Goal: Task Accomplishment & Management: Use online tool/utility

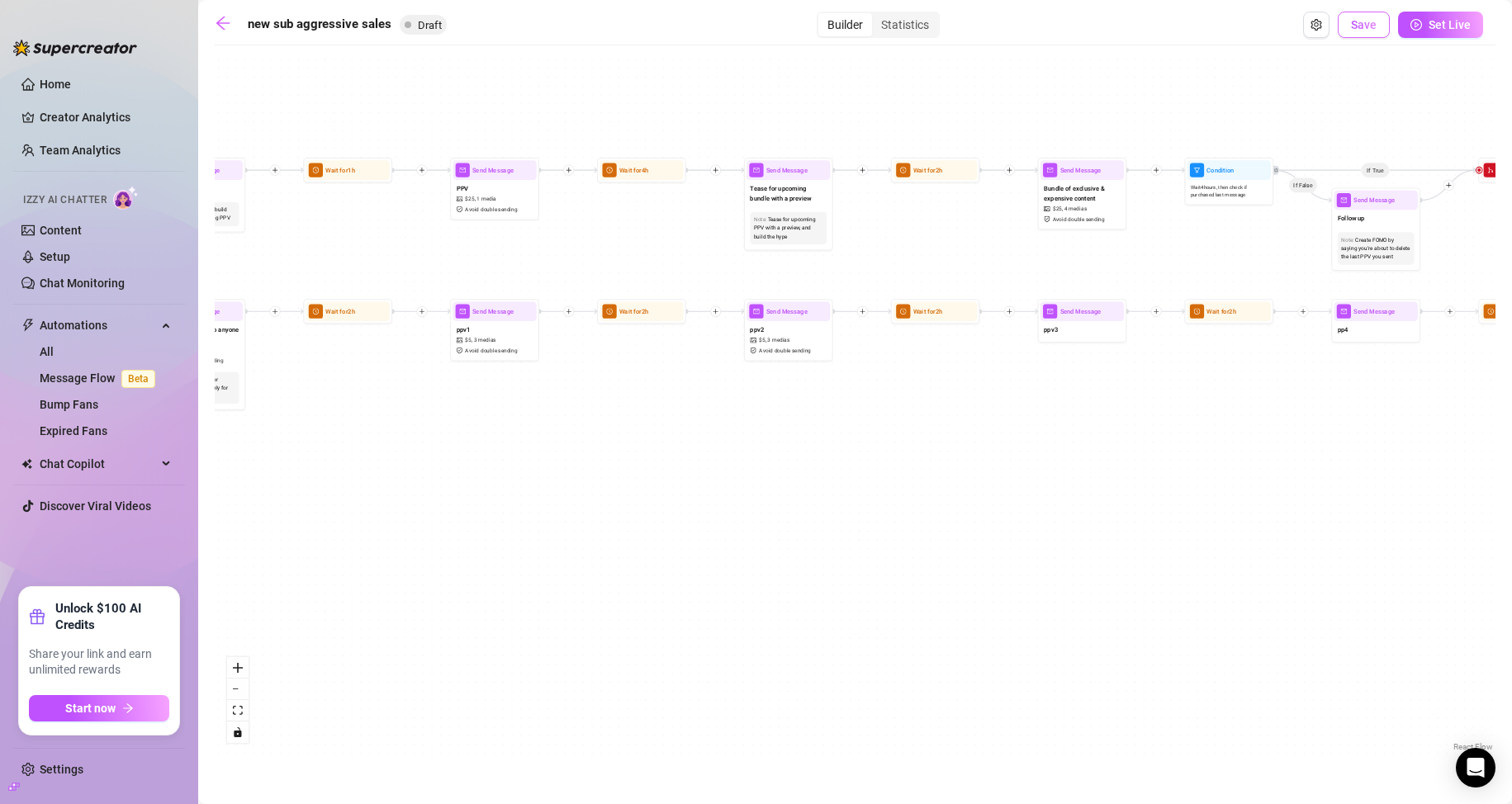
click at [1366, 19] on span "Save" at bounding box center [1363, 25] width 26 height 13
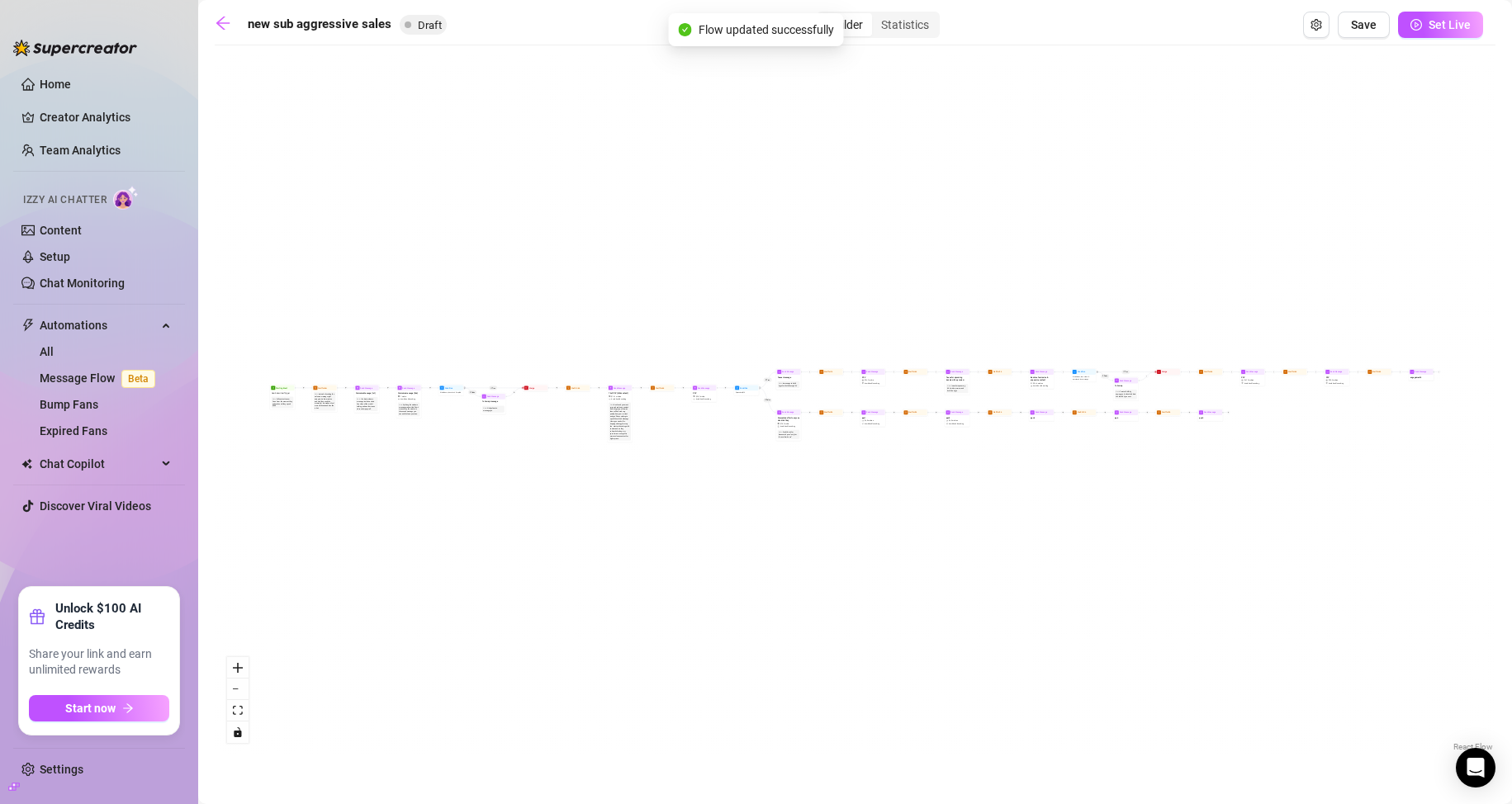
click at [1004, 423] on div "If True If False If True If False If True If False Send Message ppv5 Wait for 2…" at bounding box center [855, 404] width 1281 height 702
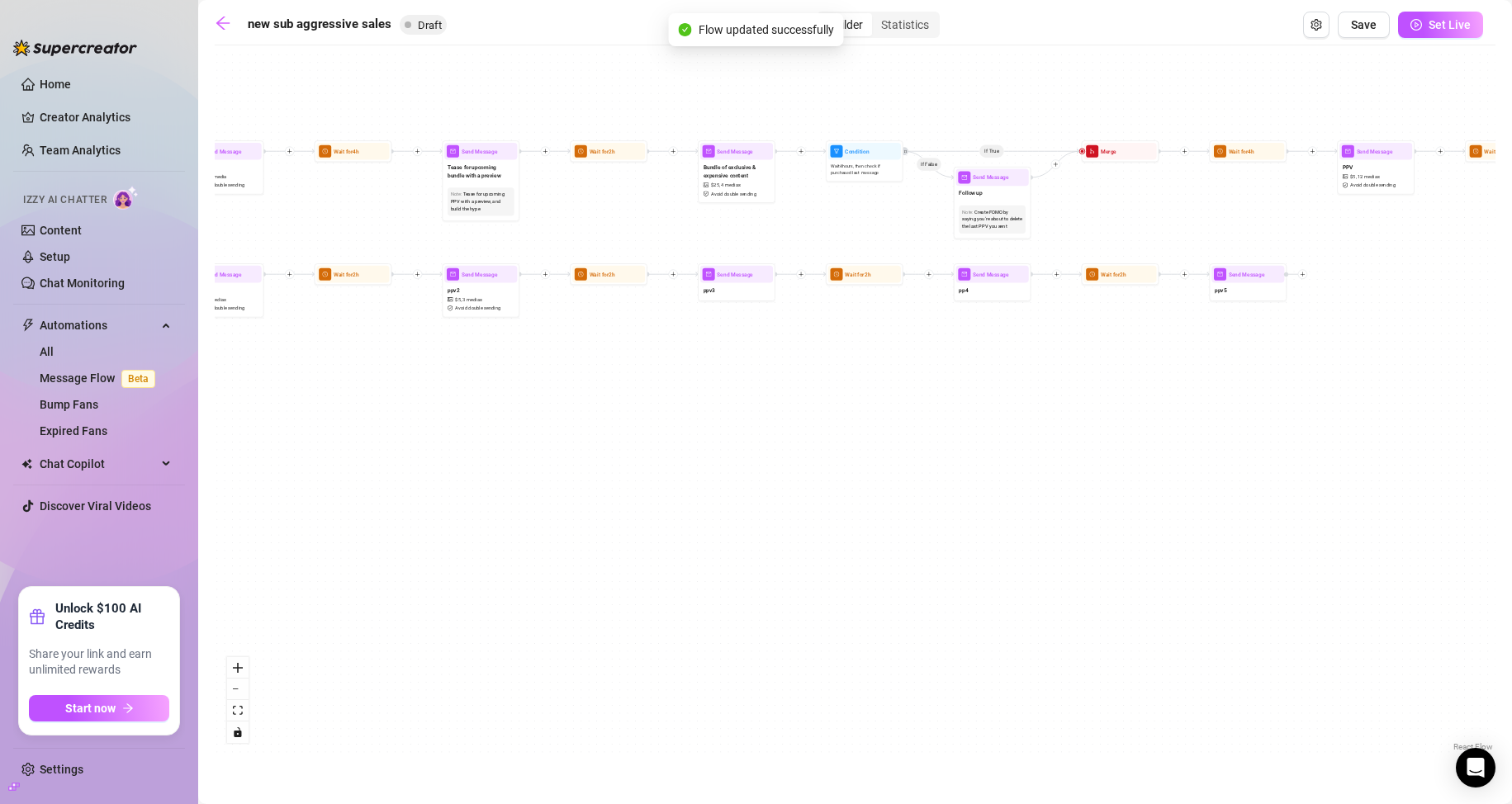
drag, startPoint x: 830, startPoint y: 412, endPoint x: 891, endPoint y: 445, distance: 69.4
click at [891, 445] on div "If True If False If True If False If True If False Send Message ppv5 Wait for 2…" at bounding box center [855, 404] width 1281 height 702
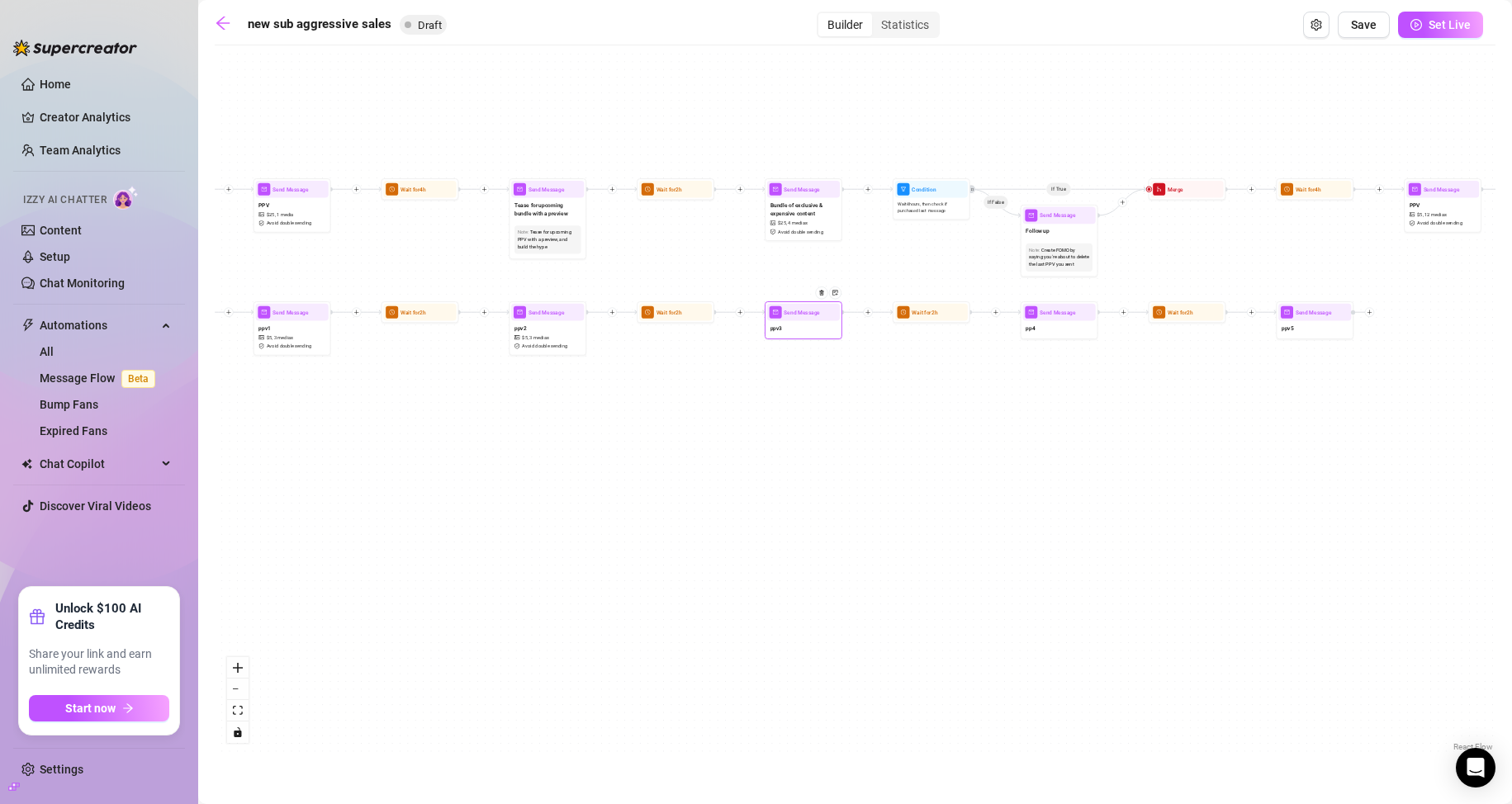
click at [792, 326] on div "ppv3" at bounding box center [803, 330] width 72 height 17
type textarea "cccc"
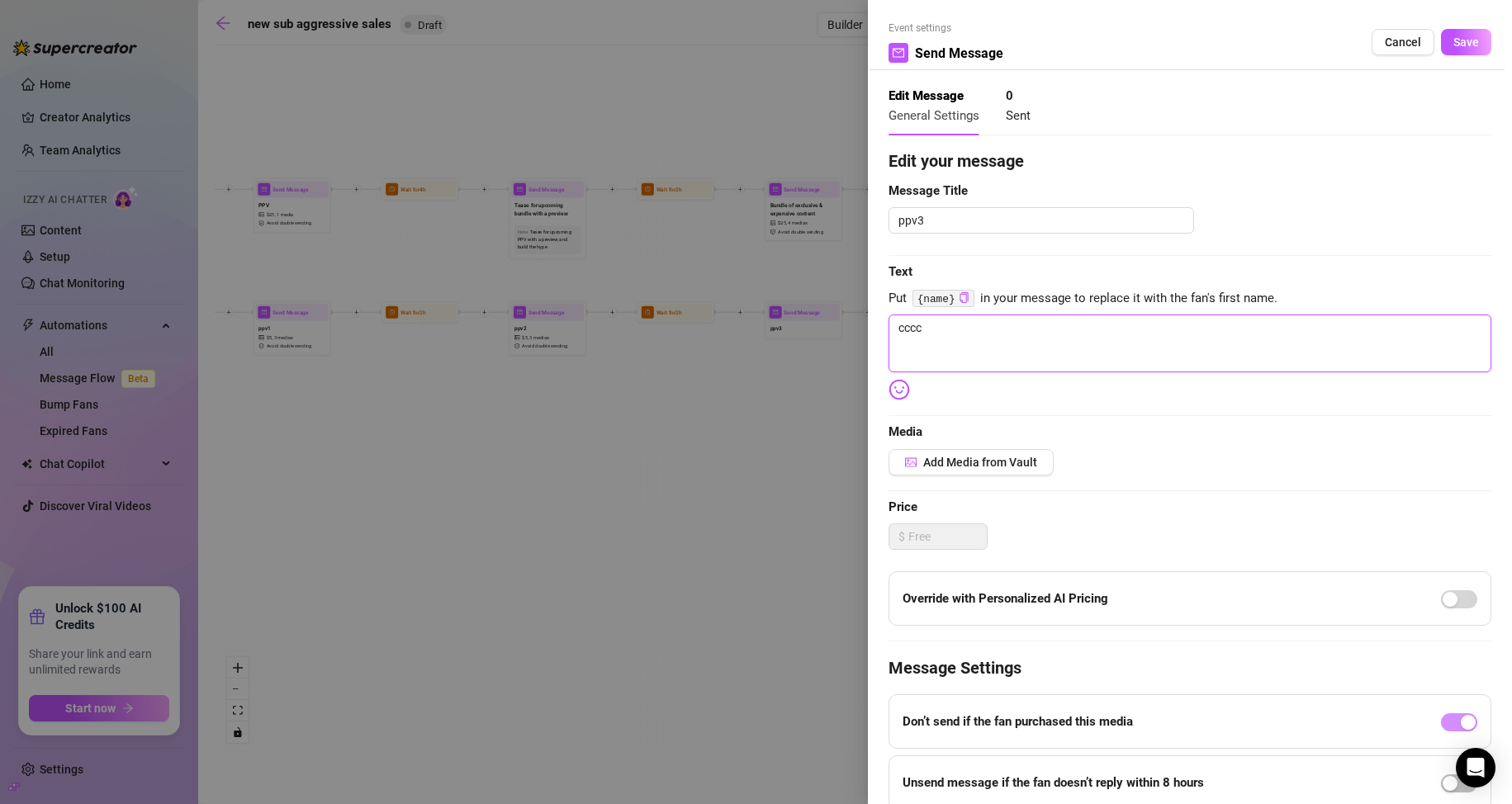
drag, startPoint x: 927, startPoint y: 325, endPoint x: 869, endPoint y: 328, distance: 58.1
click at [869, 328] on div "Event settings Send Message Cancel Save Edit Message General Settings 0 Sent Ed…" at bounding box center [1190, 402] width 644 height 804
type textarea "Write your message here"
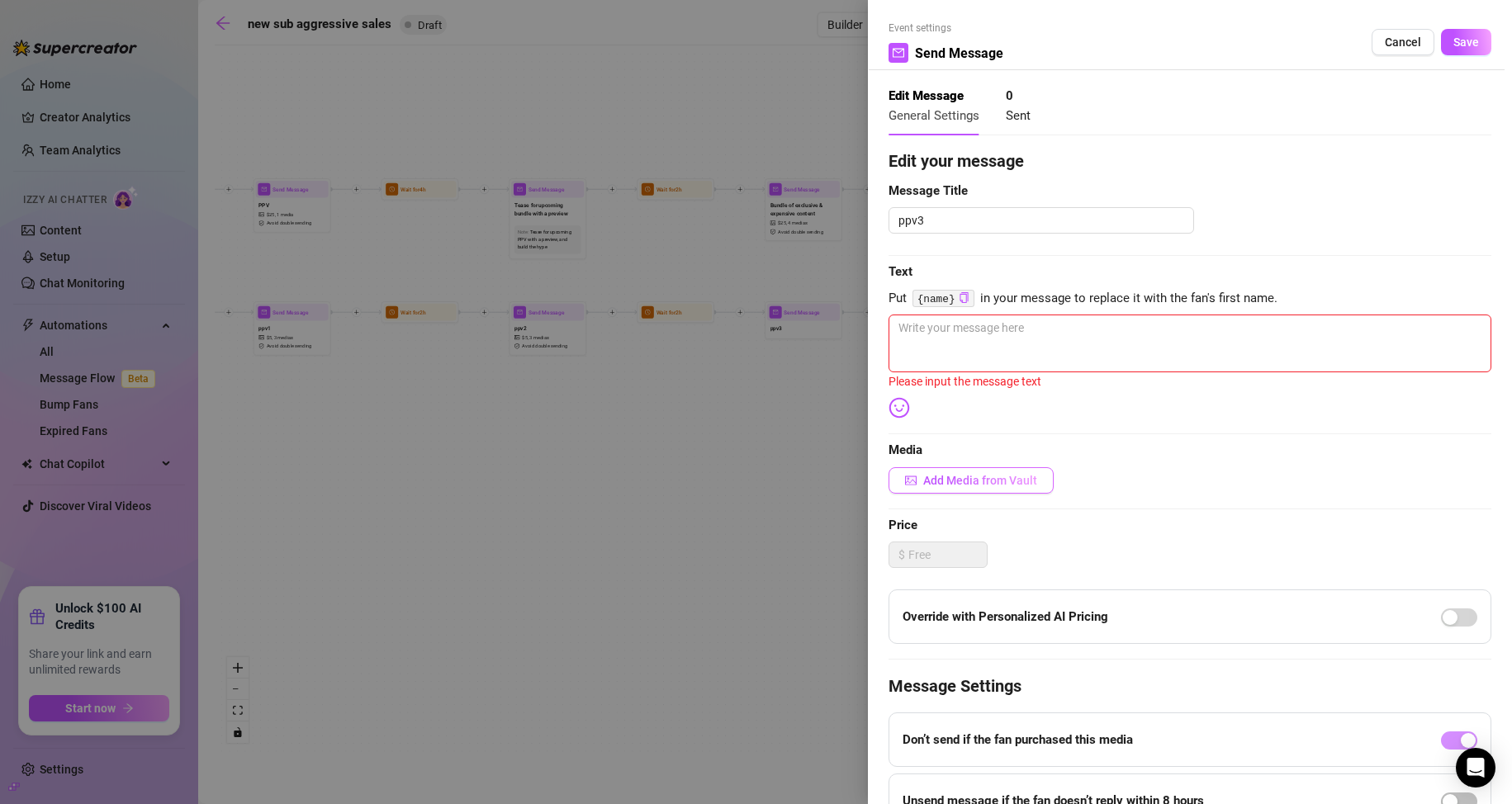
click at [970, 489] on button "Add Media from Vault" at bounding box center [971, 481] width 165 height 27
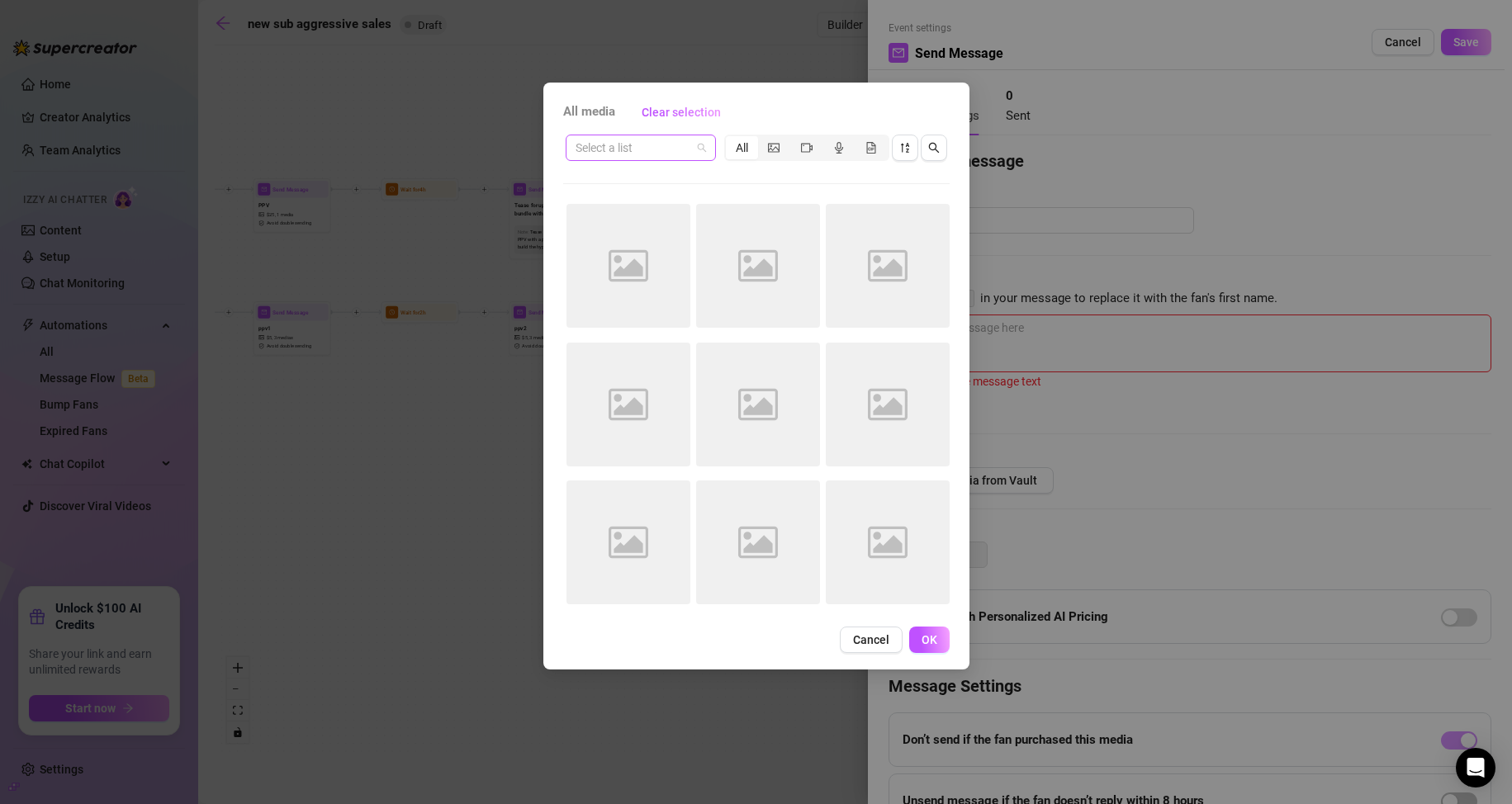
click at [701, 152] on span at bounding box center [641, 148] width 131 height 25
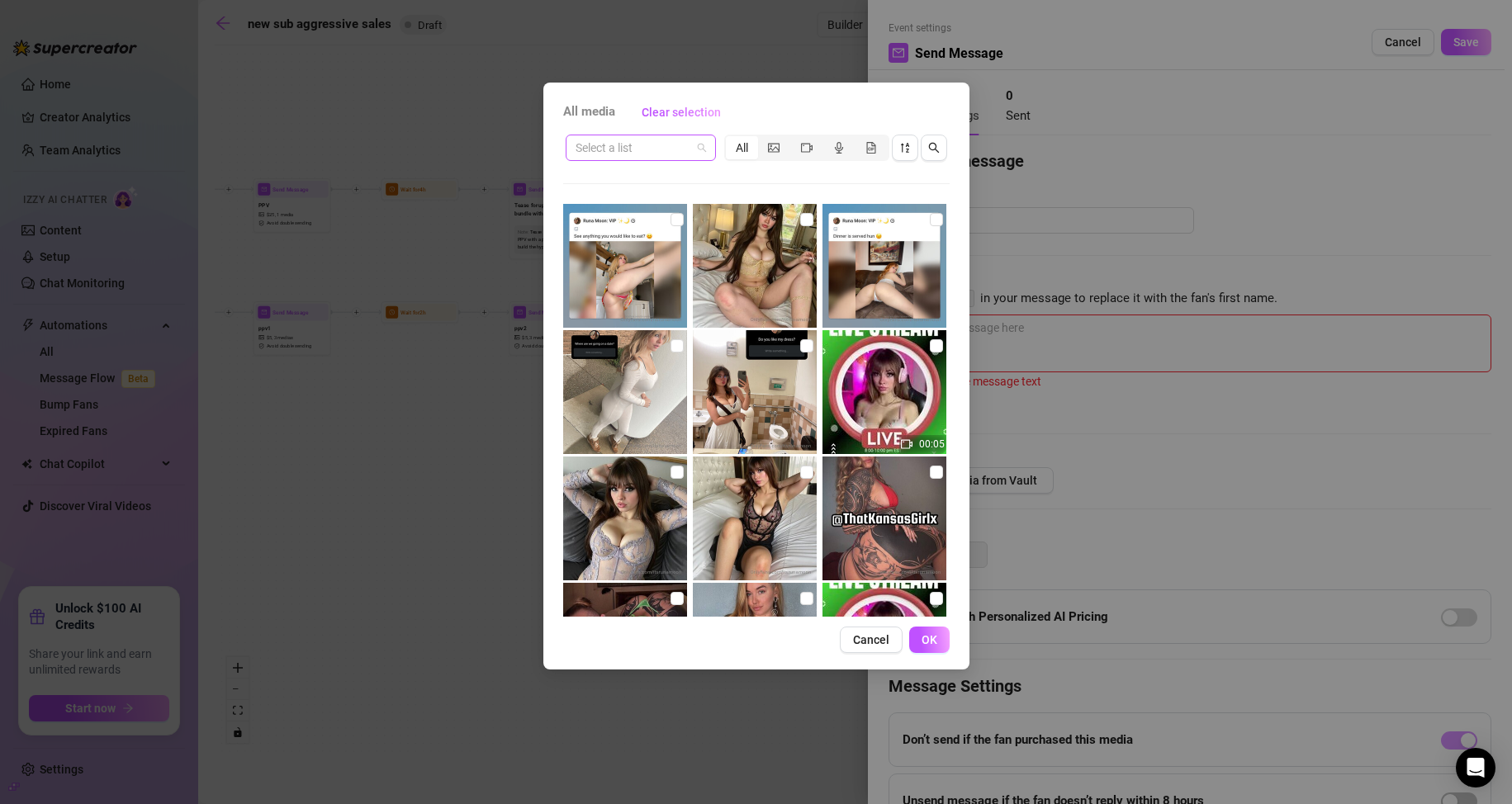
click at [707, 156] on div "Select a list" at bounding box center [641, 148] width 151 height 27
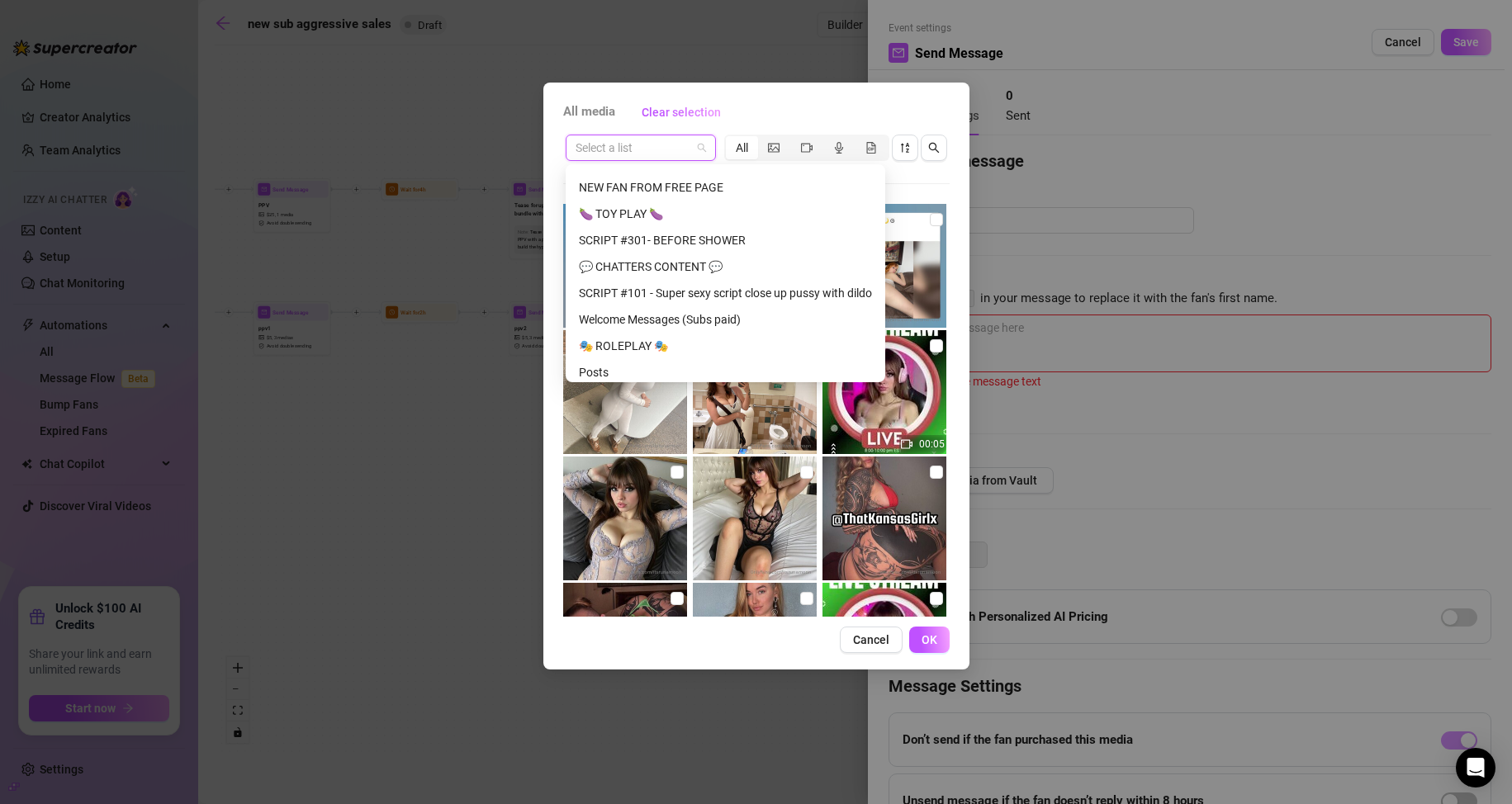
scroll to position [552, 0]
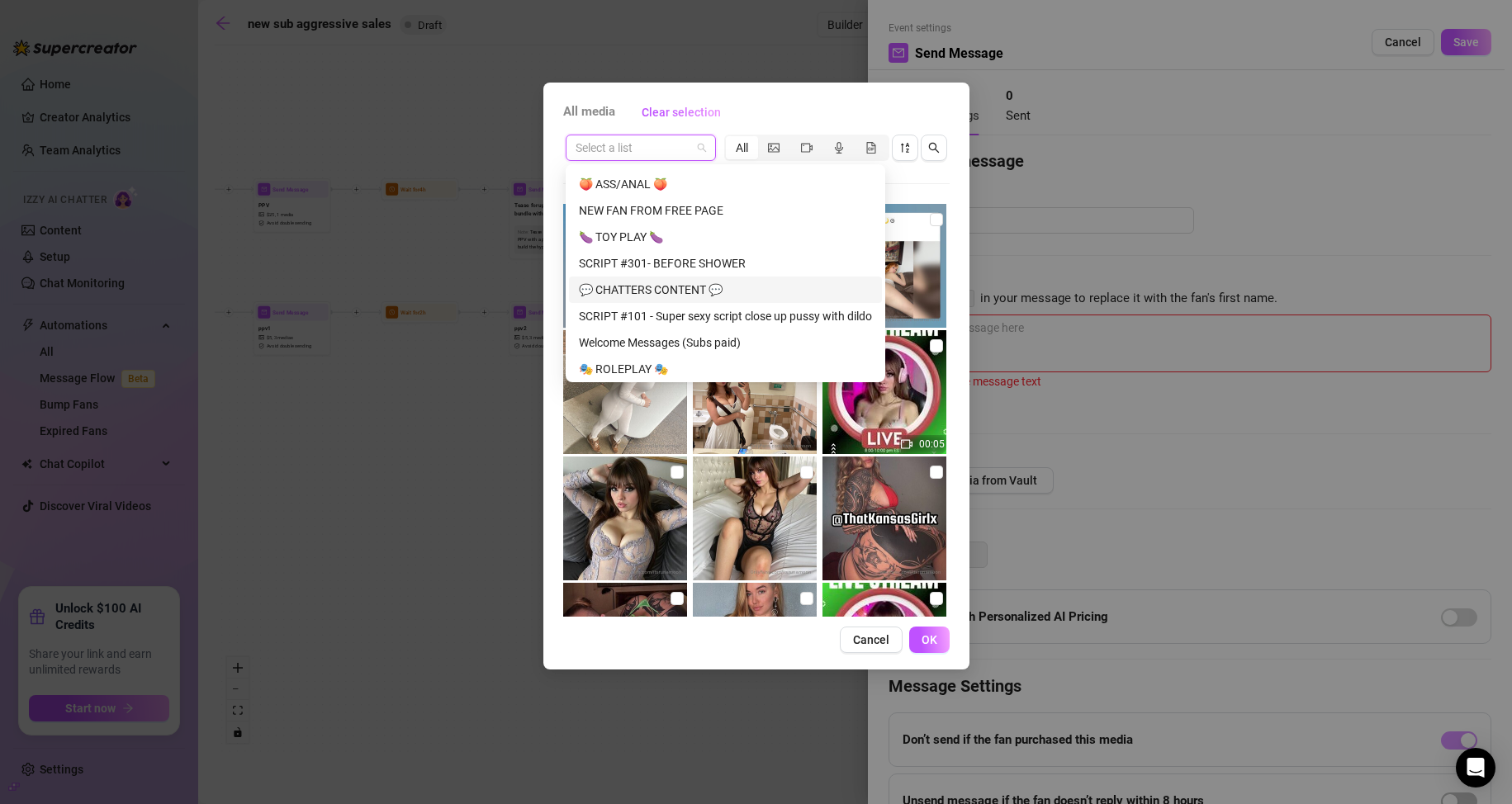
click at [653, 297] on div "💬 CHATTERS CONTENT 💬" at bounding box center [726, 290] width 293 height 18
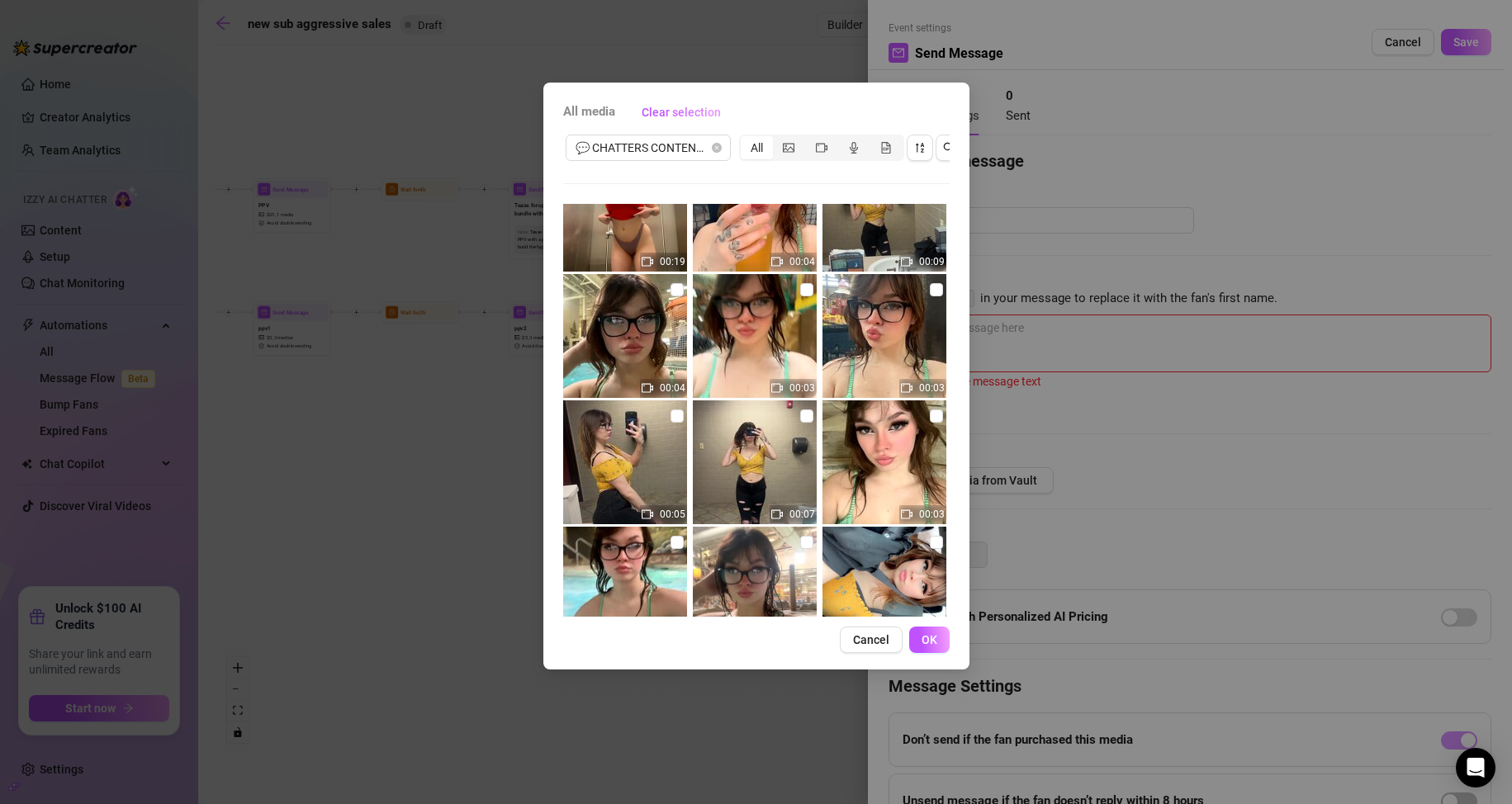
scroll to position [82, 0]
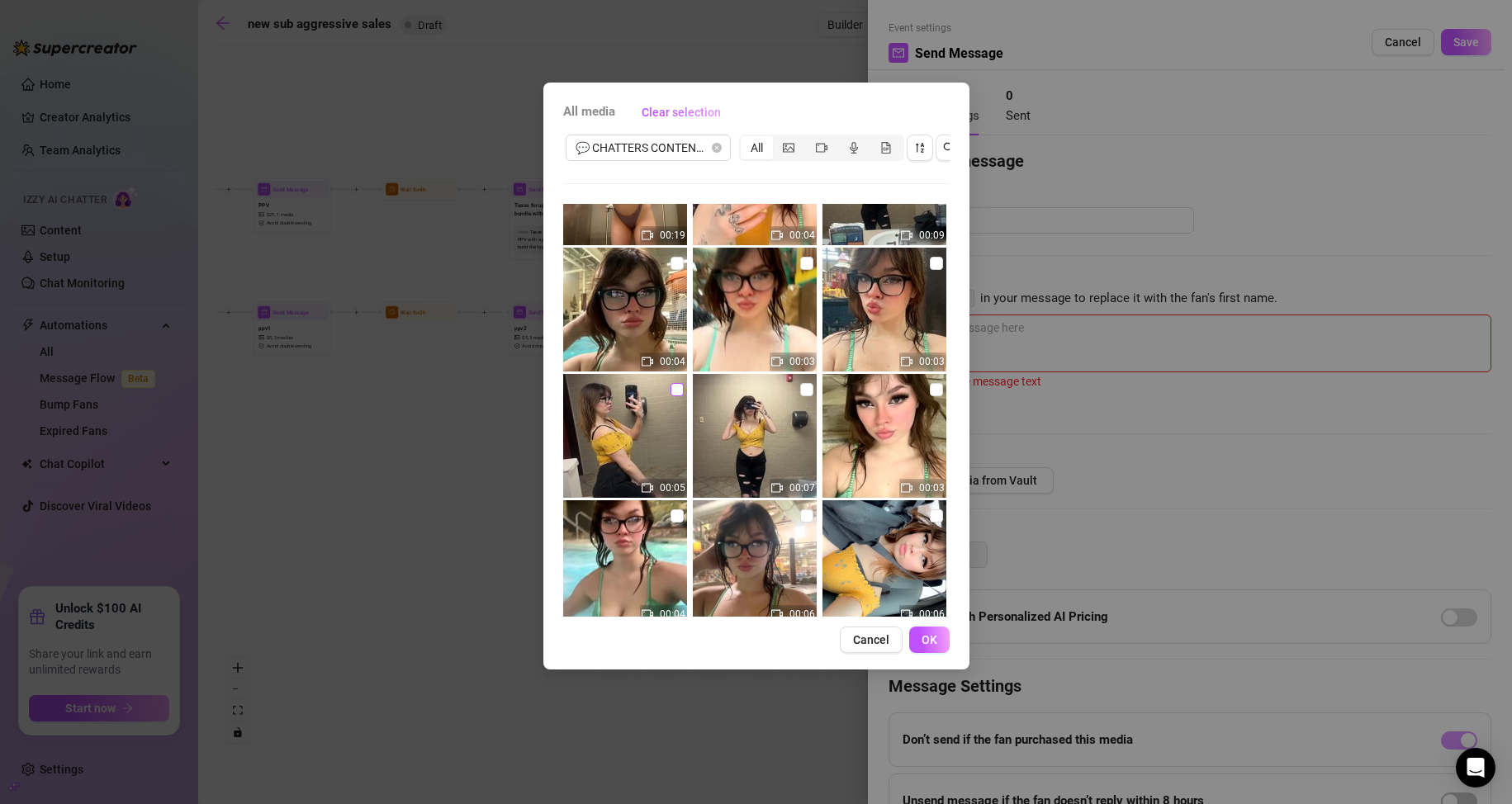
click at [674, 390] on input "checkbox" at bounding box center [677, 390] width 13 height 13
checkbox input "true"
click at [801, 394] on input "checkbox" at bounding box center [806, 390] width 13 height 13
checkbox input "true"
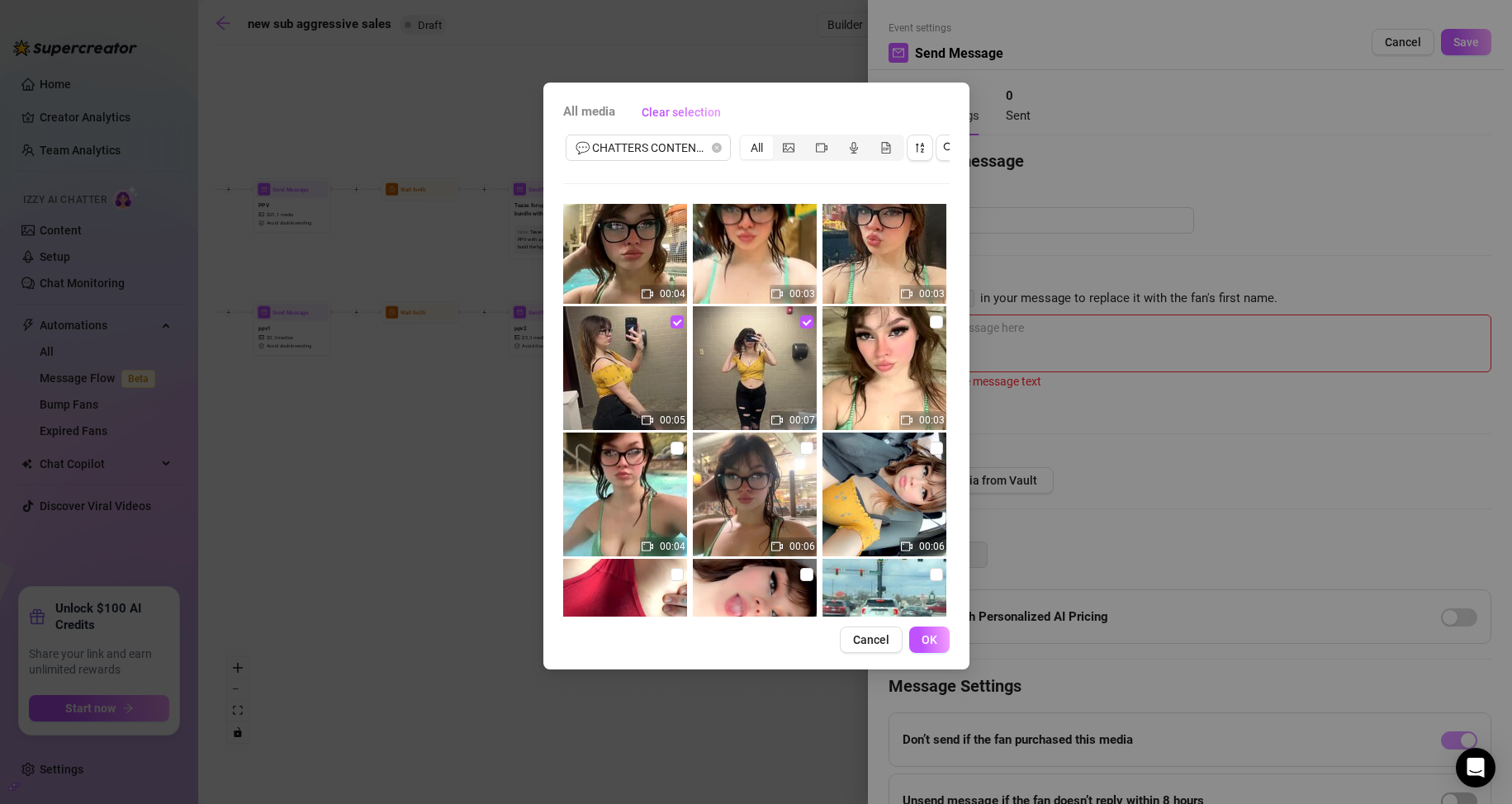
scroll to position [165, 0]
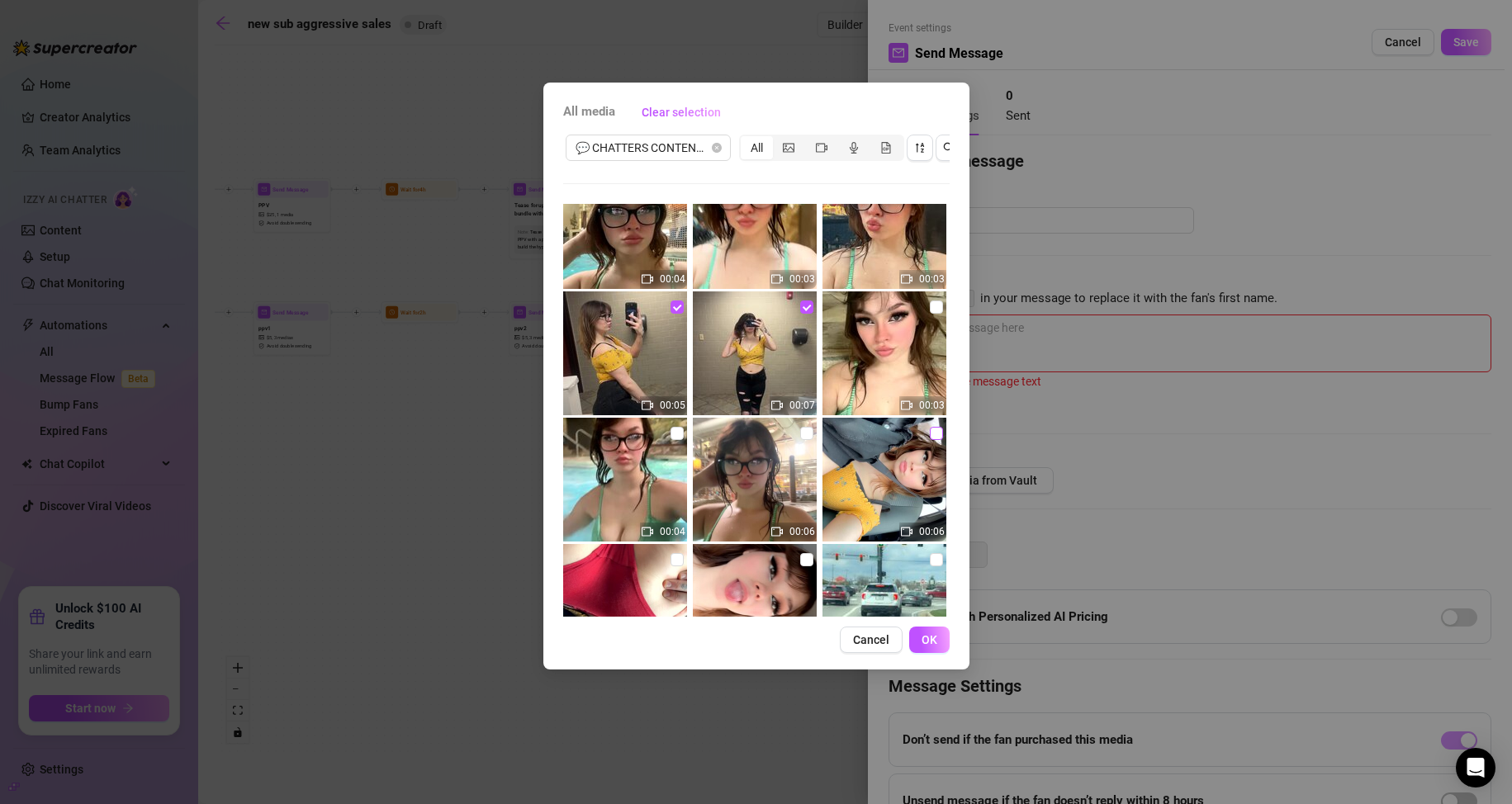
click at [930, 433] on input "checkbox" at bounding box center [936, 434] width 13 height 13
checkbox input "true"
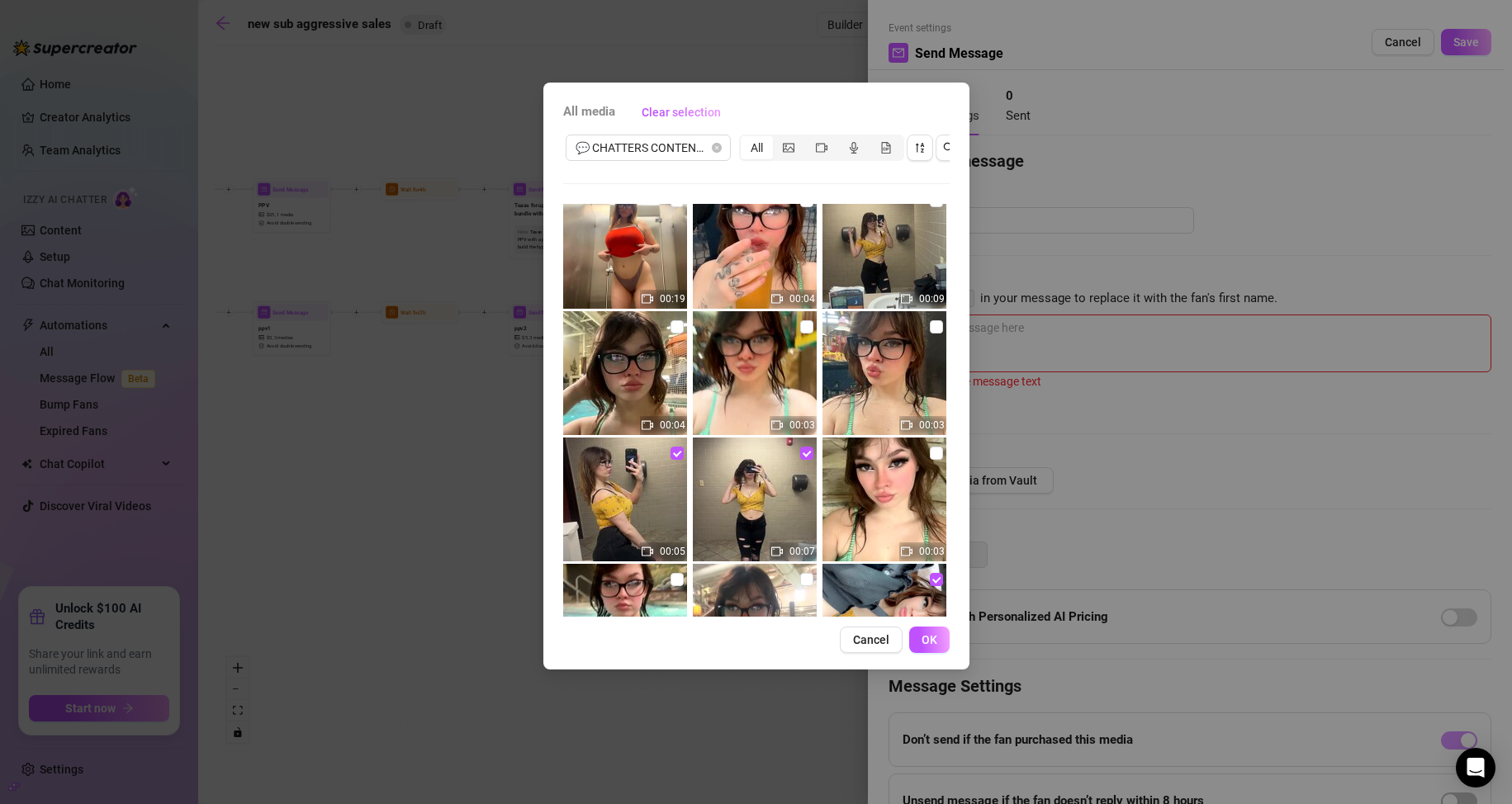
scroll to position [0, 0]
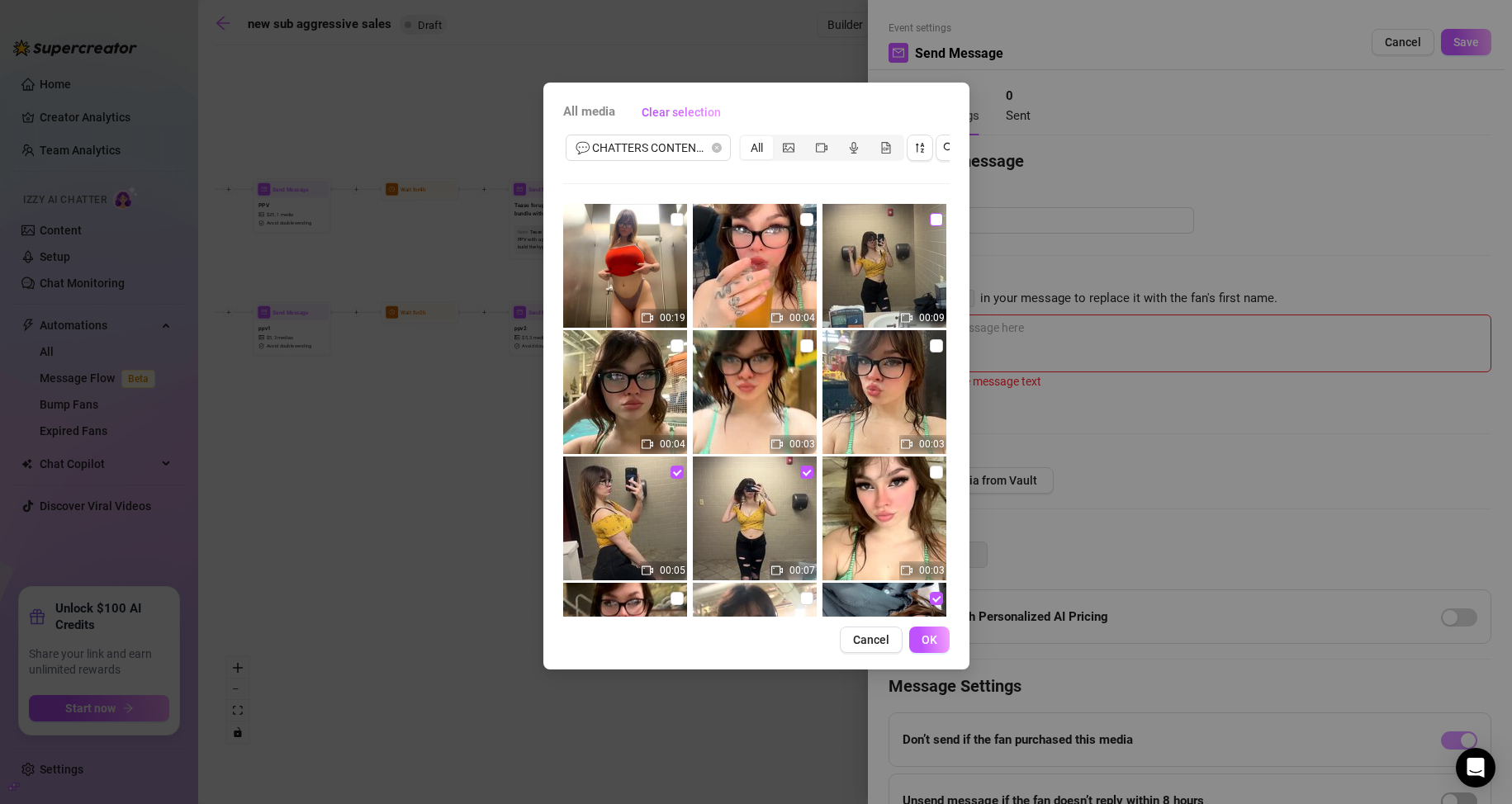
click at [930, 224] on input "checkbox" at bounding box center [936, 220] width 13 height 13
checkbox input "true"
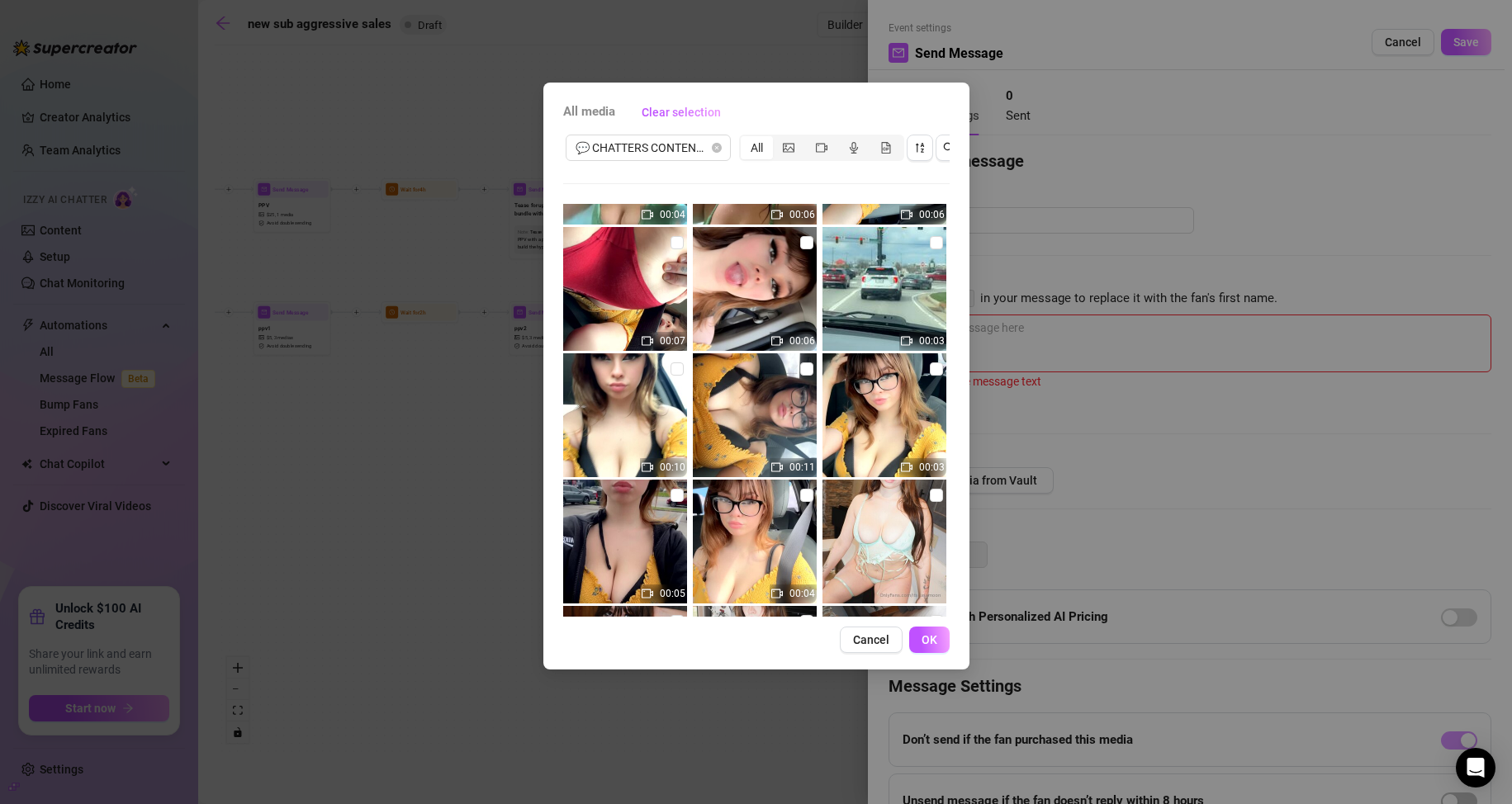
scroll to position [495, 0]
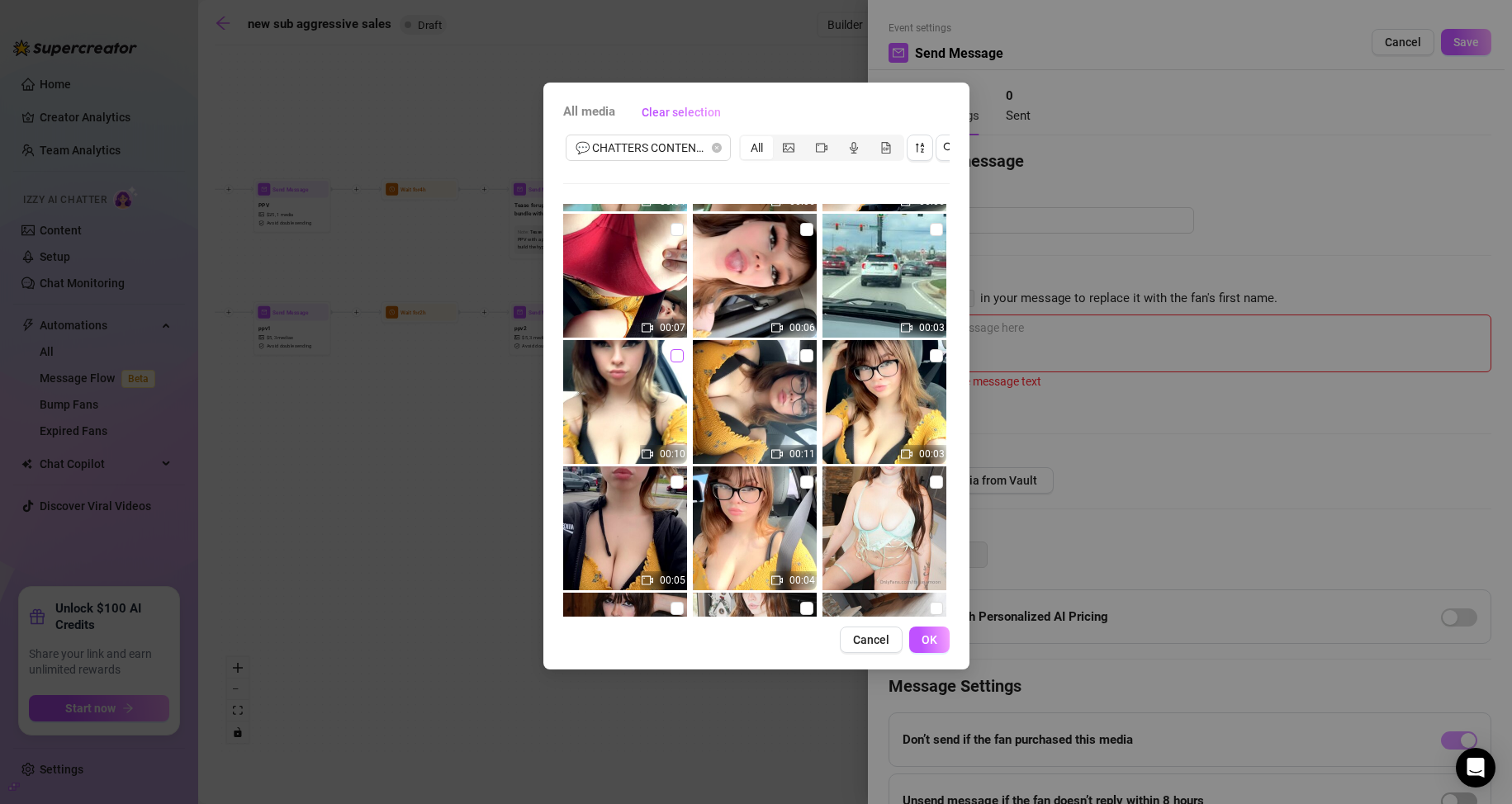
click at [677, 357] on input "checkbox" at bounding box center [677, 356] width 13 height 13
checkbox input "true"
click at [800, 356] on input "checkbox" at bounding box center [806, 356] width 13 height 13
checkbox input "true"
click at [930, 356] on input "checkbox" at bounding box center [936, 356] width 13 height 13
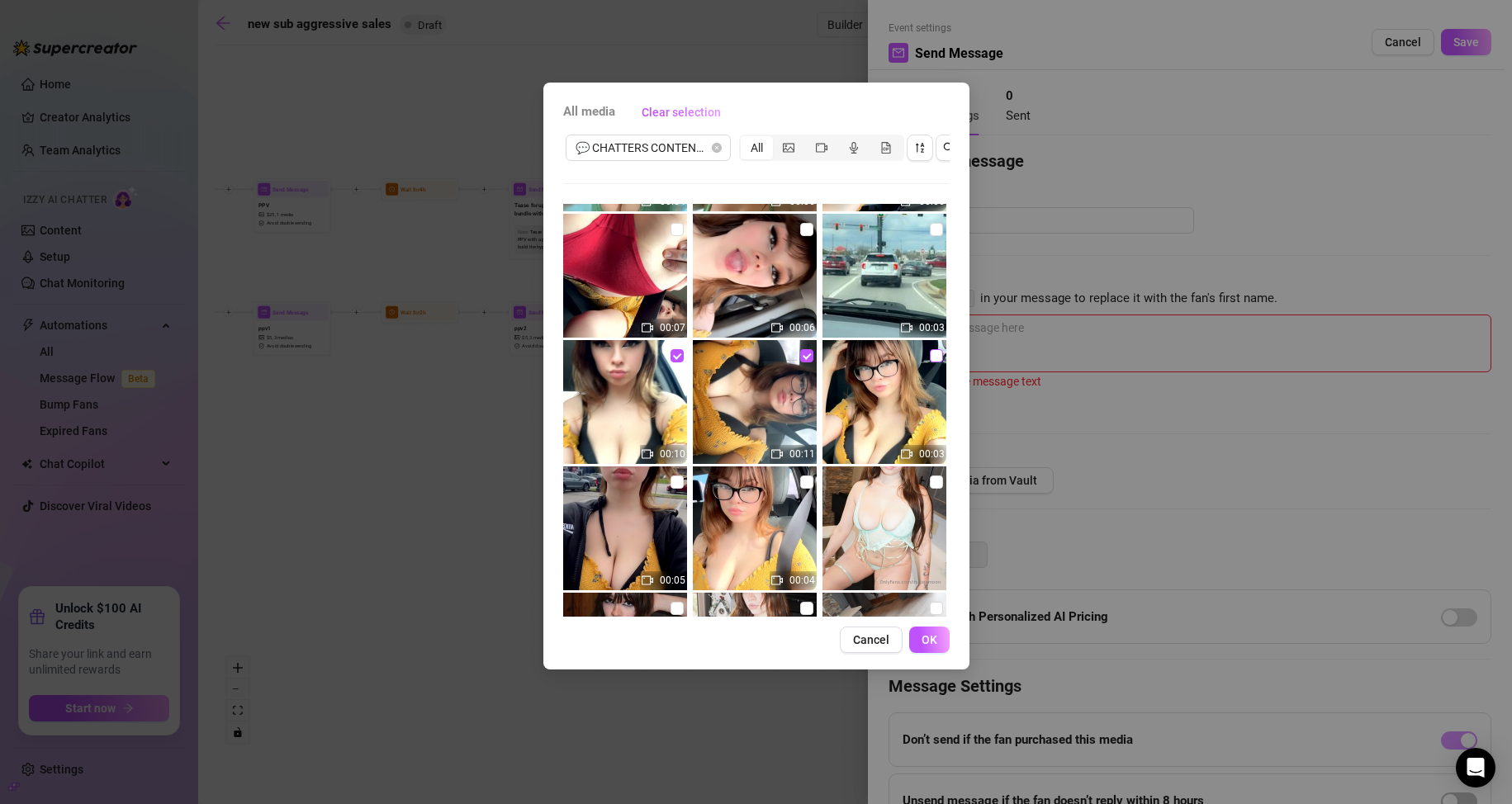
checkbox input "true"
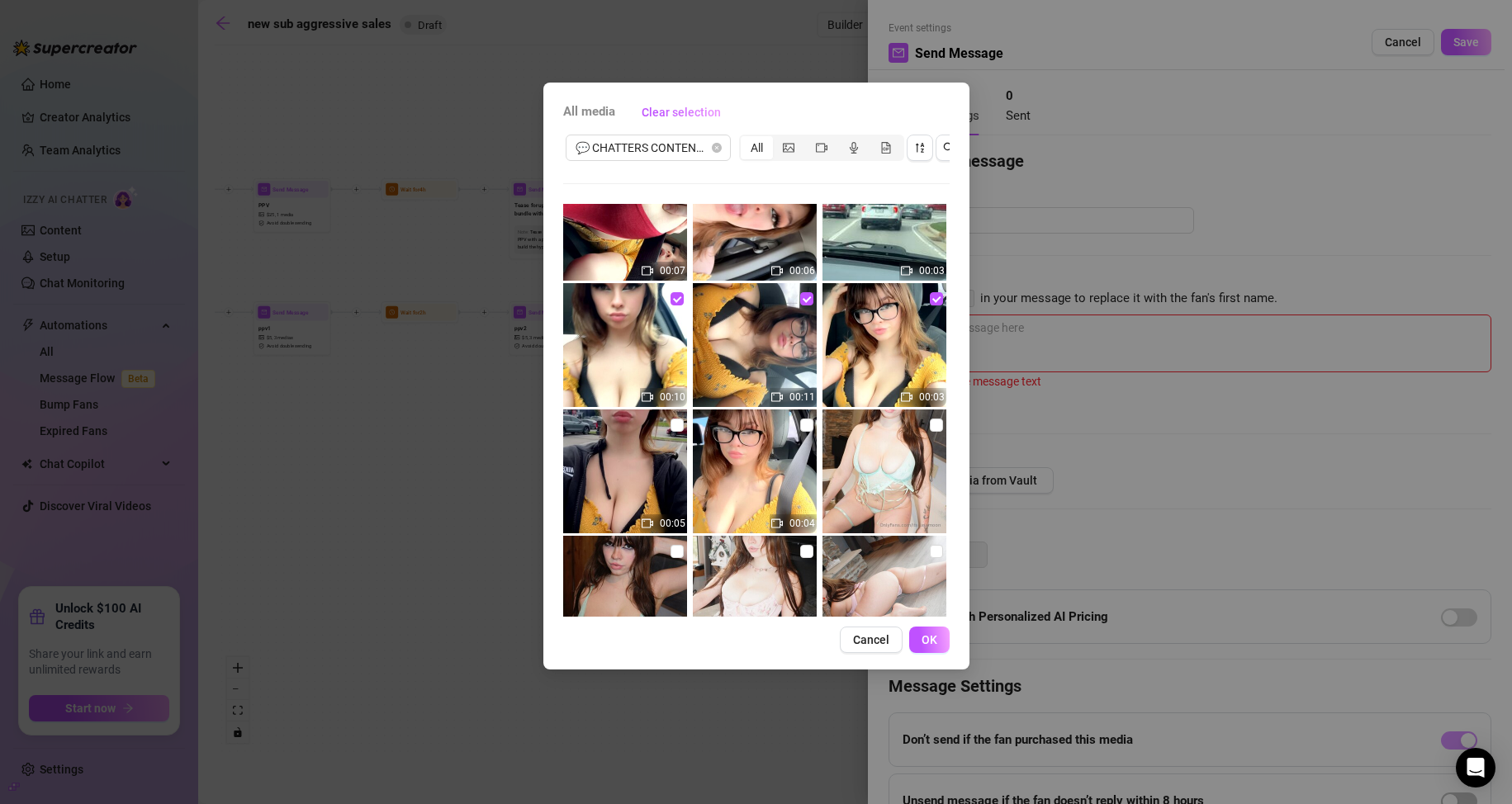
scroll to position [578, 0]
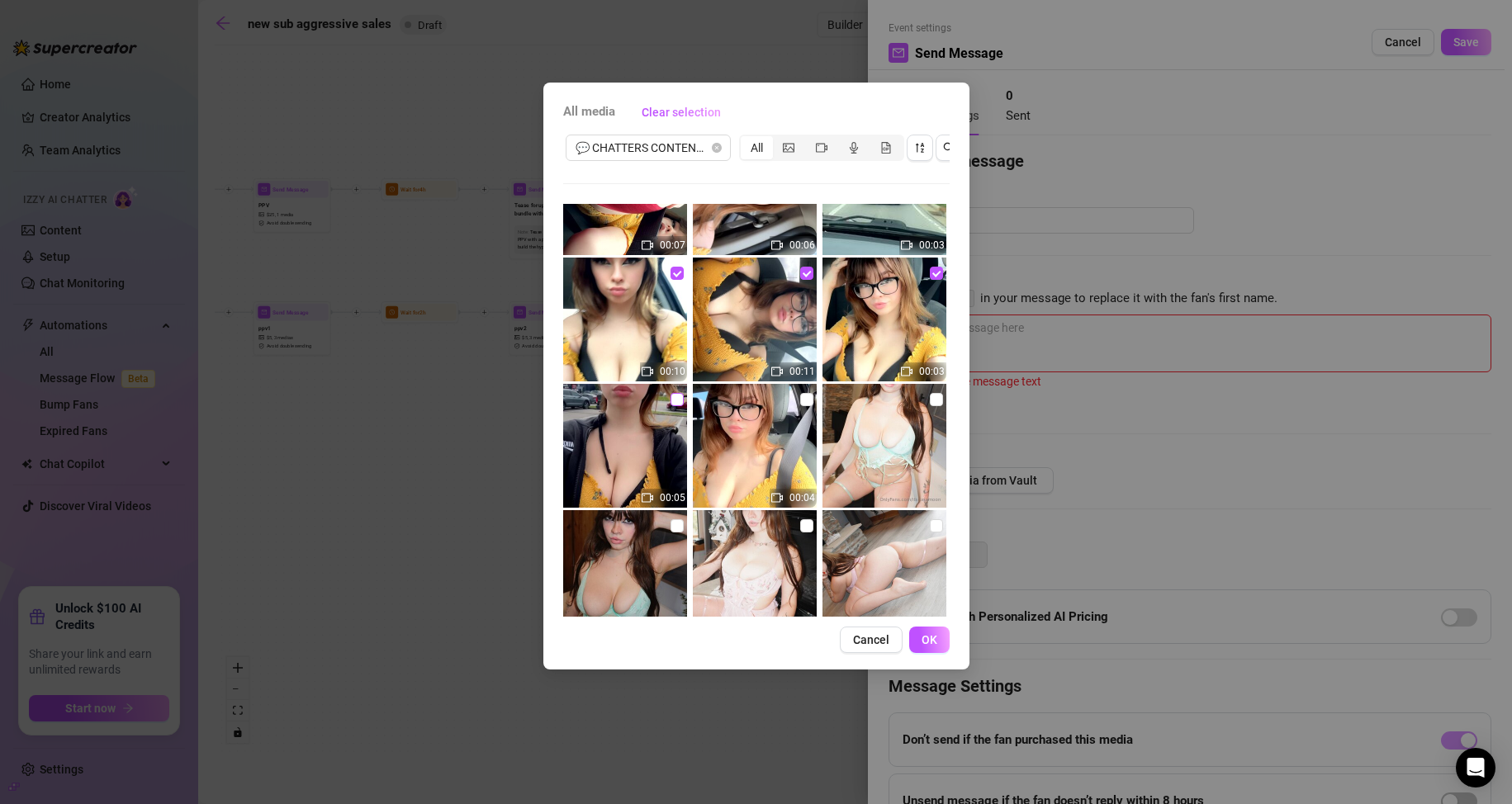
click at [676, 398] on input "checkbox" at bounding box center [677, 400] width 13 height 13
checkbox input "true"
click at [800, 395] on input "checkbox" at bounding box center [806, 400] width 13 height 13
checkbox input "true"
click at [933, 647] on span "OK" at bounding box center [929, 640] width 16 height 13
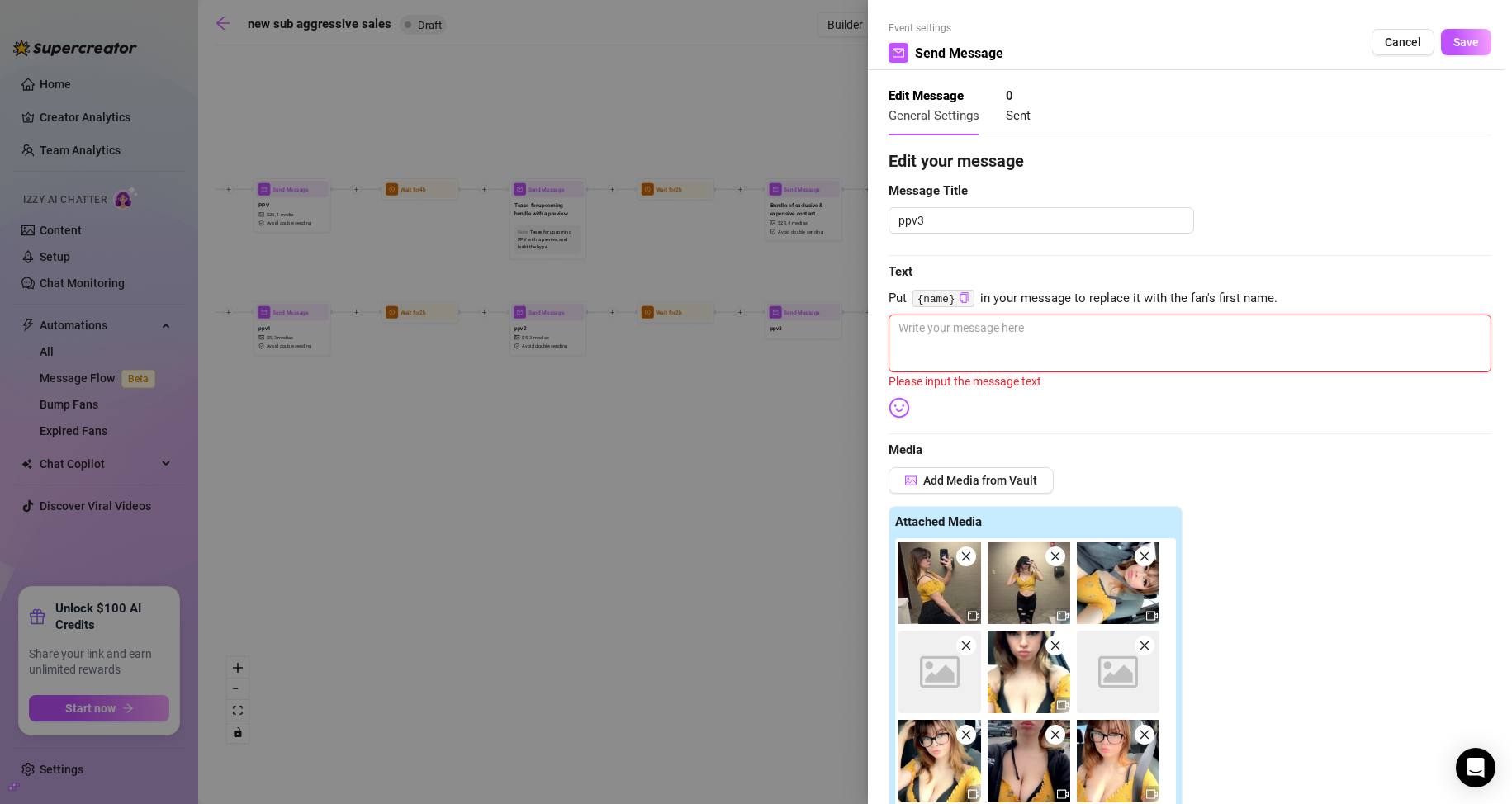
click at [966, 330] on textarea at bounding box center [1190, 343] width 602 height 57
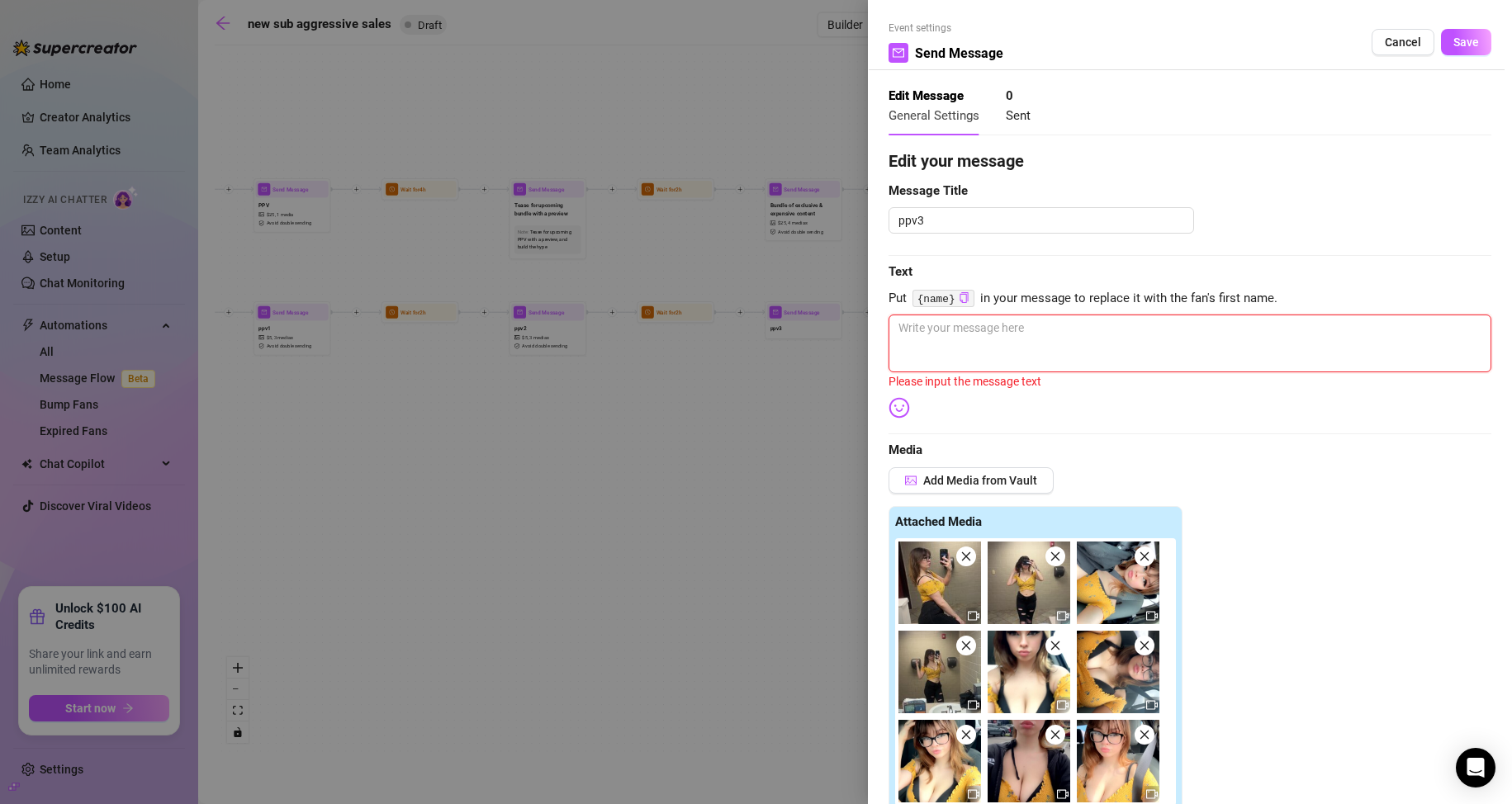
type textarea "t"
type textarea "to"
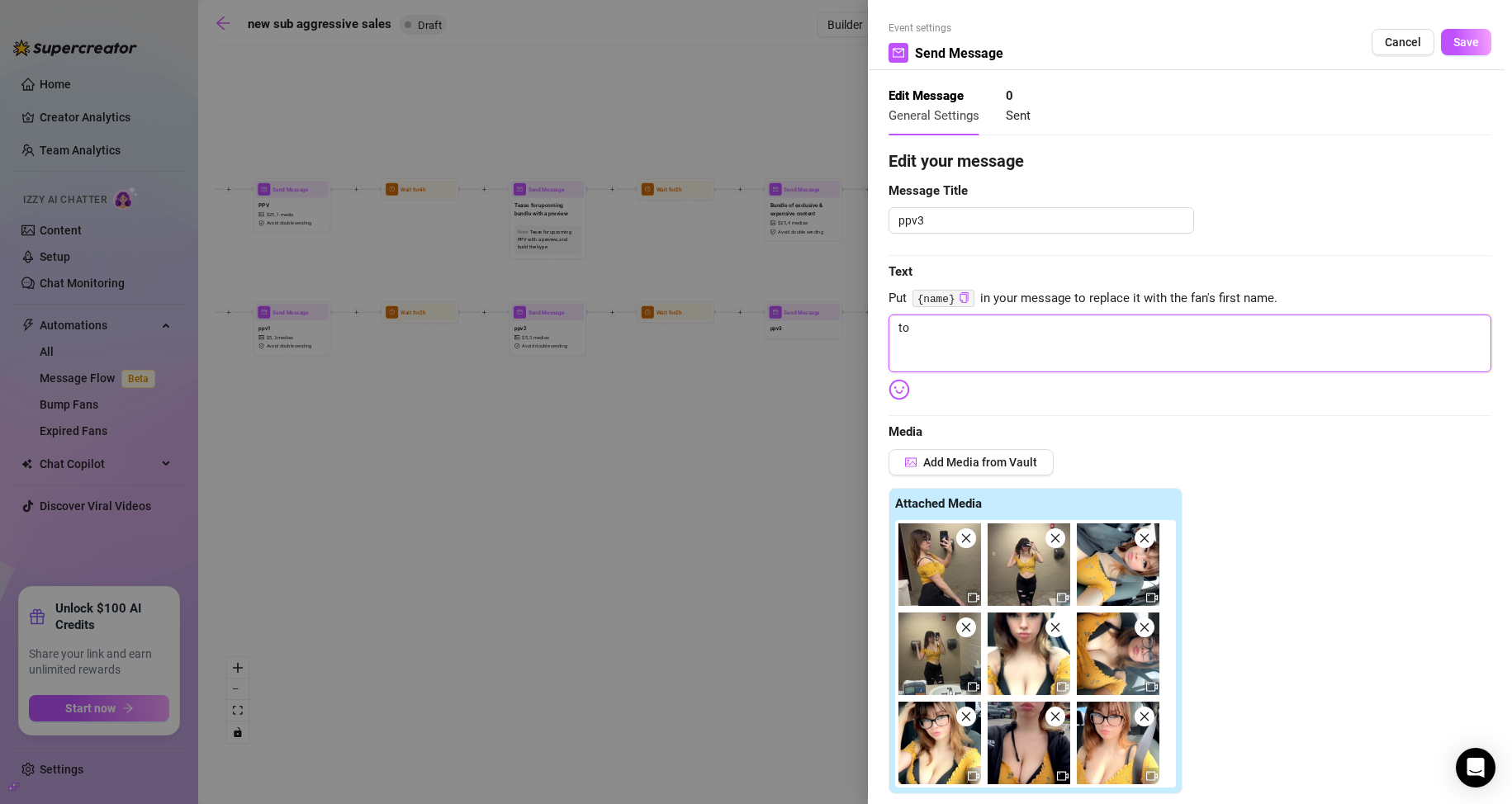
type textarea "too"
type textarea "took"
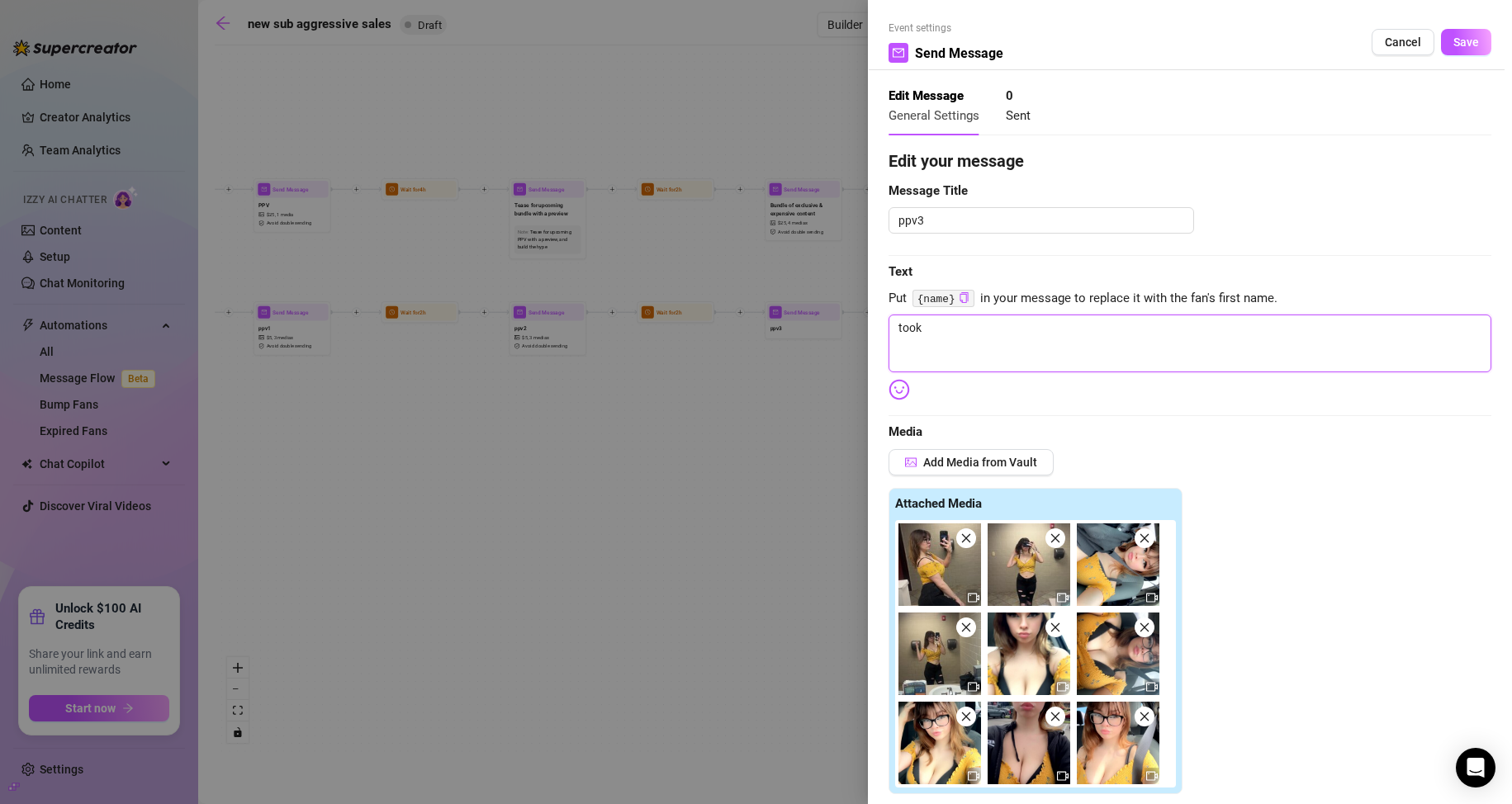
type textarea "took"
type textarea "took s"
type textarea "took so"
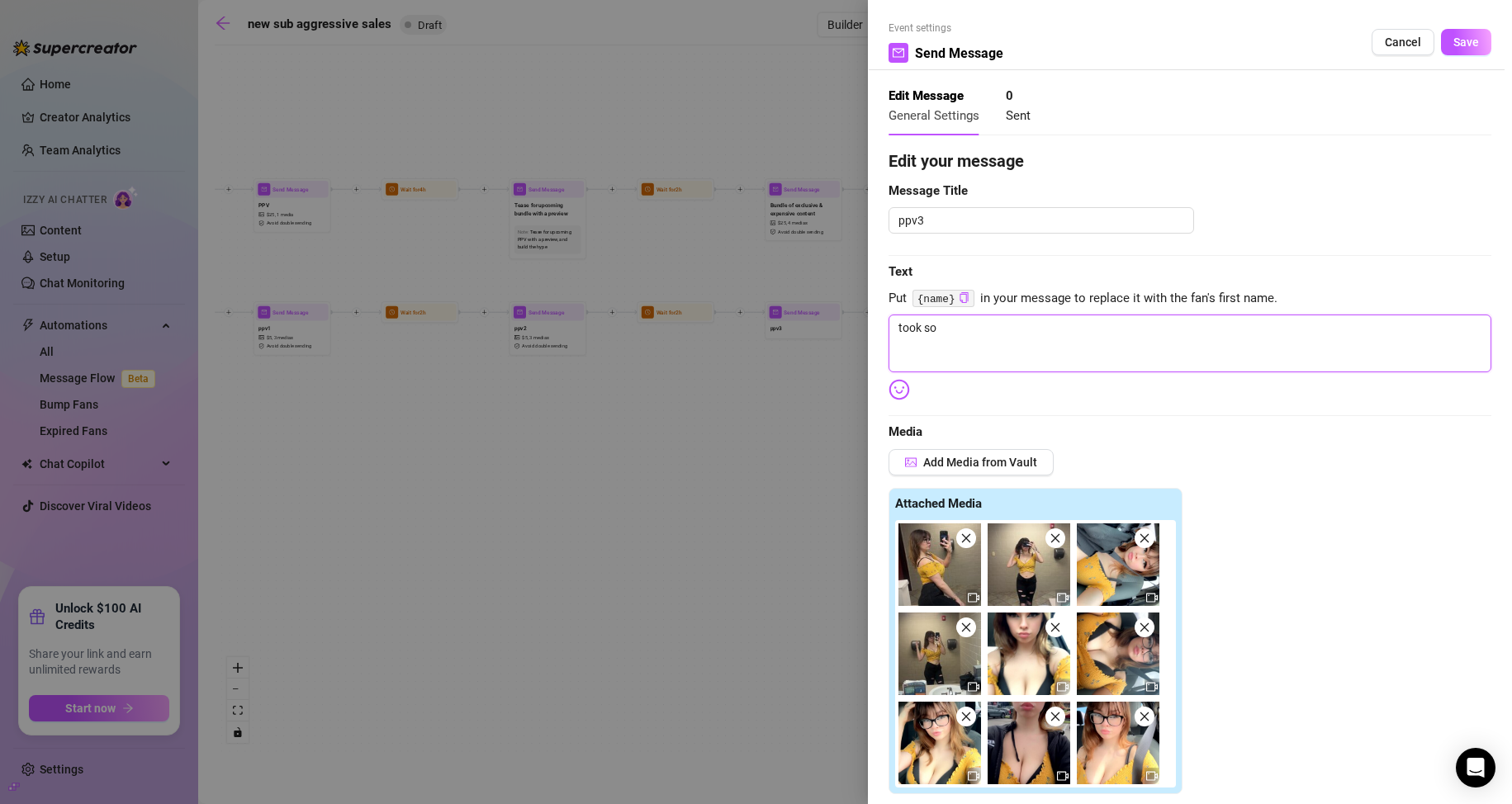
type textarea "took som"
type textarea "took some"
type textarea "took some l"
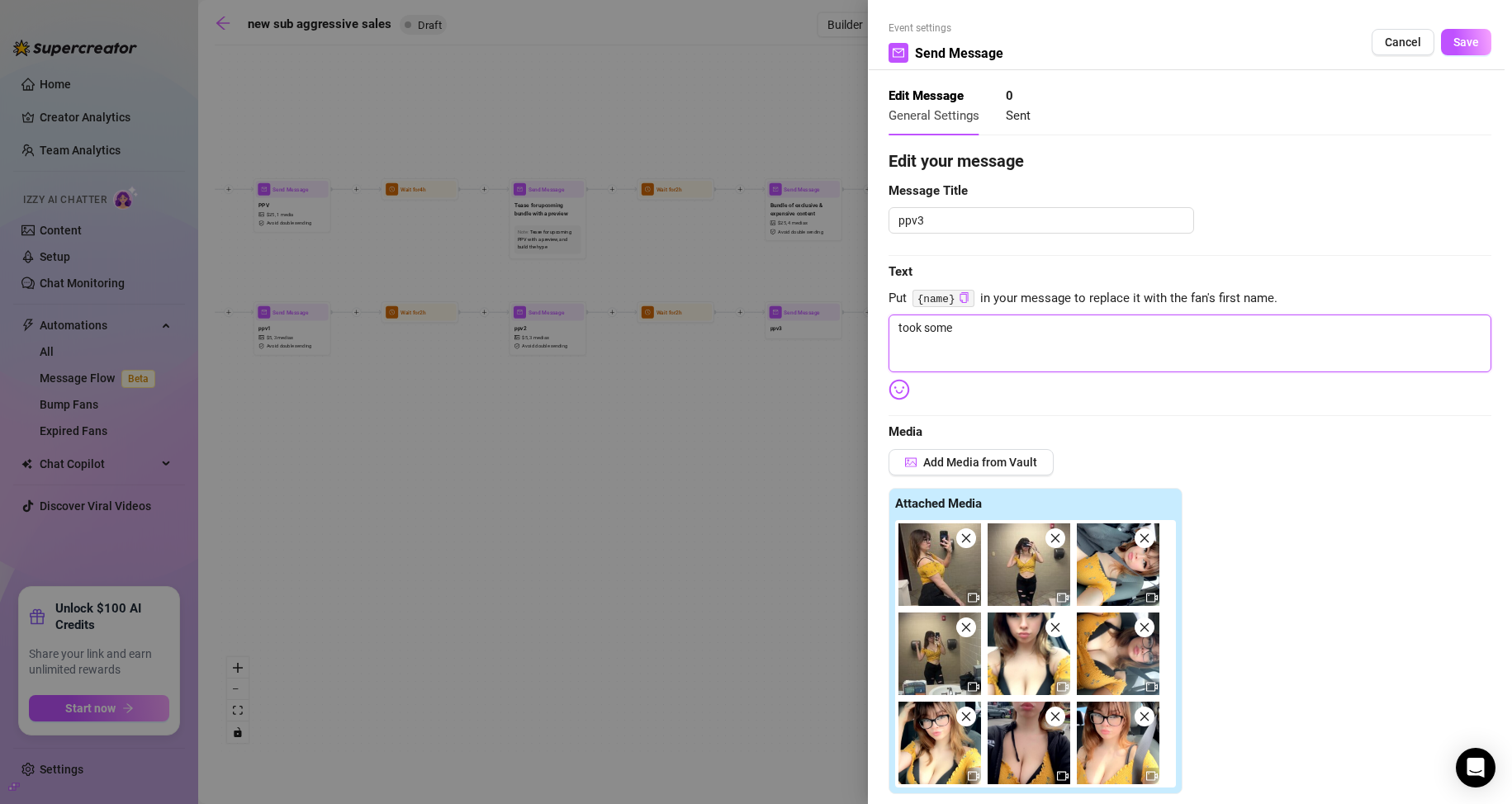
type textarea "took some l"
type textarea "took some li"
type textarea "took some lit"
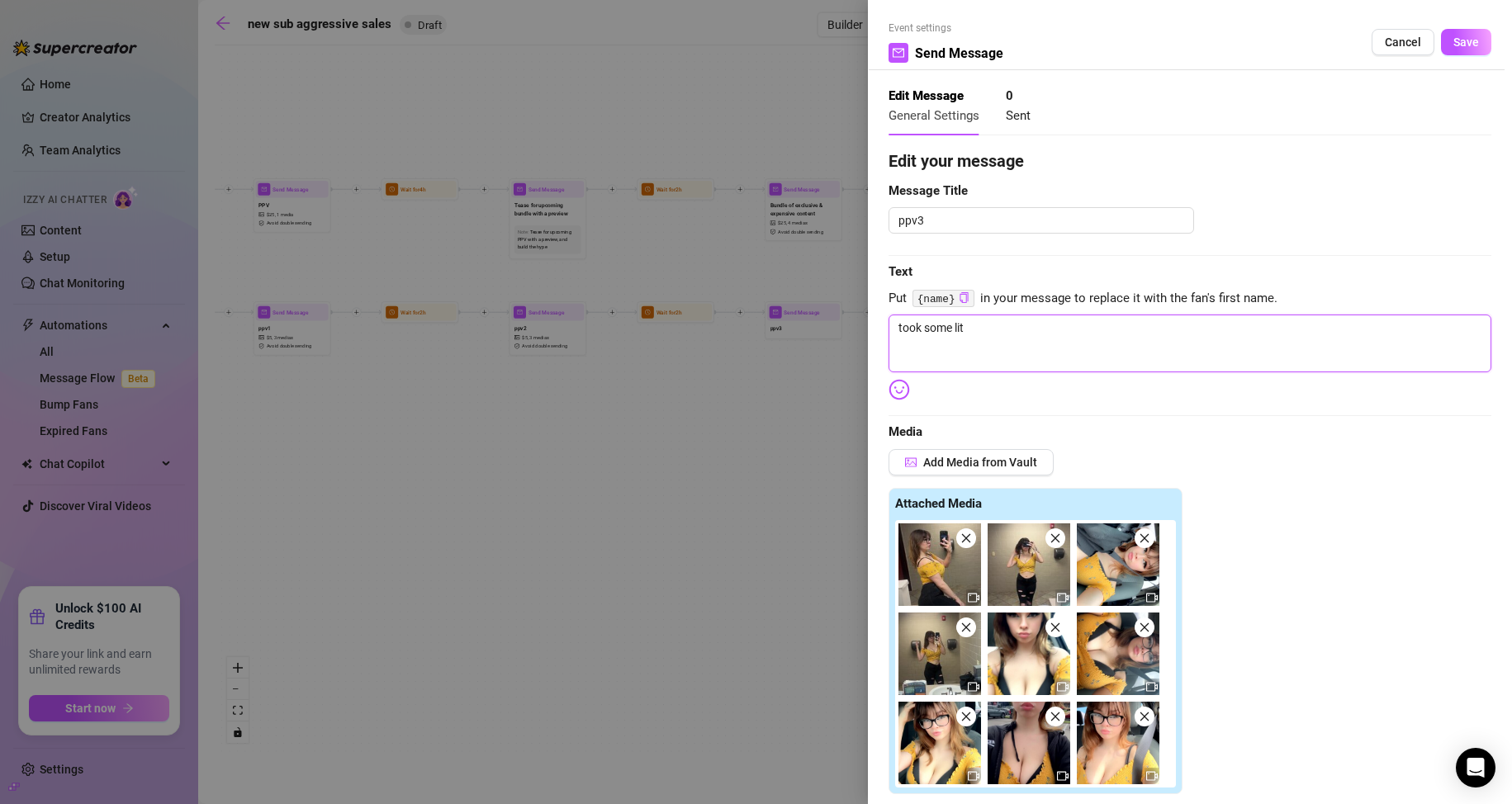
type textarea "took some litt"
type textarea "took some littl"
type textarea "took some little"
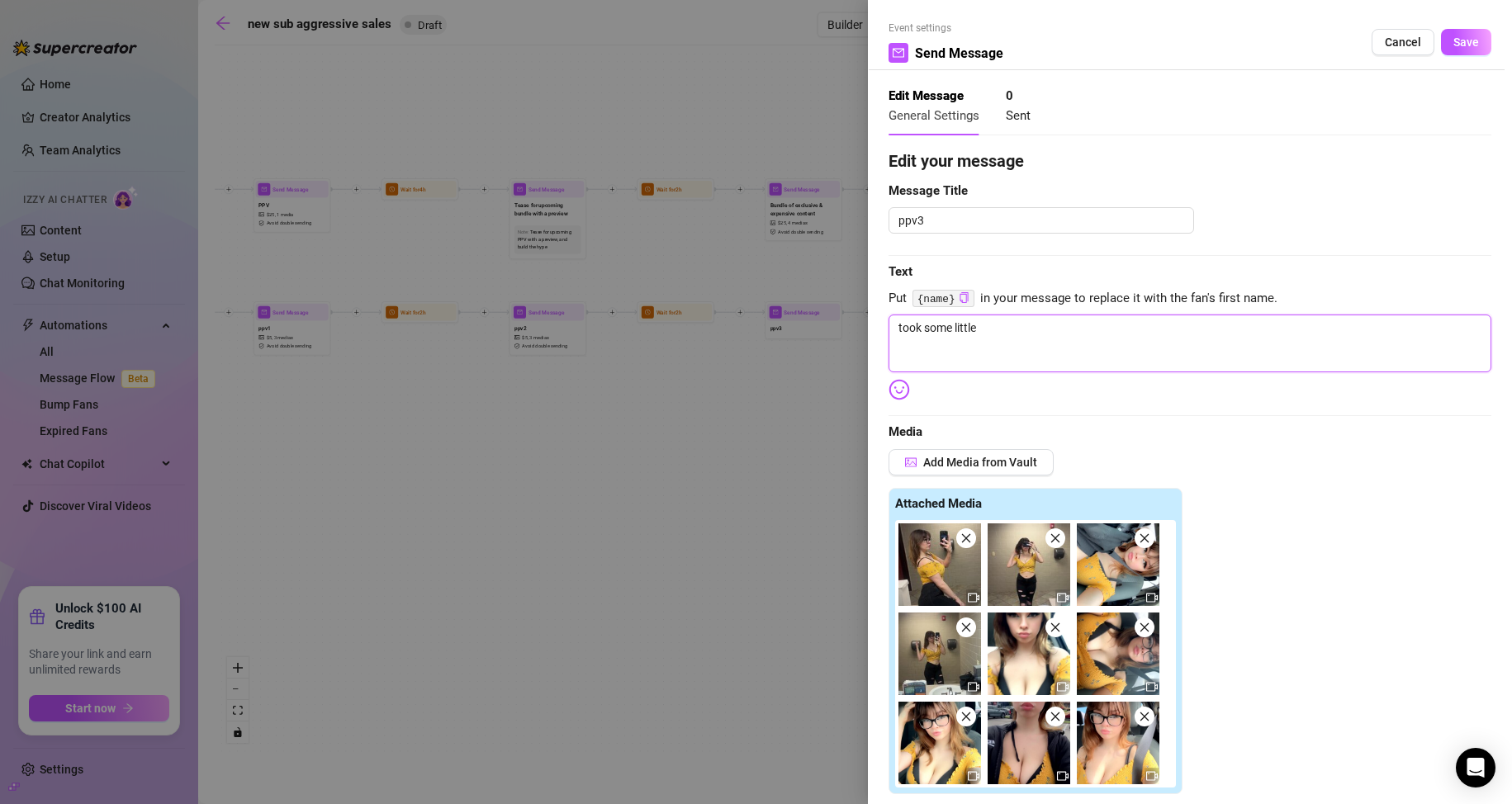
type textarea "took some little"
type textarea "took some little t"
type textarea "took some little te"
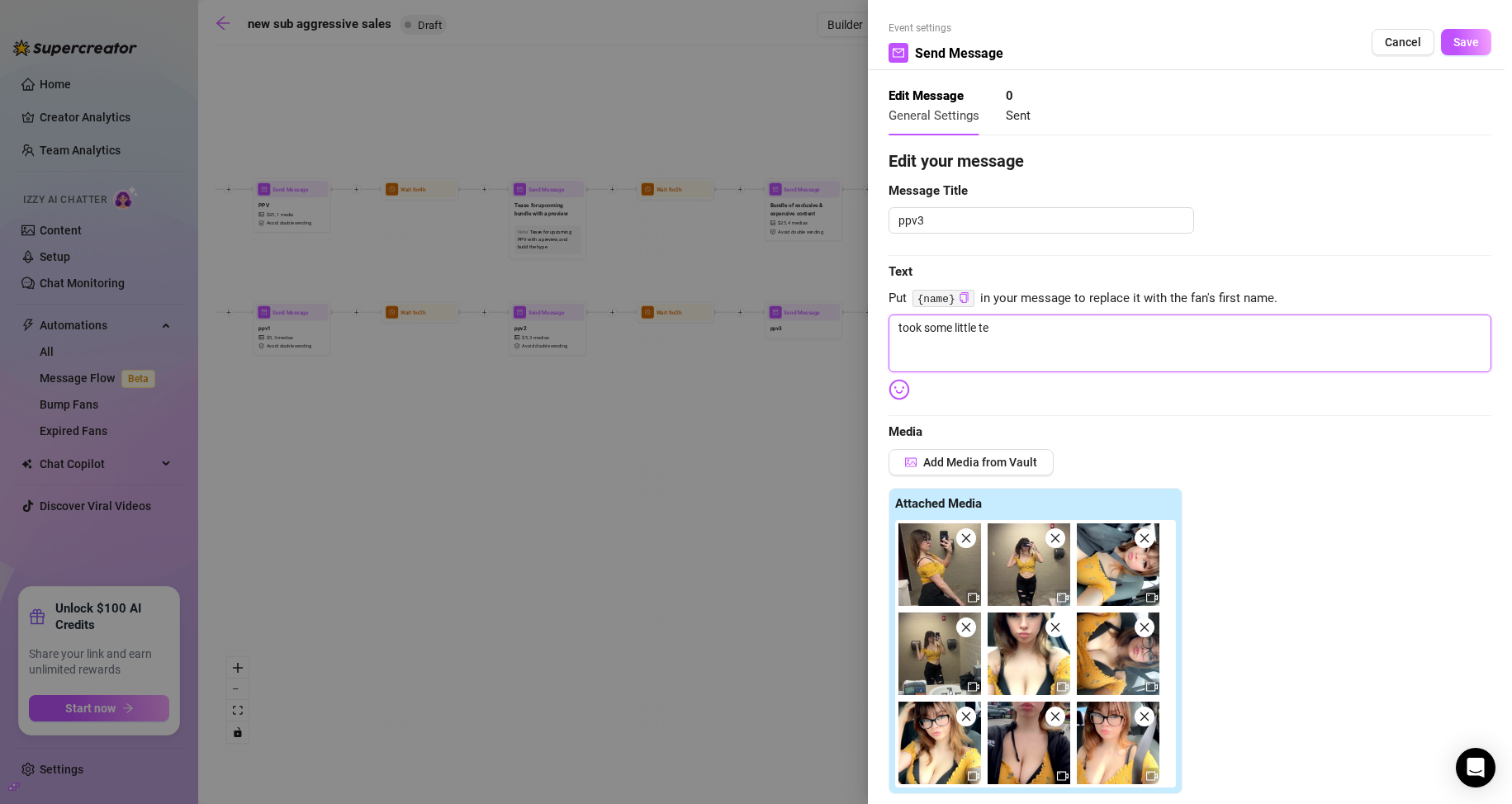
type textarea "took some little tea"
type textarea "took some little teas"
type textarea "took some little tease"
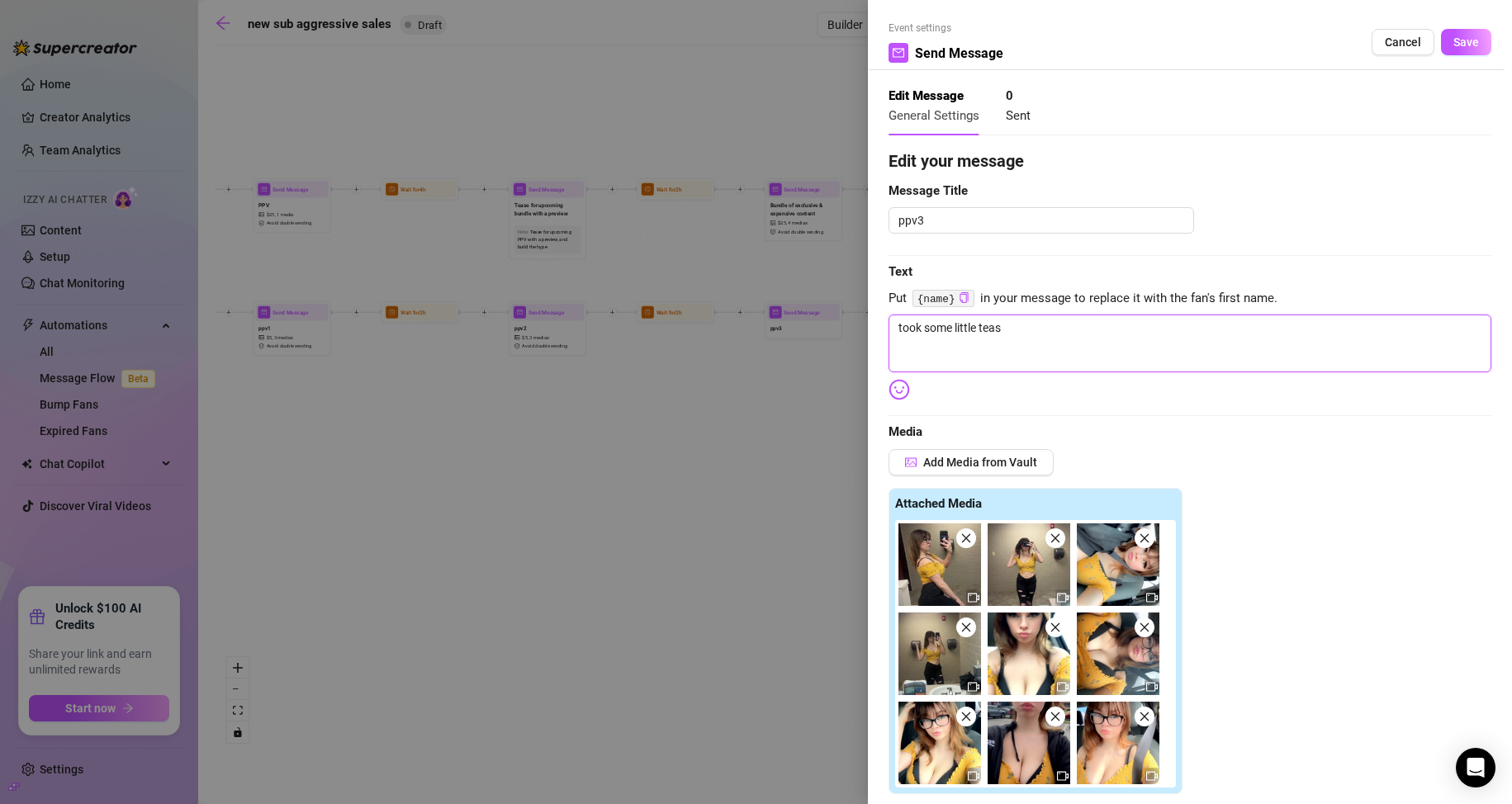
type textarea "took some little tease"
type textarea "took some little teases"
type textarea "took some little teases o"
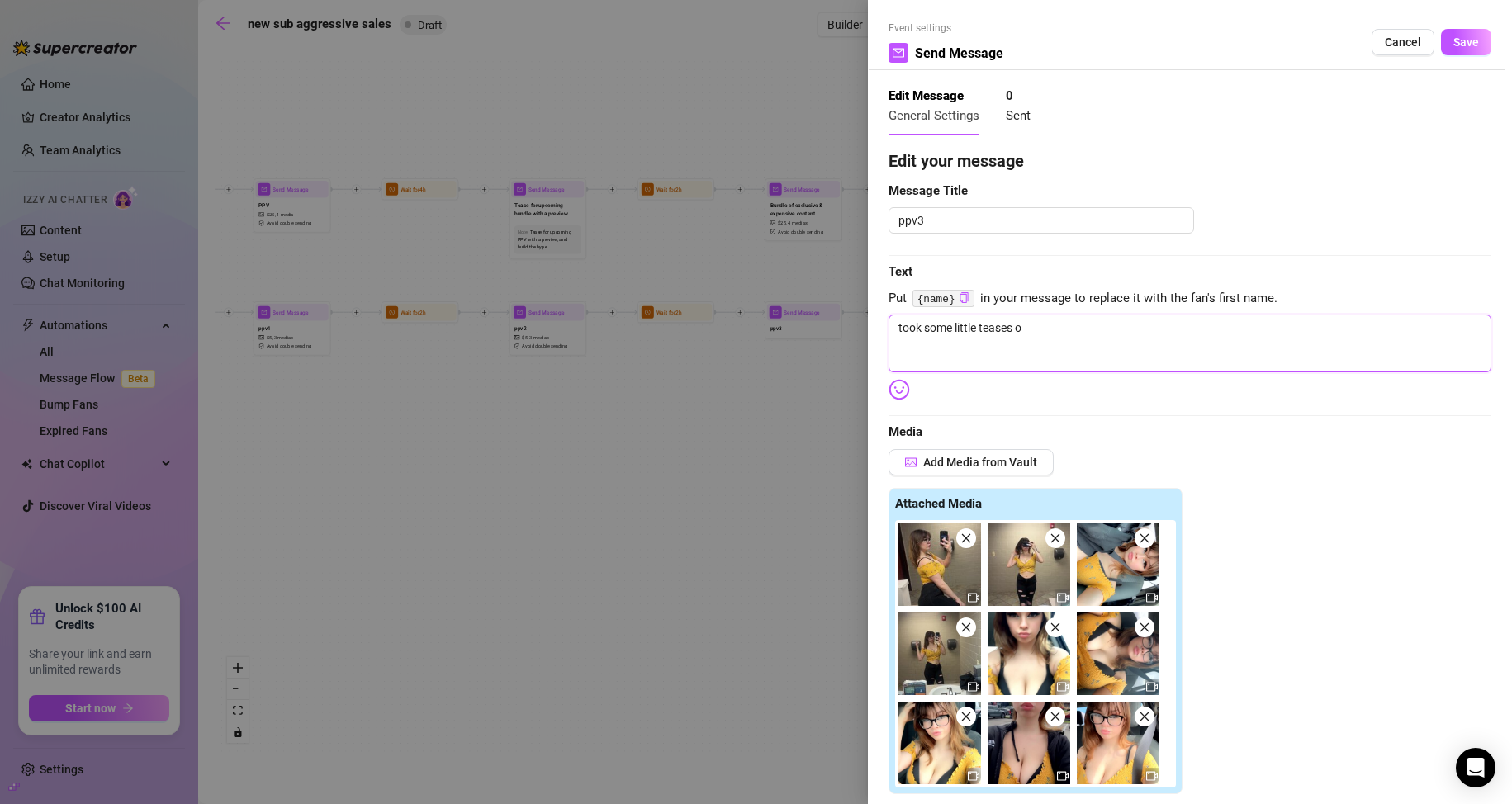
type textarea "took some little teases on"
type textarea "took some little teases on y"
type textarea "took some little teases on ym"
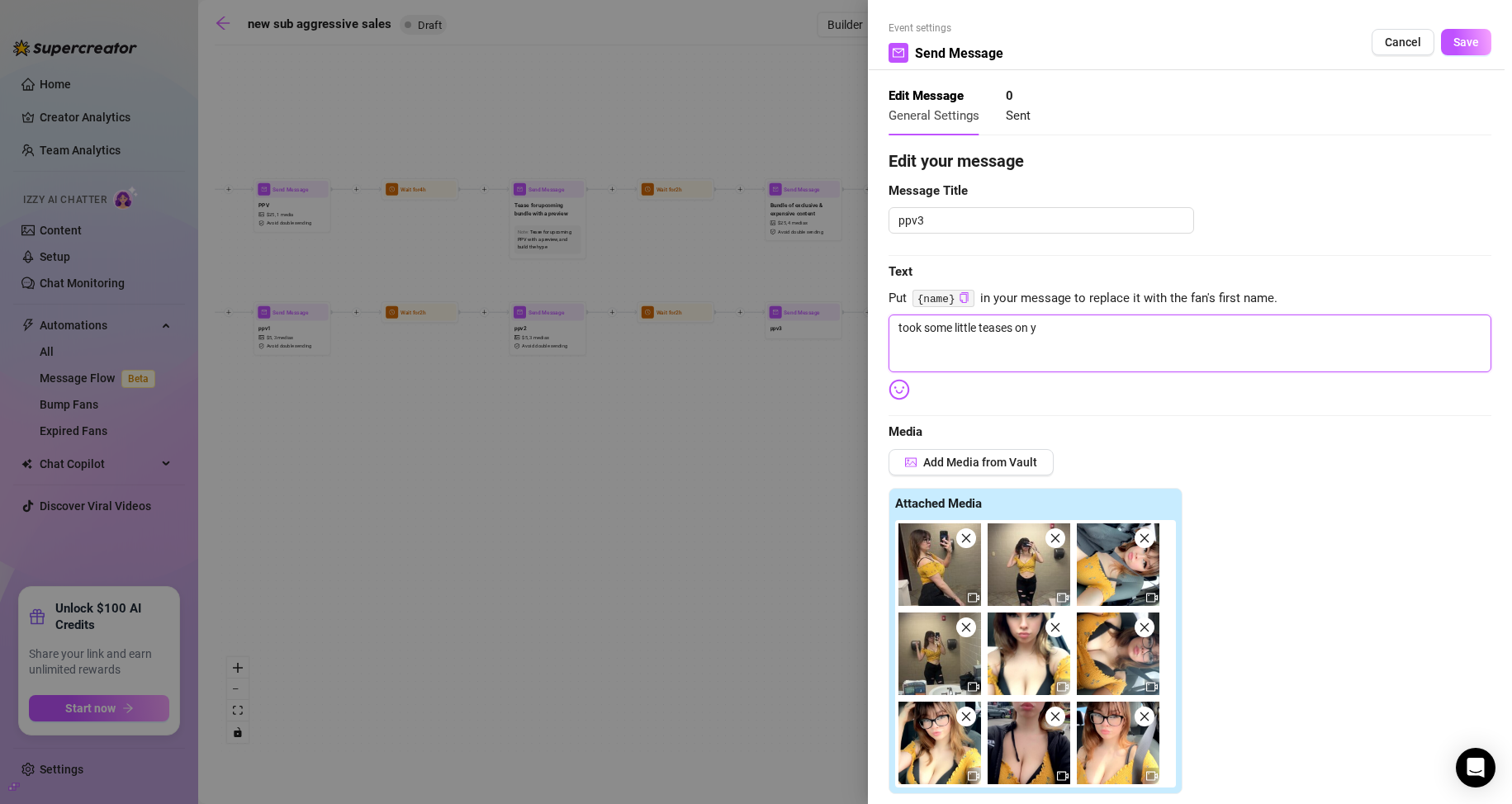
type textarea "took some little teases on ym"
type textarea "took some little teases on ym r"
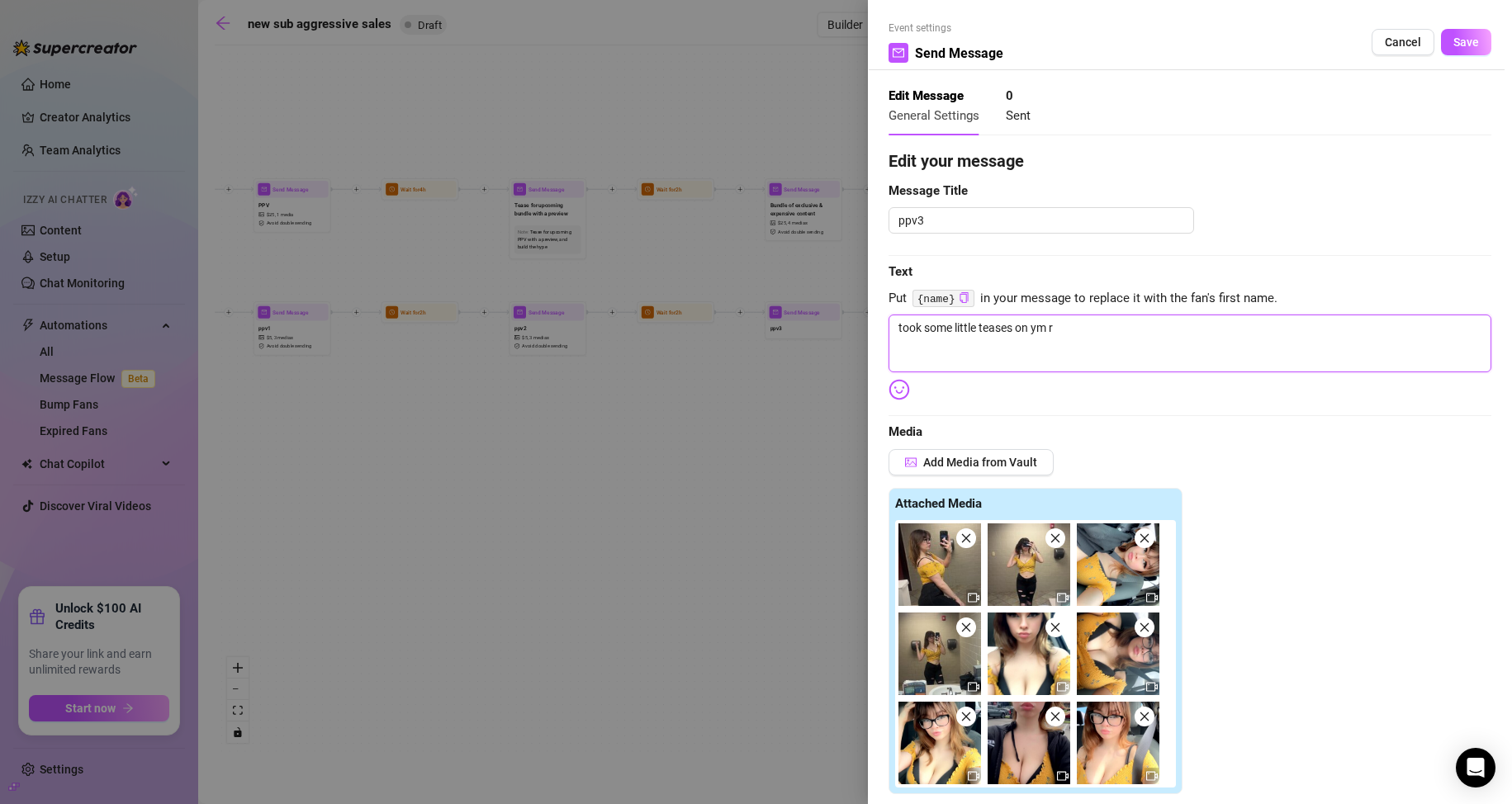
type textarea "took some little teases on ym ro"
type textarea "took some little teases on [PERSON_NAME]"
type textarea "took some little teases on ym ro"
type textarea "took some little teases on ym r"
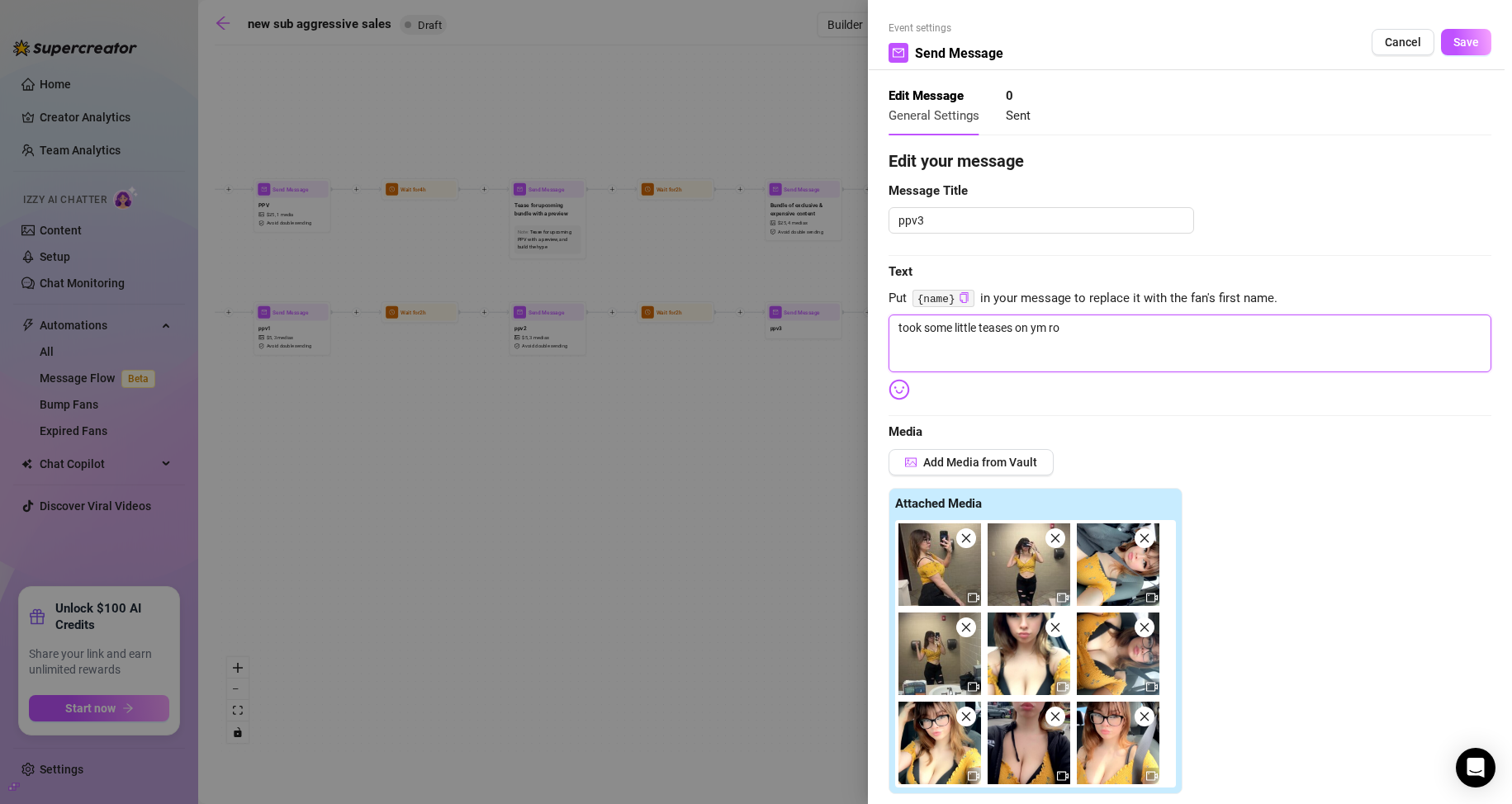
type textarea "took some little teases on ym r"
type textarea "took some little teases on ym"
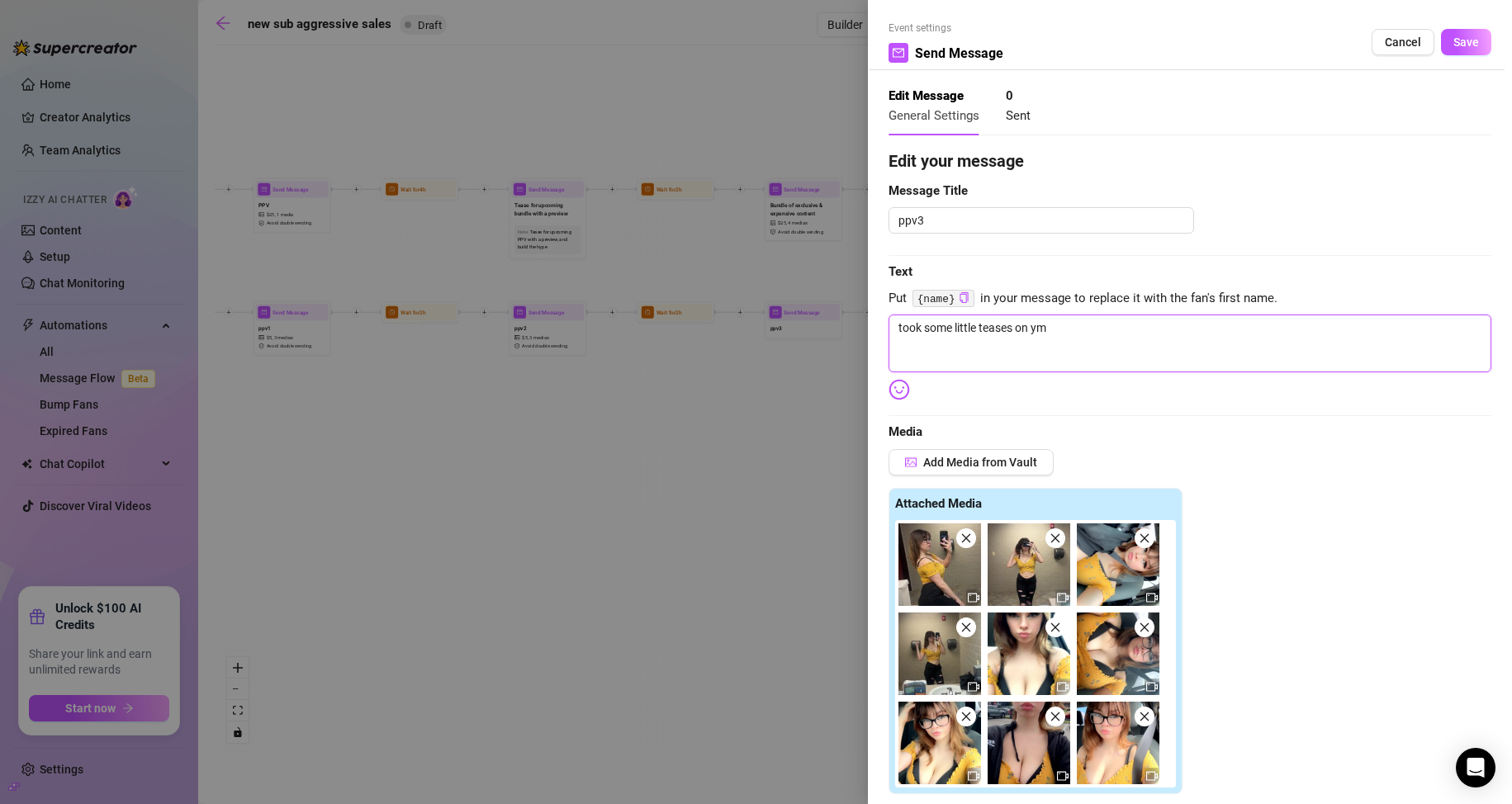
type textarea "took some little teases on y"
type textarea "took some little teases on ym"
type textarea "took some little teases on ymy"
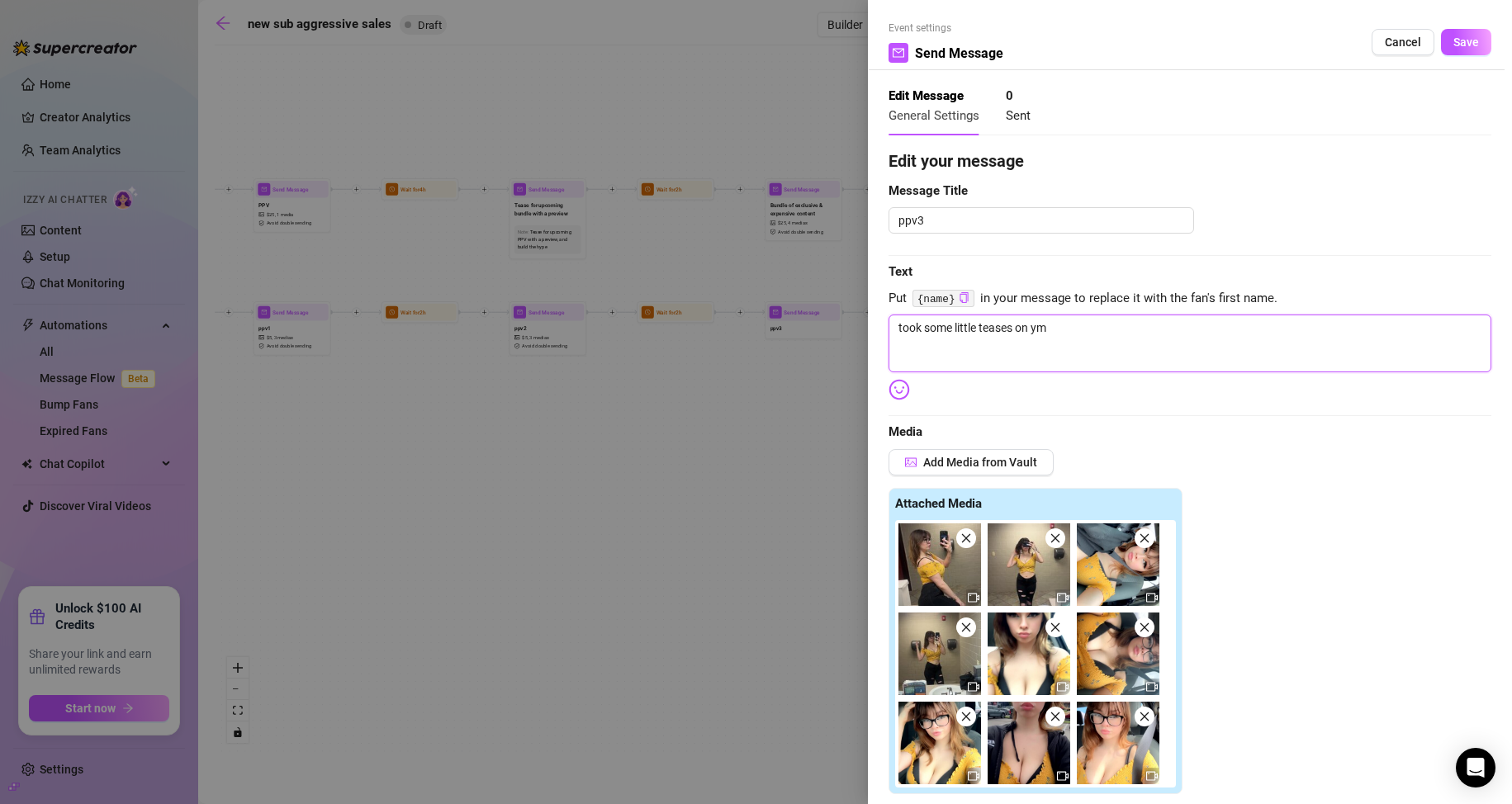
type textarea "took some little teases on ymy"
type textarea "took some little teases on ym"
type textarea "took some little teases on y"
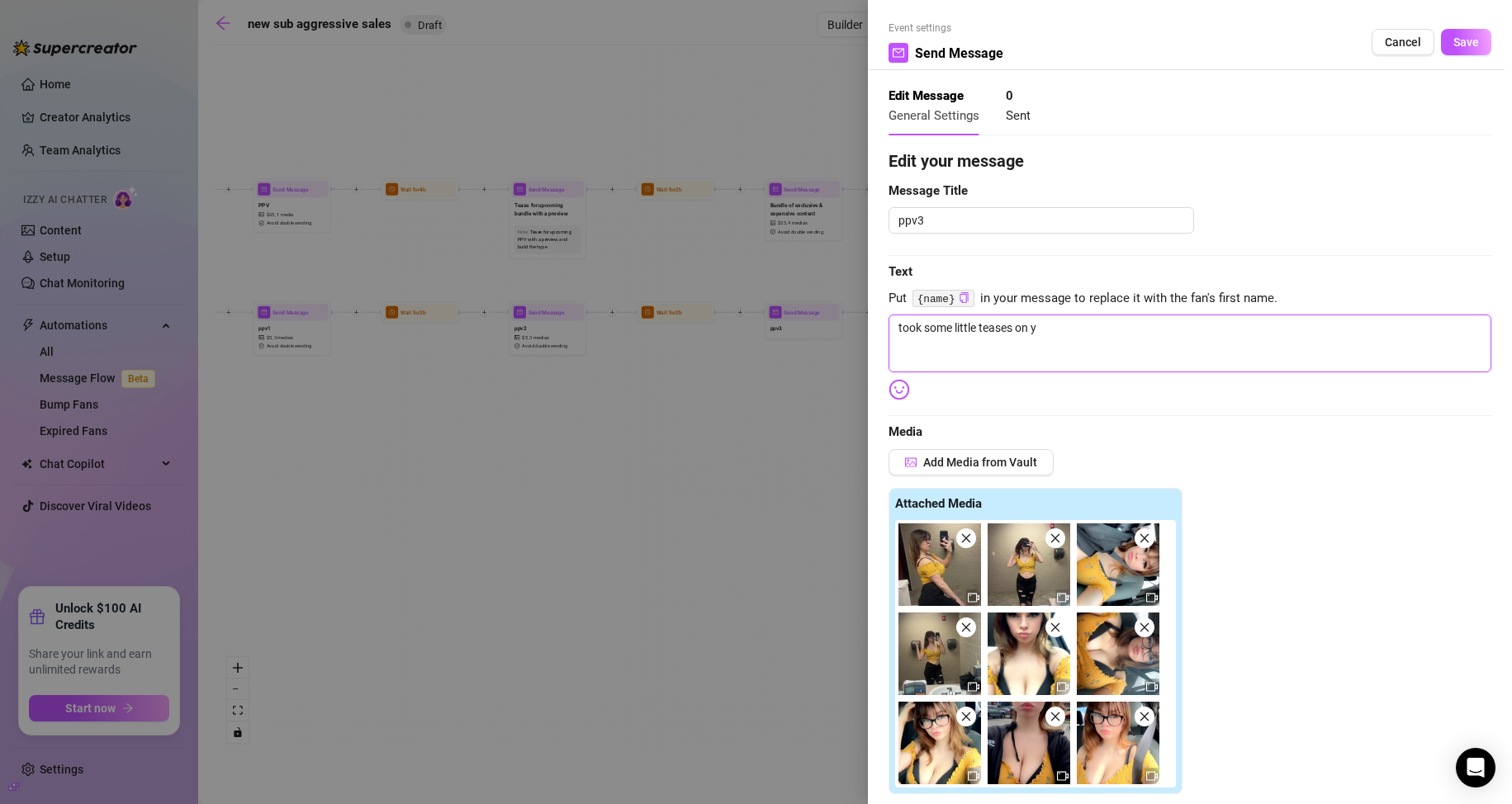
type textarea "took some little teases on"
type textarea "took some little teases on m"
type textarea "took some little teases on my"
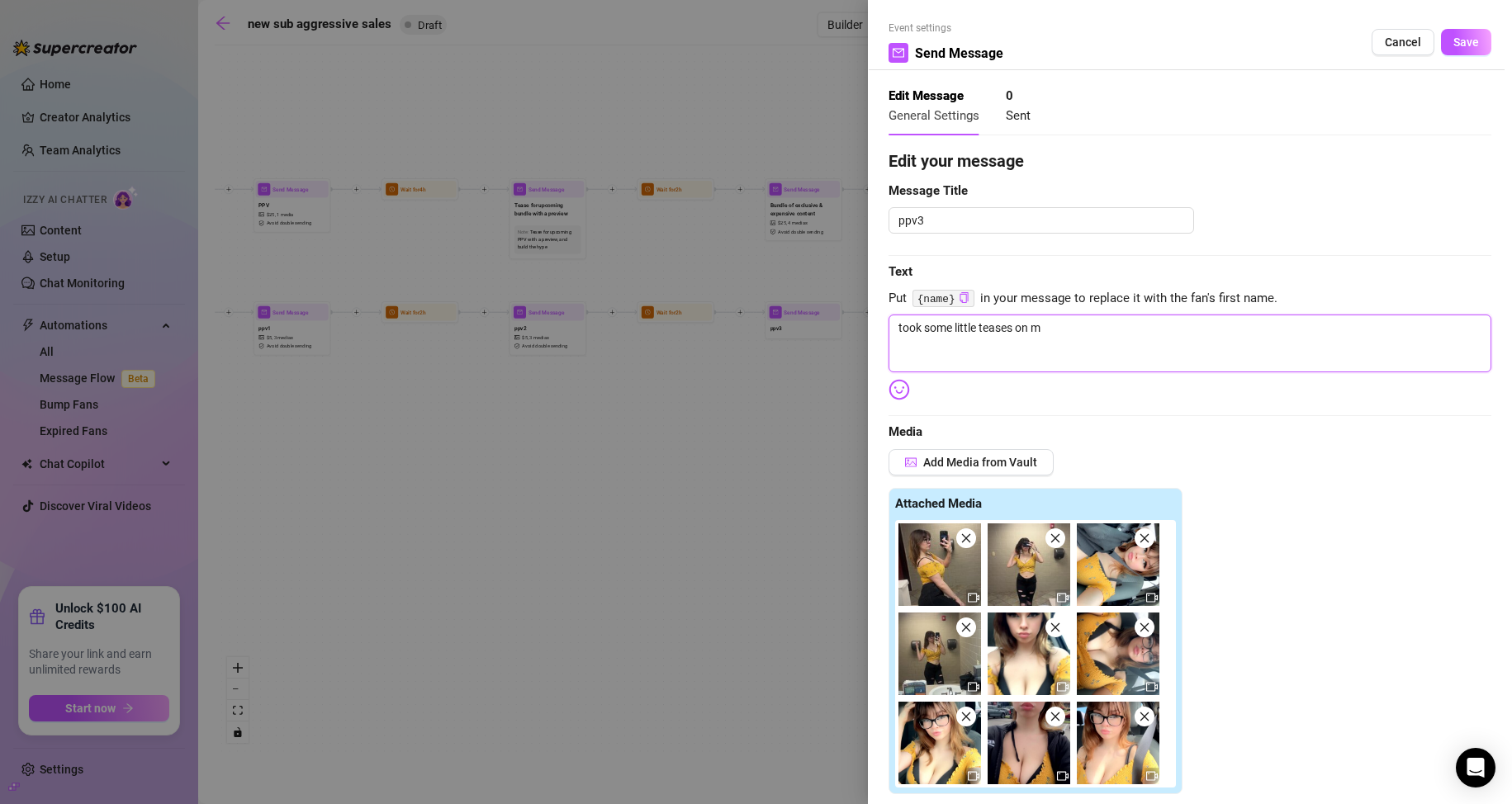
type textarea "took some little teases on my"
type textarea "took some little teases on my r"
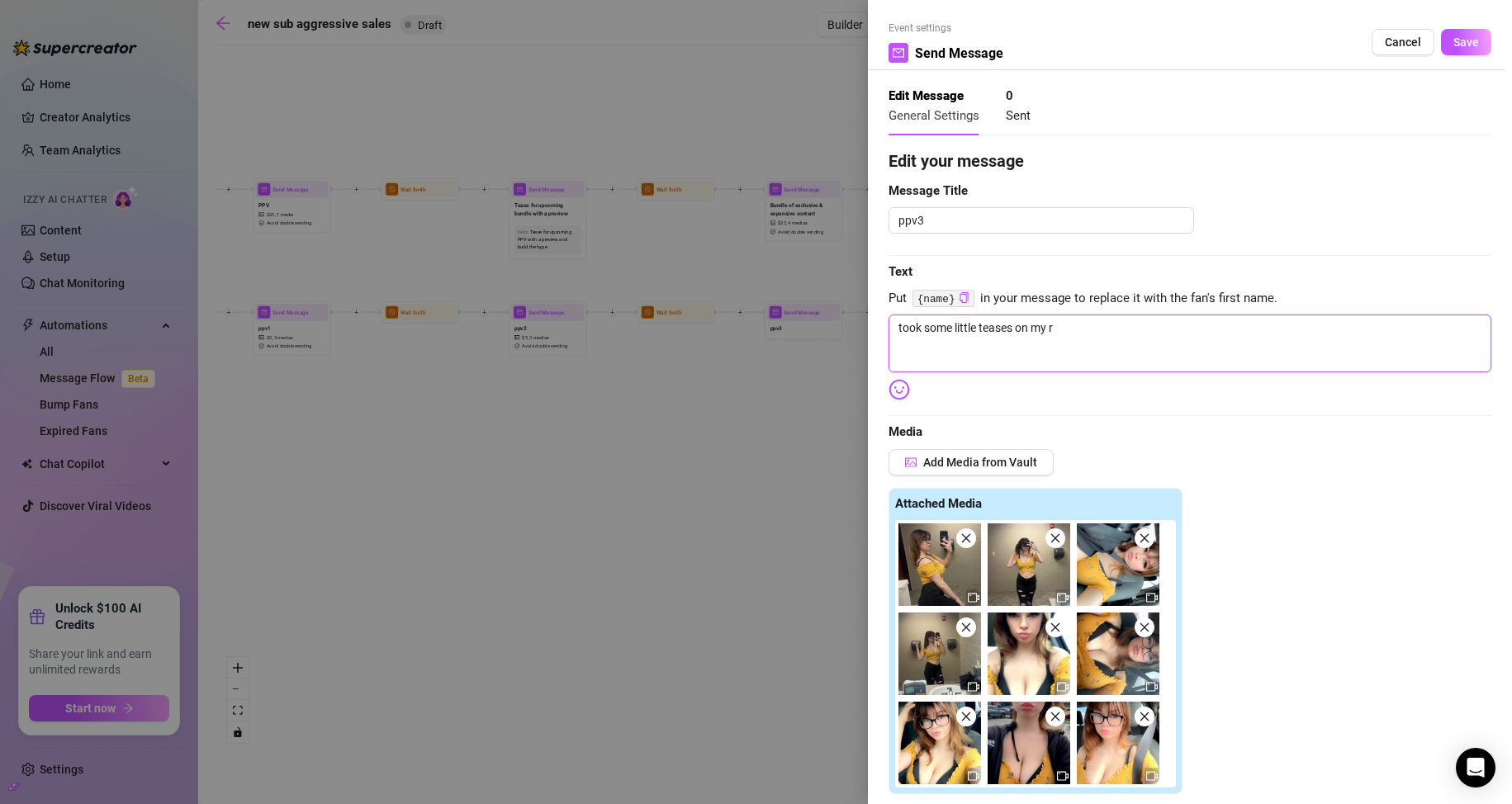
type textarea "took some little teases on my ro"
type textarea "took some little teases on my roa"
type textarea "took some little teases on my road"
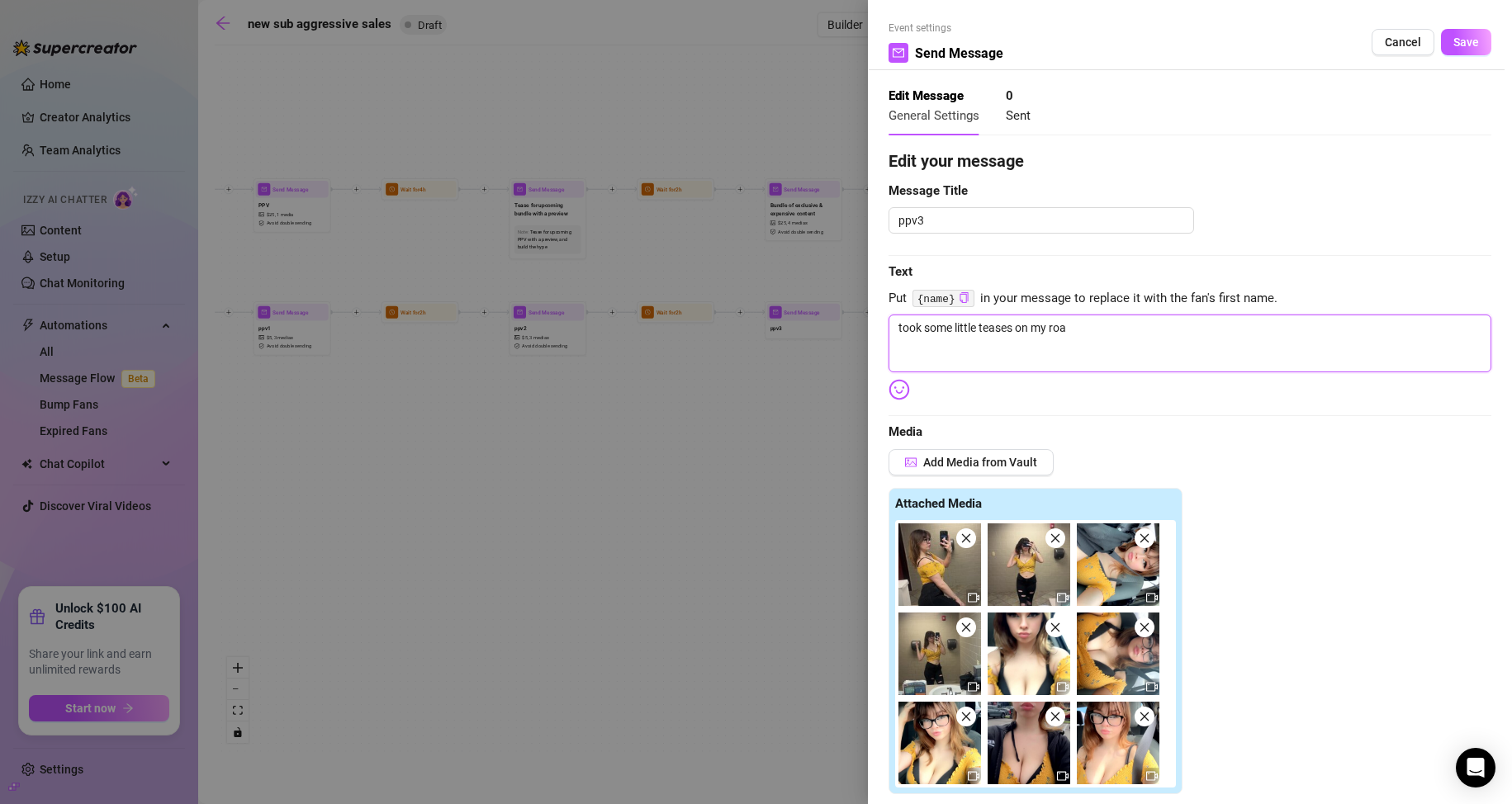
type textarea "took some little teases on my road"
type textarea "took some little teases on my roadt"
type textarea "took some little teases on my roadtr"
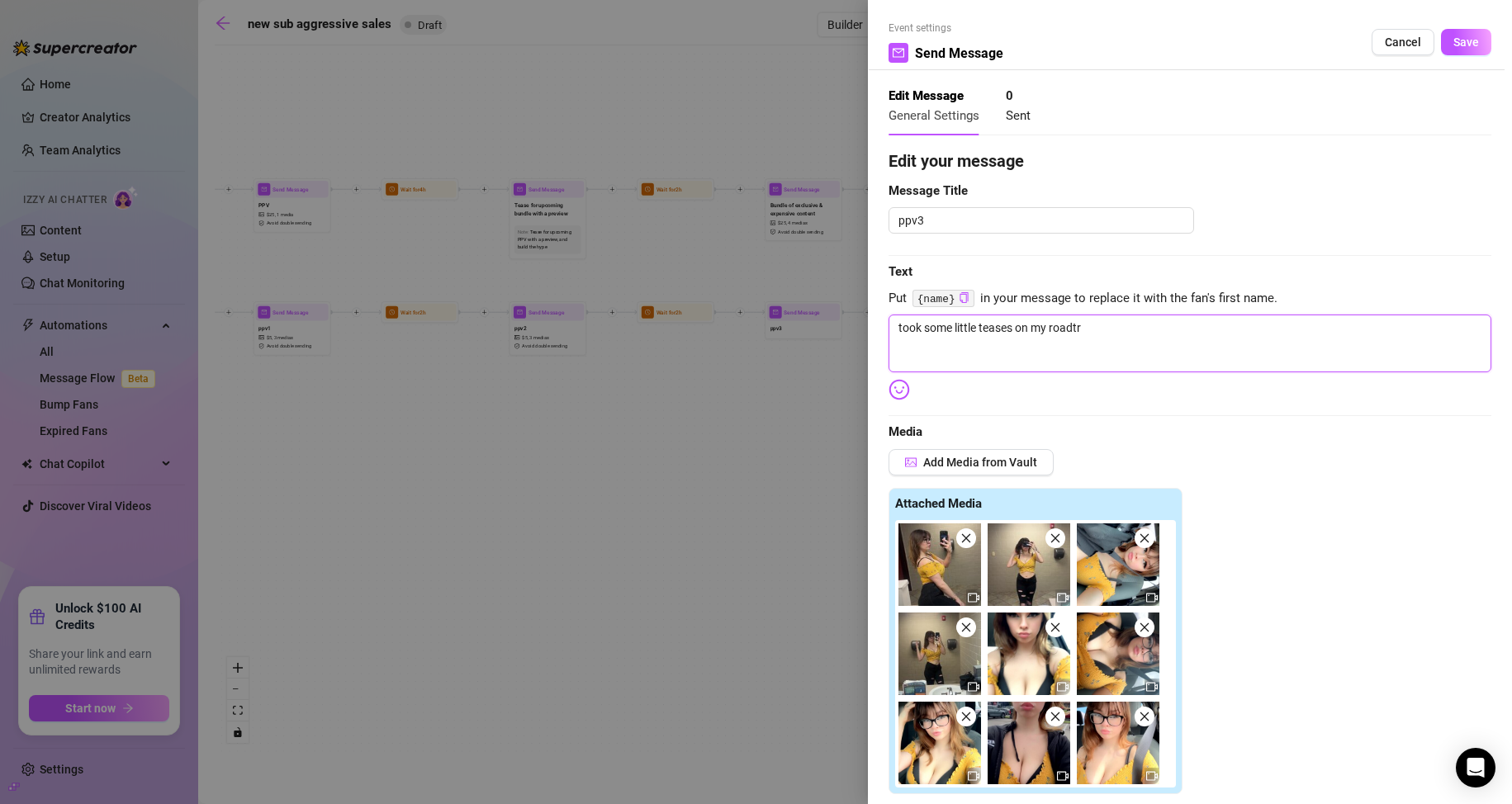
type textarea "took some little teases on my roadtri"
type textarea "took some little teases on my roadtrip"
type textarea "took some little teases on my roadtrip,"
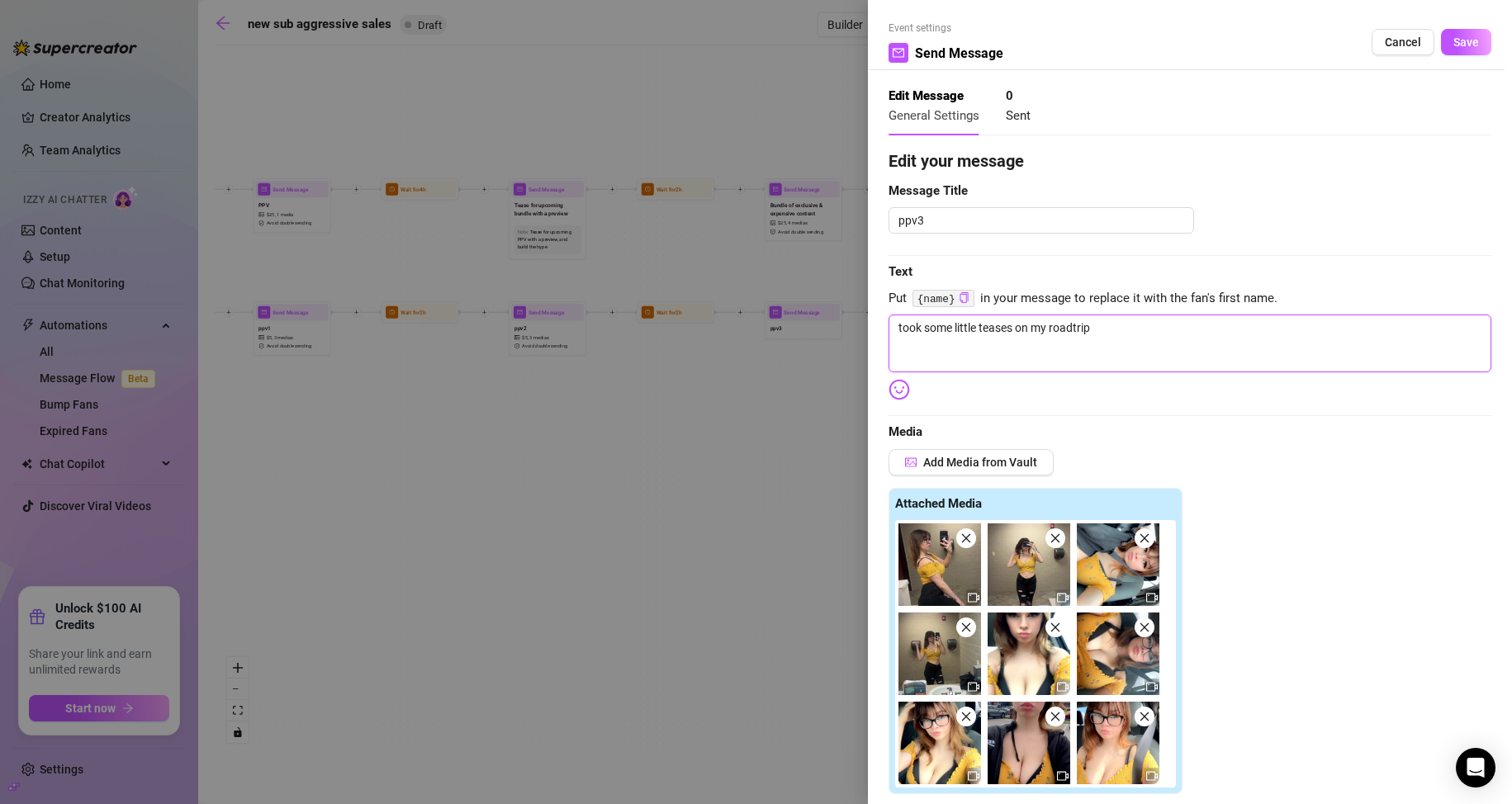
type textarea "took some little teases on my roadtrip,"
type textarea "took some little teases on my roadtrip, t"
type textarea "took some little teases on my roadtrip, ty"
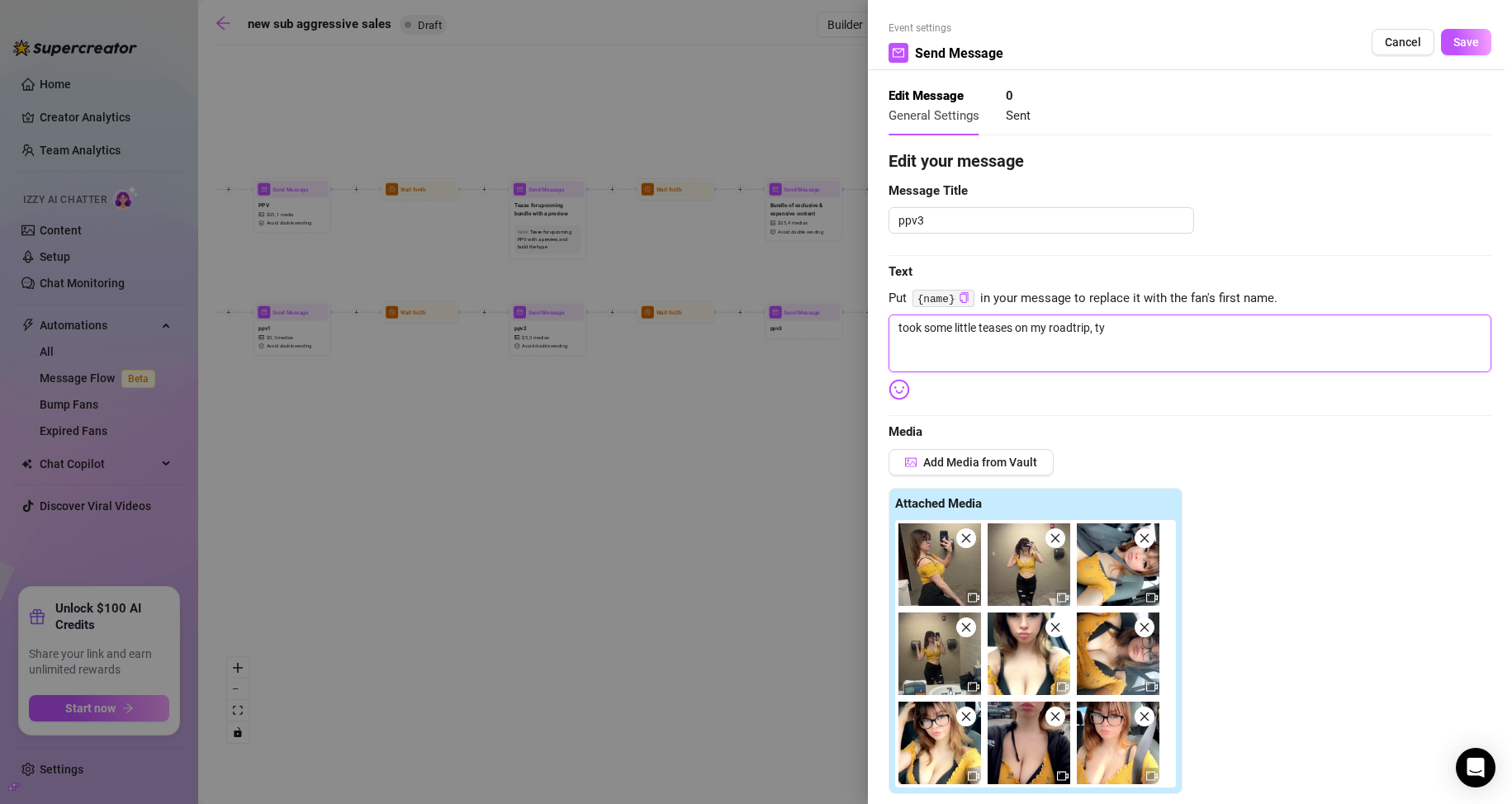
type textarea "took some little teases on my roadtrip, [GEOGRAPHIC_DATA]"
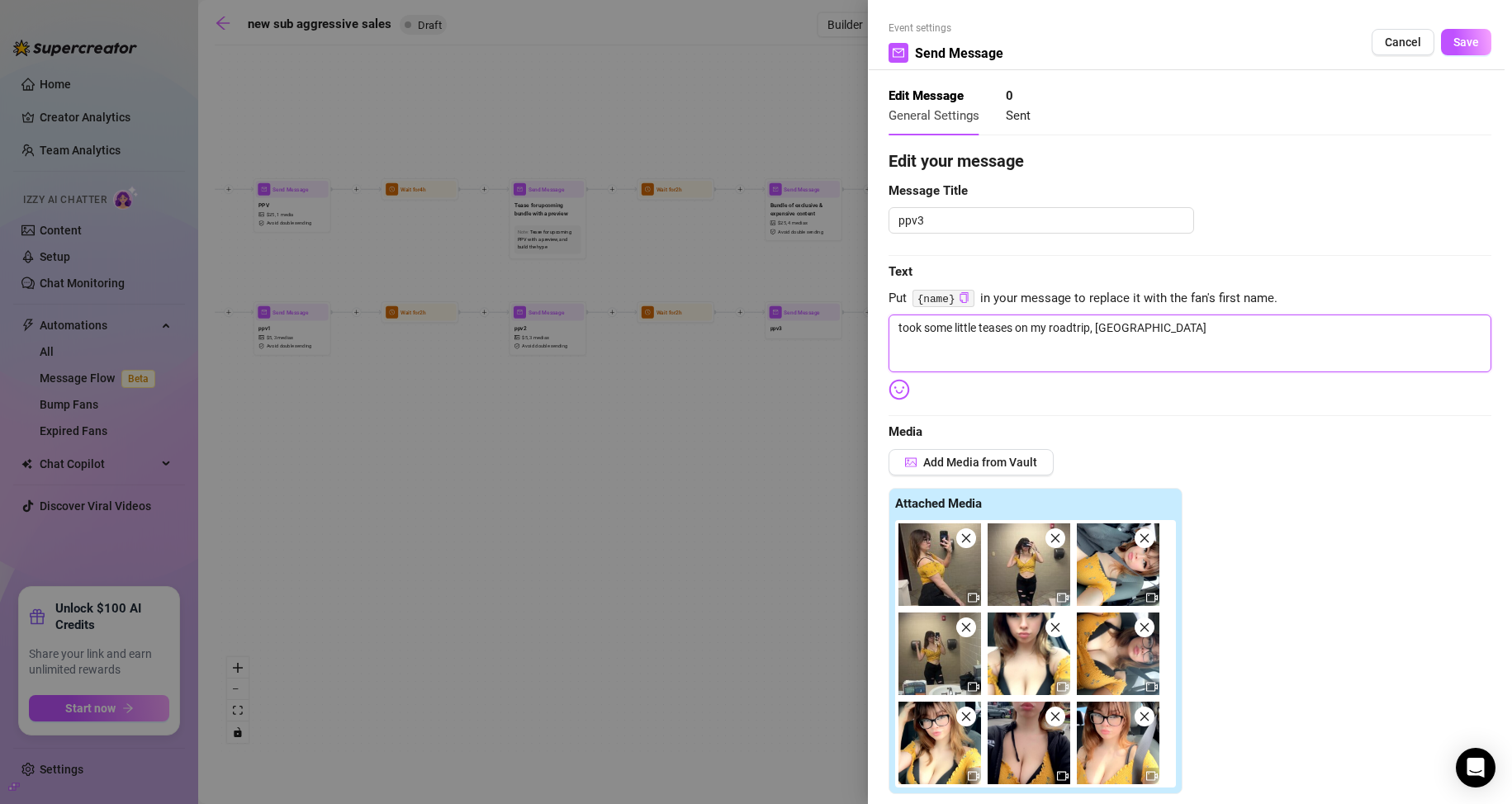
type textarea "took some little teases on my roadtrip, [GEOGRAPHIC_DATA]"
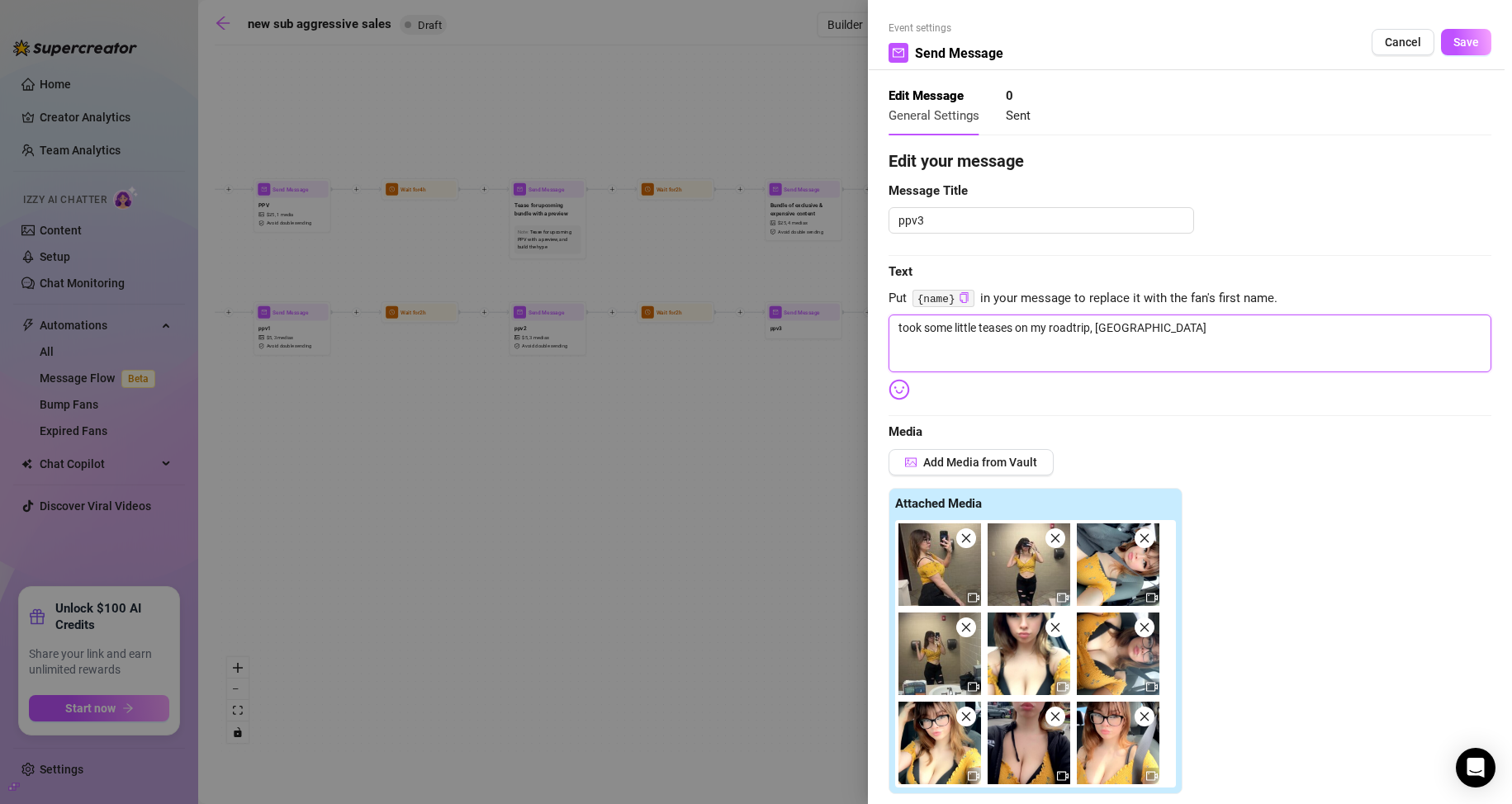
type textarea "took some little teases on my roadtrip, ty"
type textarea "took some little teases on my roadtrip, t"
type textarea "took some little teases on my roadtrip, th"
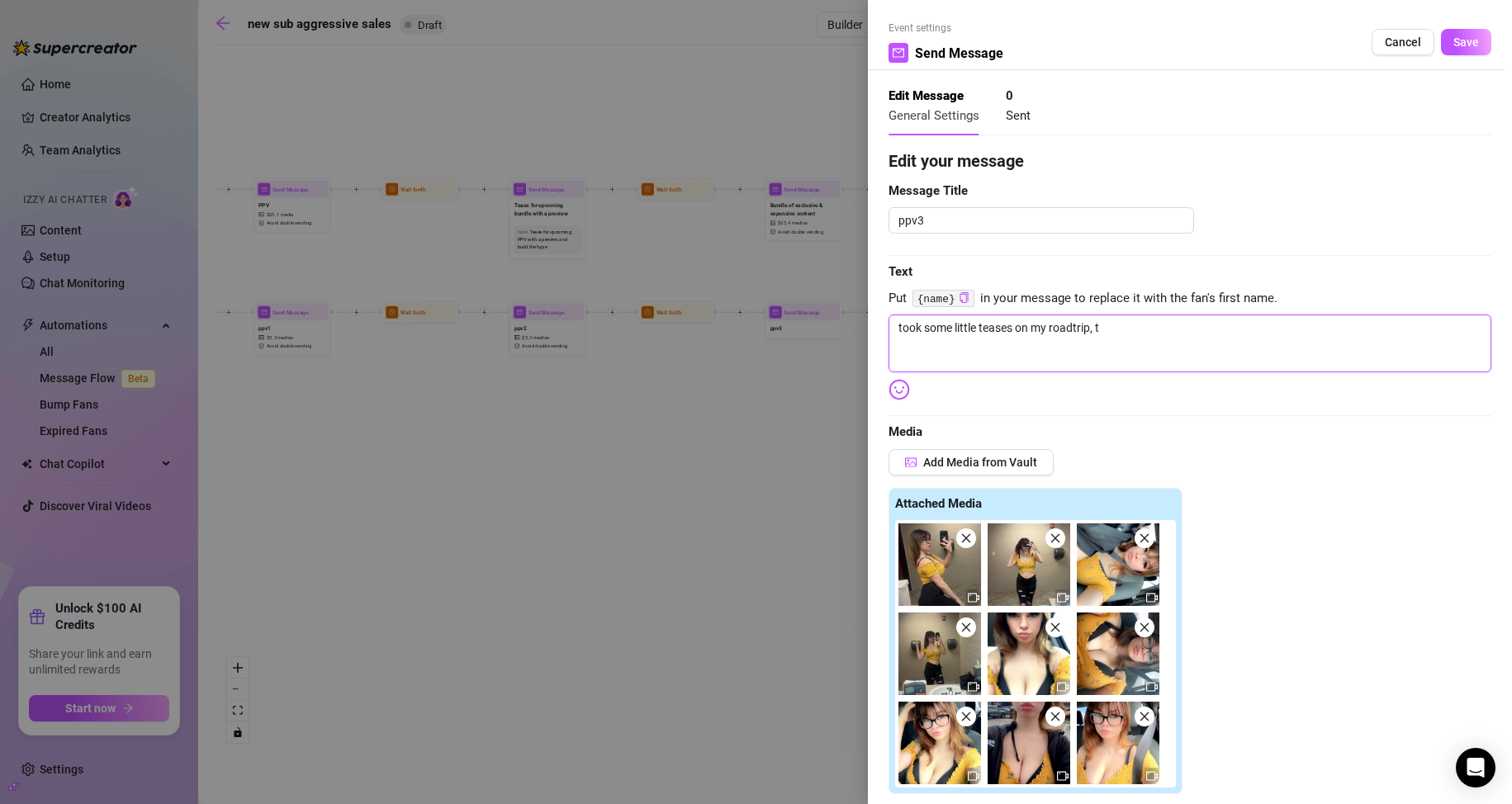
type textarea "took some little teases on my roadtrip, th"
type textarea "took some little teases on my roadtrip, tho"
type textarea "took some little teases on my roadtrip, thou"
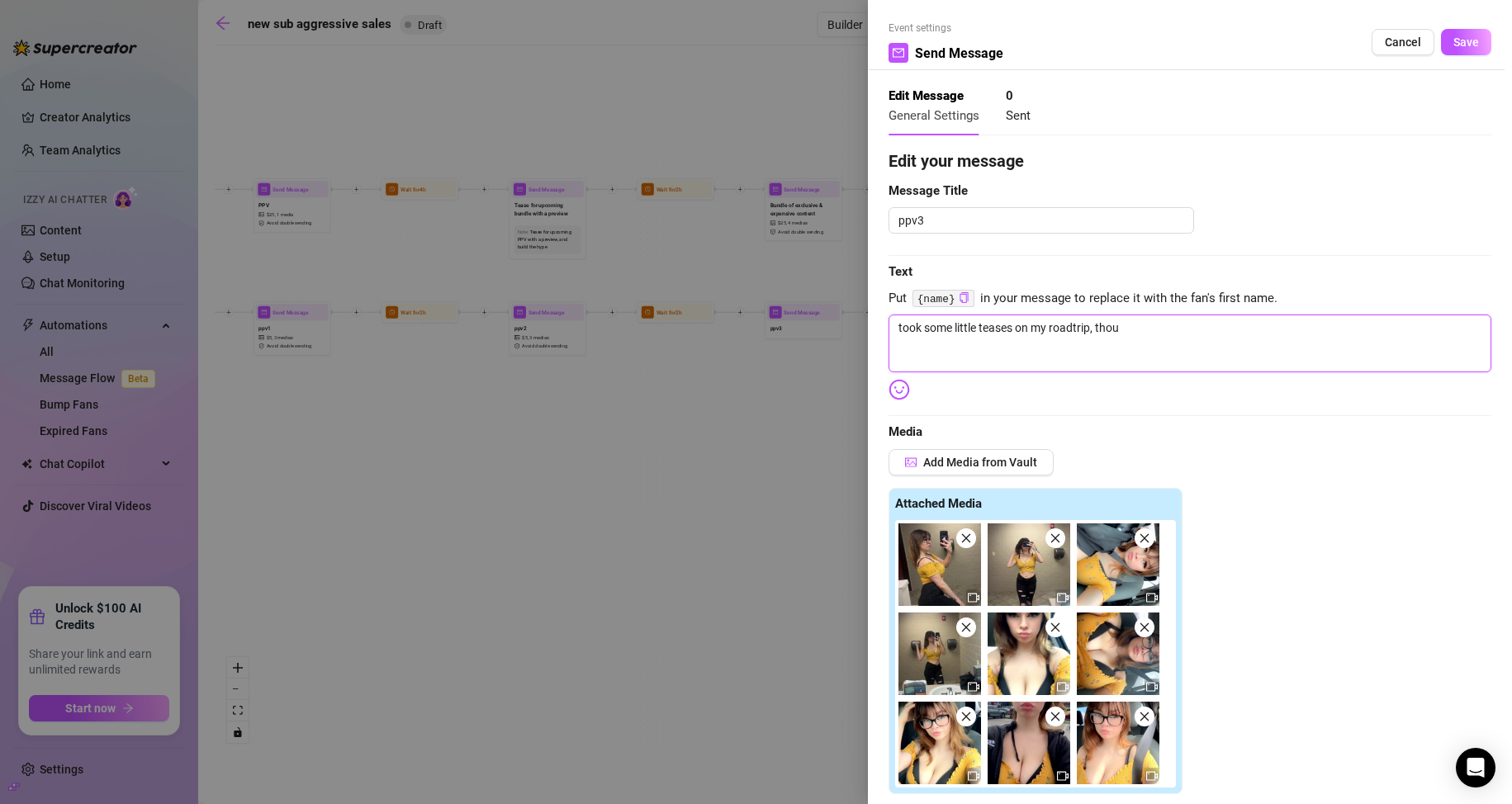
type textarea "took some little teases on my roadtrip, [GEOGRAPHIC_DATA]"
type textarea "took some little teases on my roadtrip, though"
type textarea "took some little teases on my roadtrip, thought"
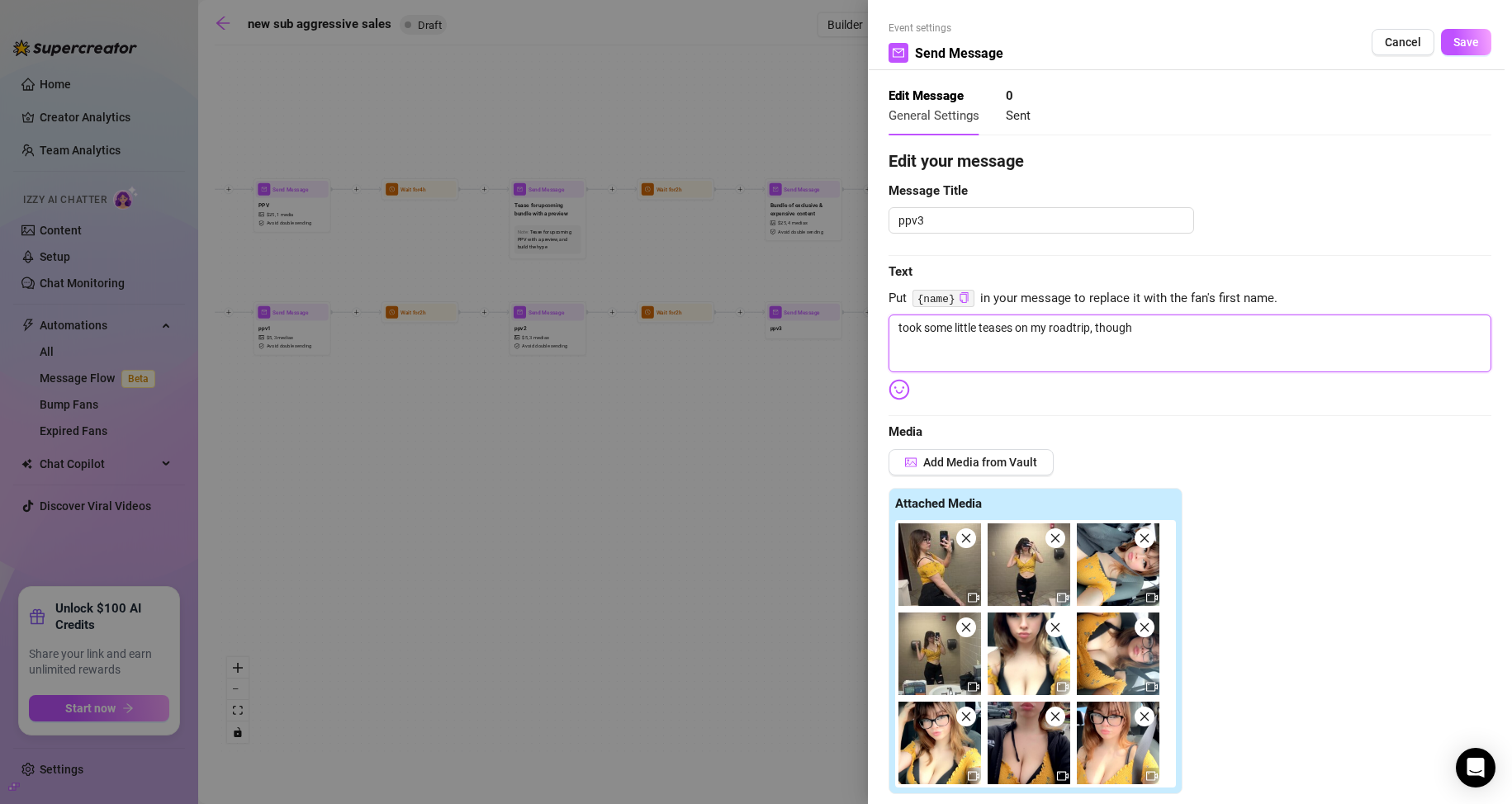
type textarea "took some little teases on my roadtrip, thought"
type textarea "took some little teases on my roadtrip, thought y"
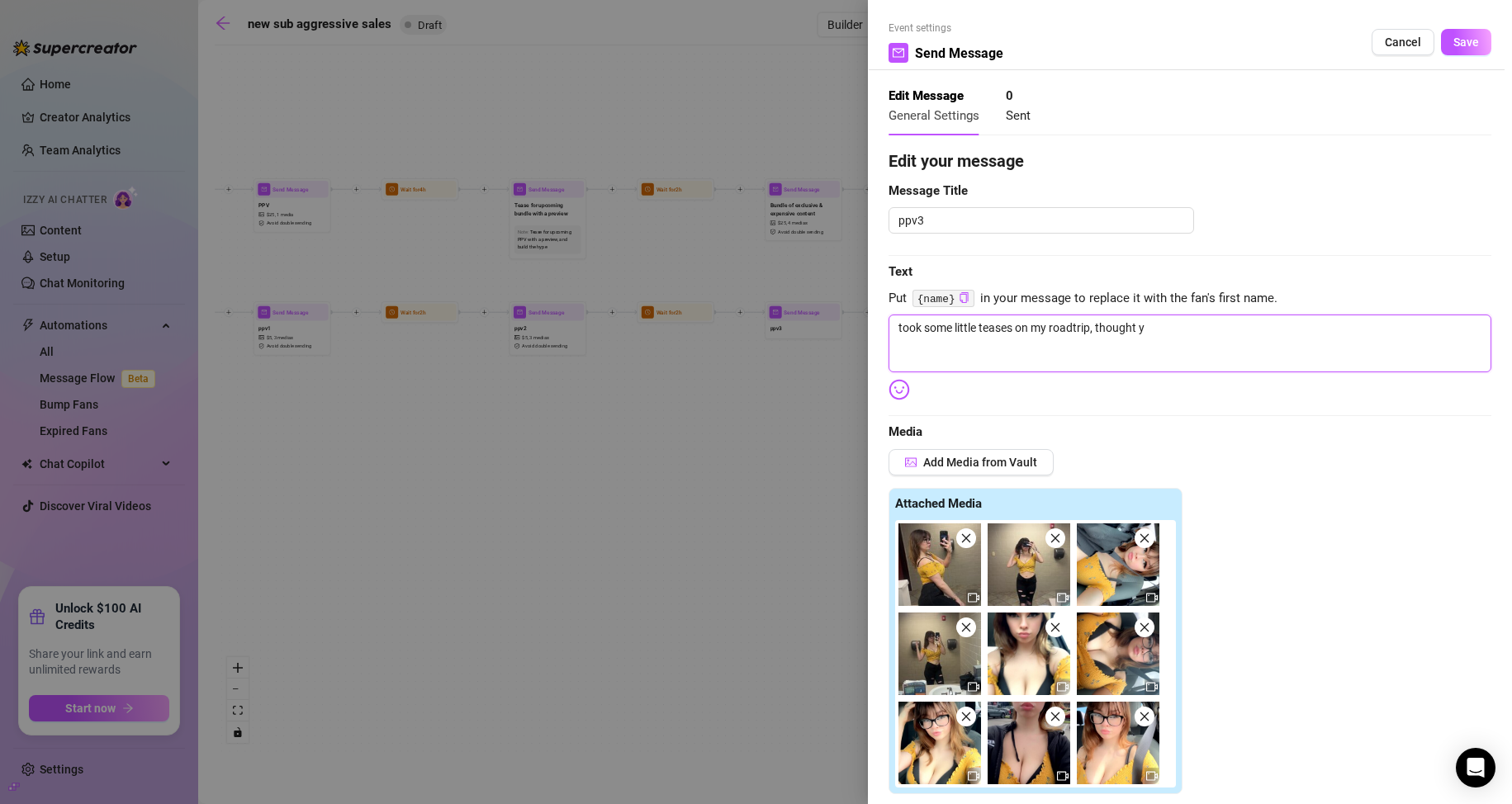
type textarea "took some little teases on my roadtrip, thought yo"
type textarea "took some little teases on my roadtrip, thought you"
type textarea "took some little teases on my roadtrip, thought you'"
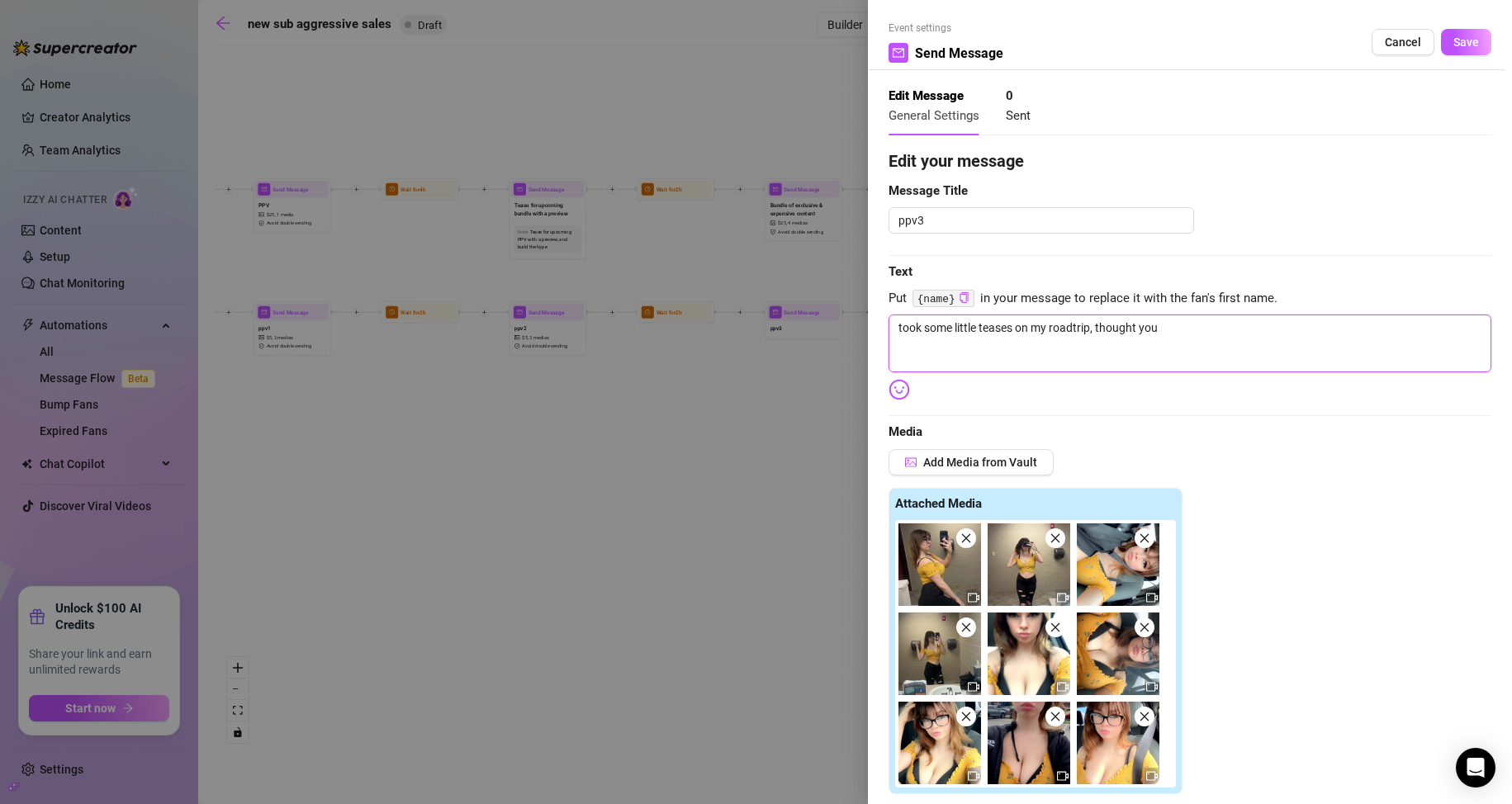
type textarea "took some little teases on my roadtrip, thought you'"
type textarea "took some little teases on my roadtrip, thought you'd"
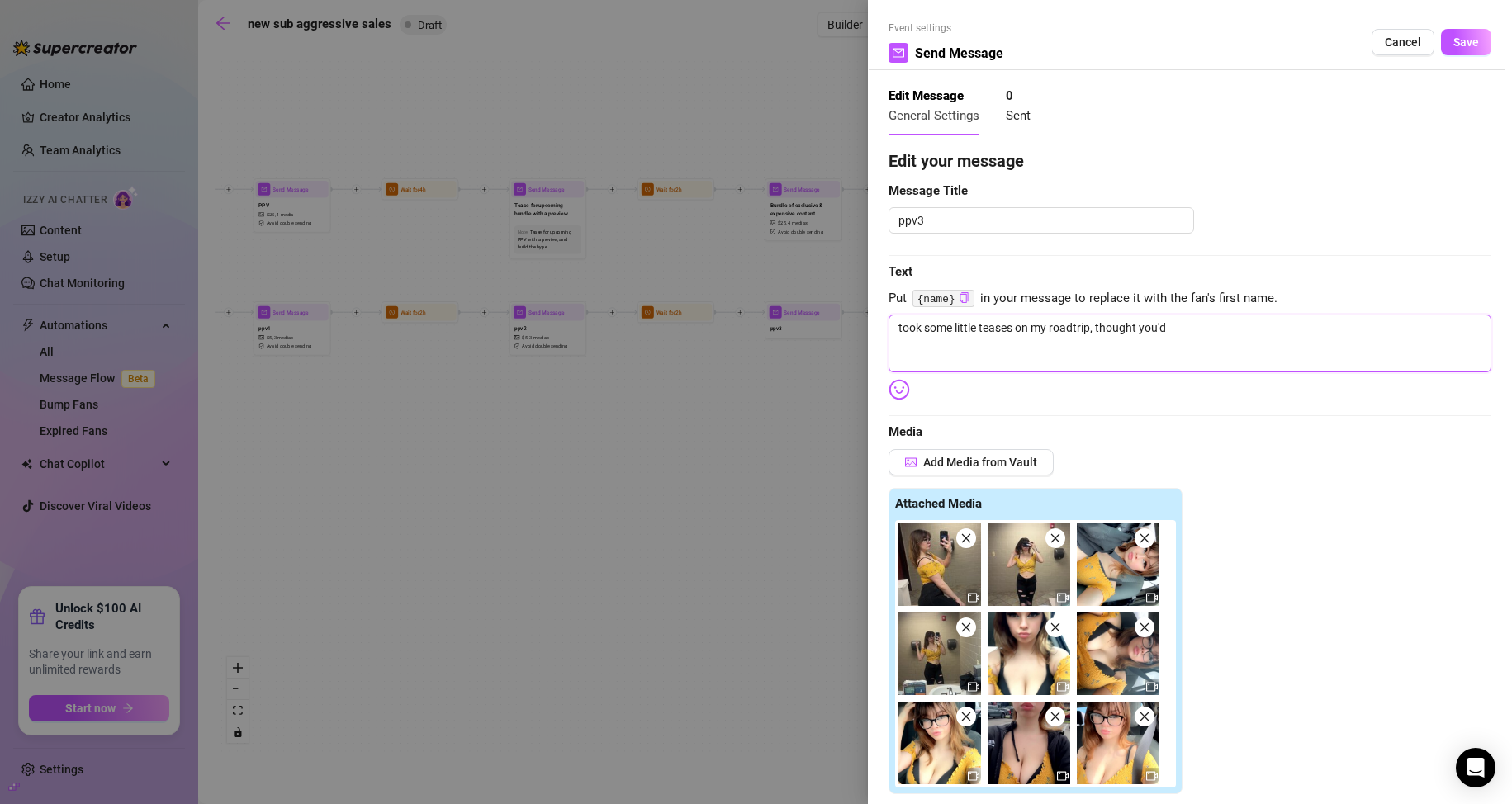
type textarea "took some little teases on my roadtrip, thought you'd l"
type textarea "took some little teases on my roadtrip, thought you'd li"
type textarea "took some little teases on my roadtrip, thought you'd lik"
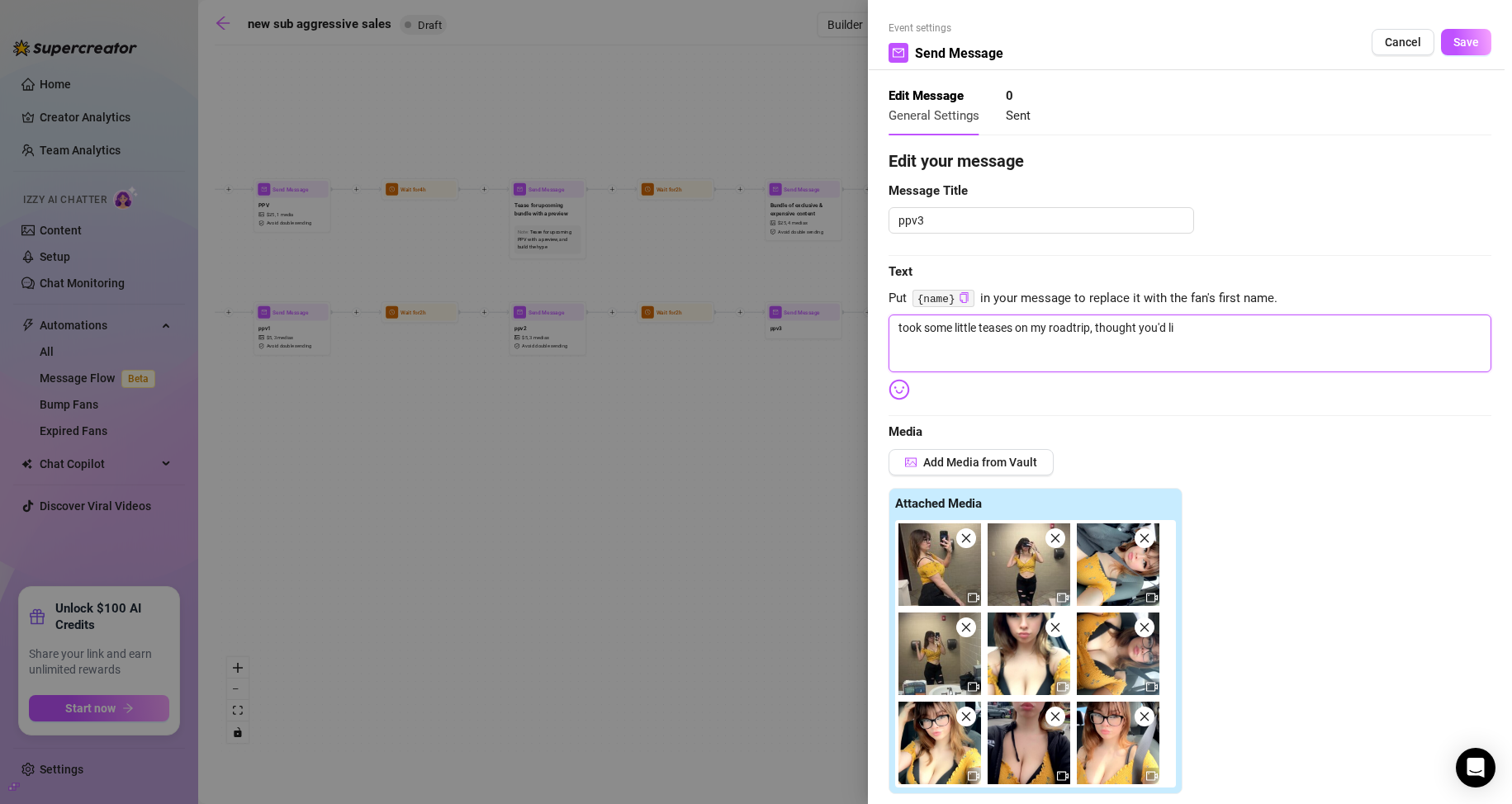
type textarea "took some little teases on my roadtrip, thought you'd lik"
type textarea "took some little teases on my roadtrip, thought you'd like"
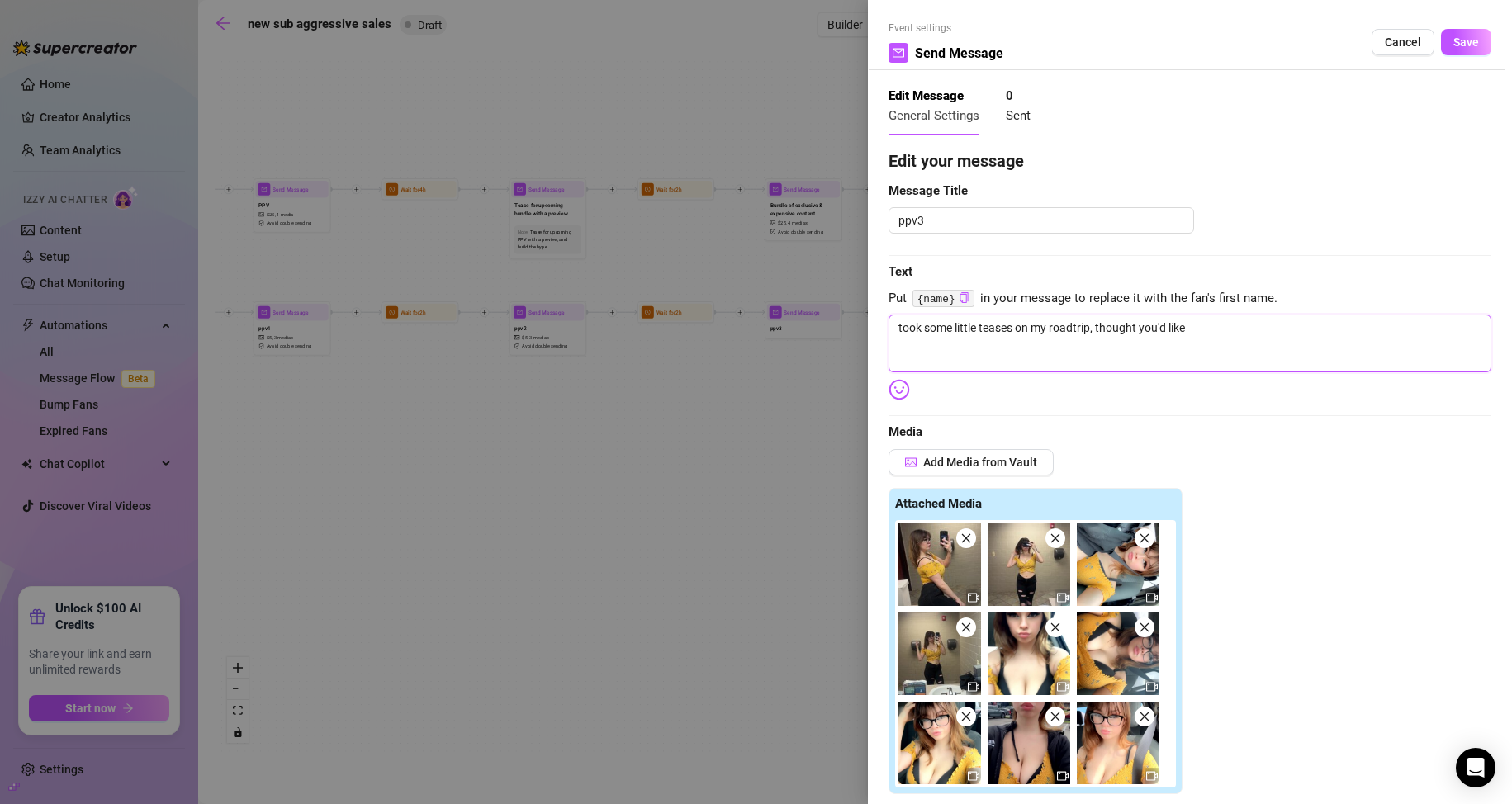
type textarea "took some little teases on my roadtrip, thought you'd like t"
type textarea "took some little teases on my roadtrip, thought you'd like th"
type textarea "took some little teases on my roadtrip, thought you'd like the"
type textarea "took some little teases on my roadtrip, thought you'd like them"
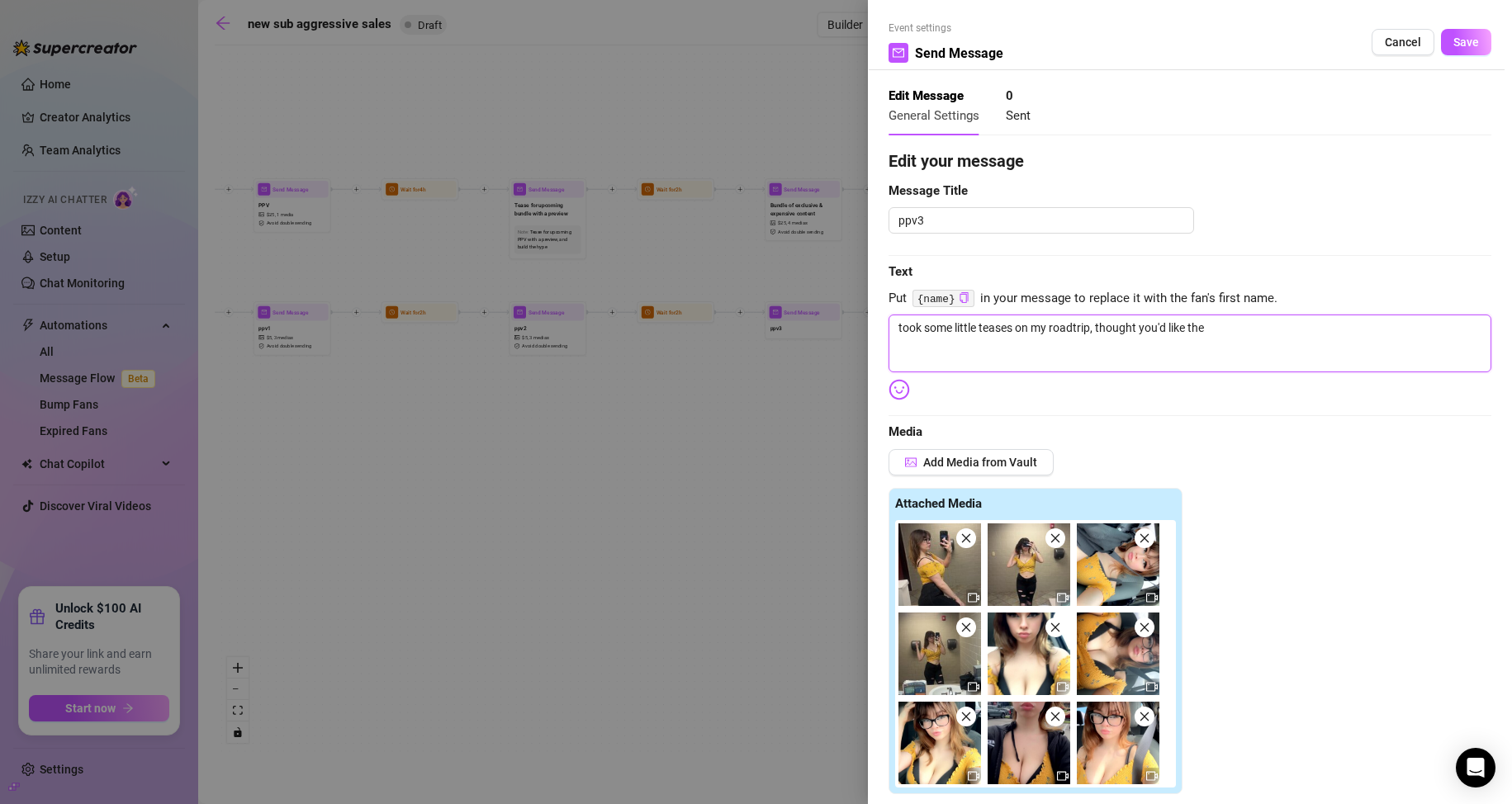
type textarea "took some little teases on my roadtrip, thought you'd like them"
type textarea "took some little teases on my roadtrip, thought you'd like them,"
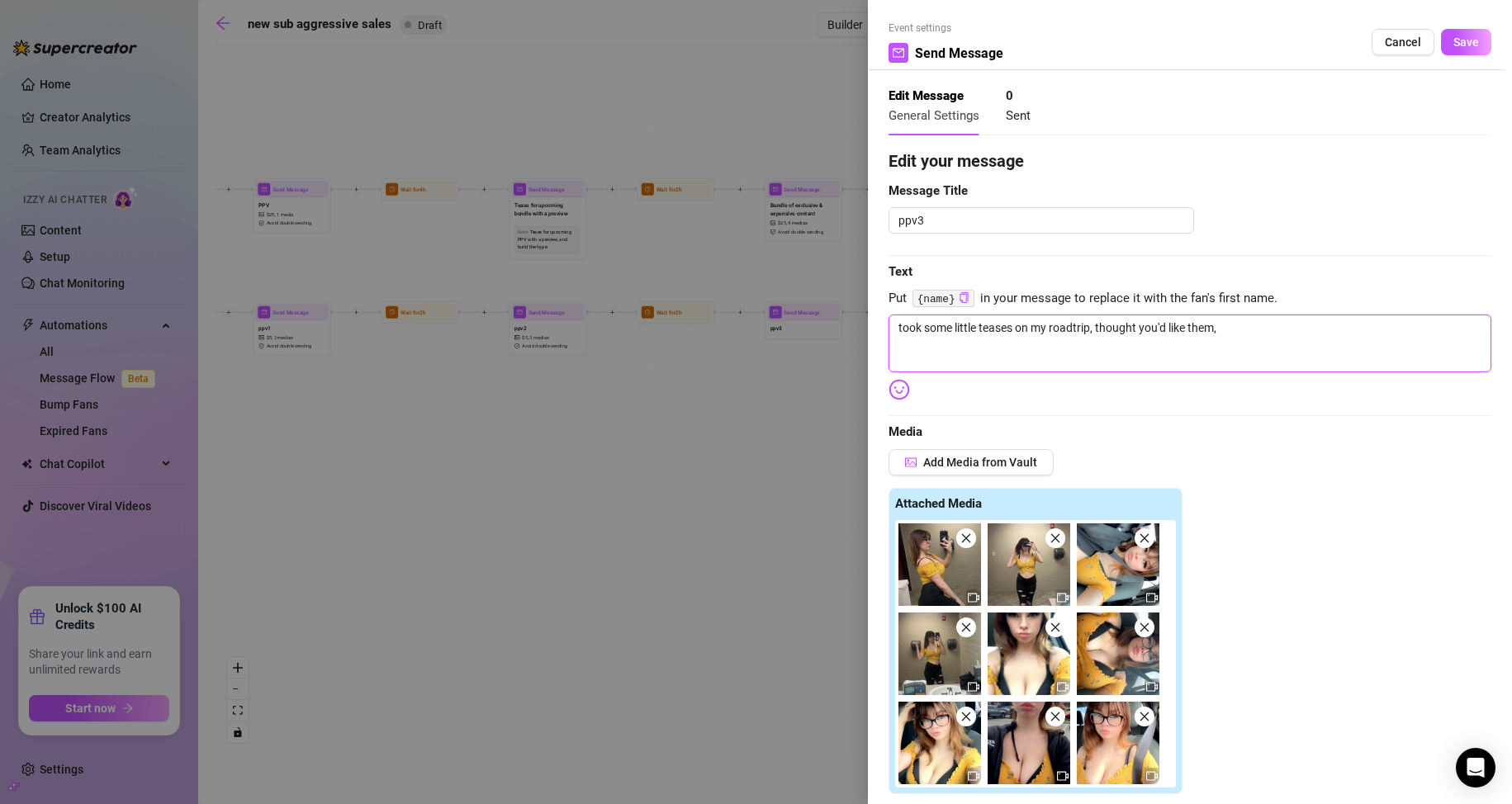
type textarea "took some little teases on my roadtrip, thought you'd like them, d"
type textarea "took some little teases on my roadtrip, thought you'd like them, da"
type textarea "took some little teases on my roadtrip, thought you'd like them, dad"
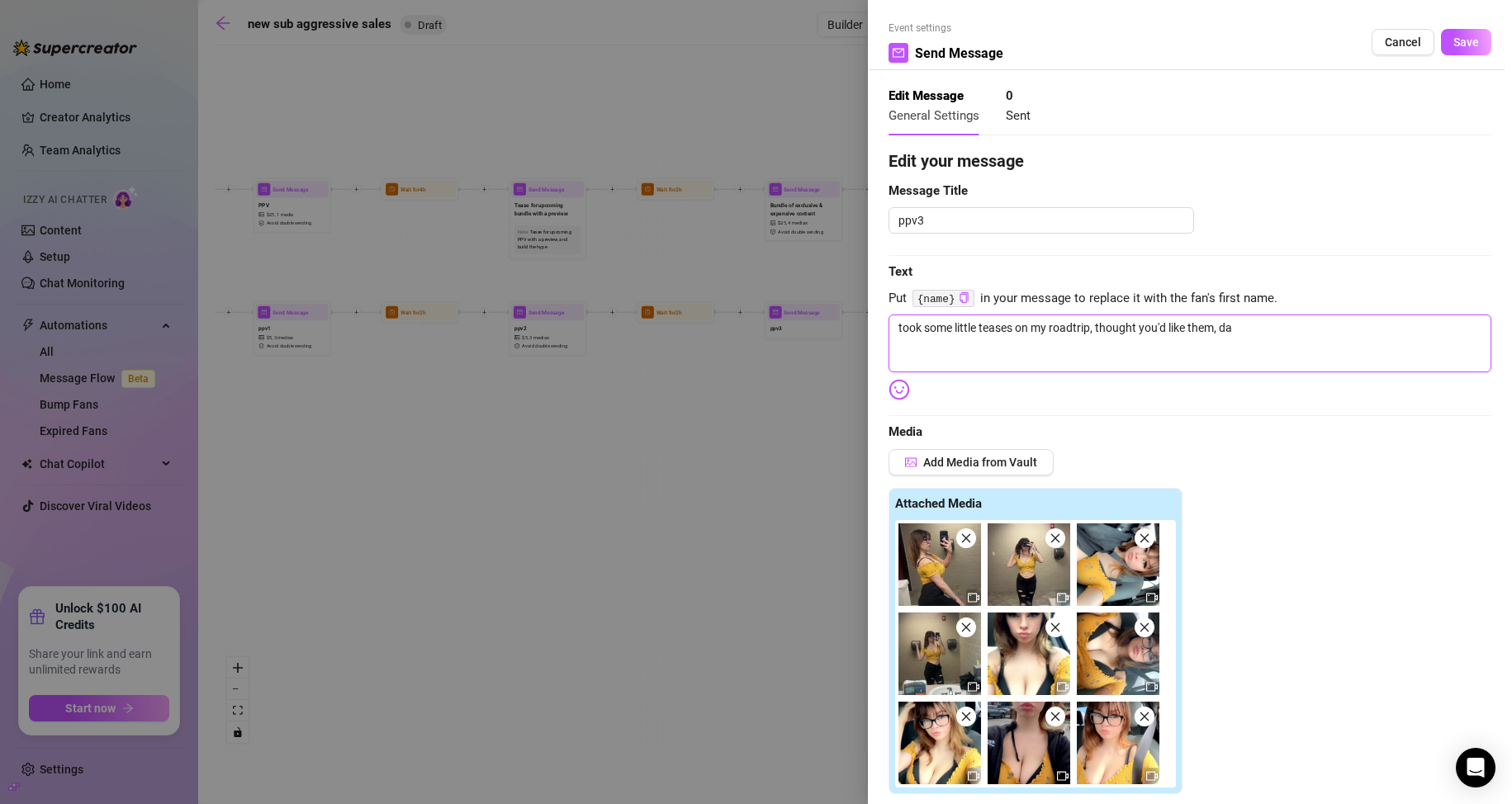
type textarea "took some little teases on my roadtrip, thought you'd like them, dad"
type textarea "took some little teases on my roadtrip, thought you'd like them, dadd"
type textarea "took some little teases on my roadtrip, thought you'd like them, daddy"
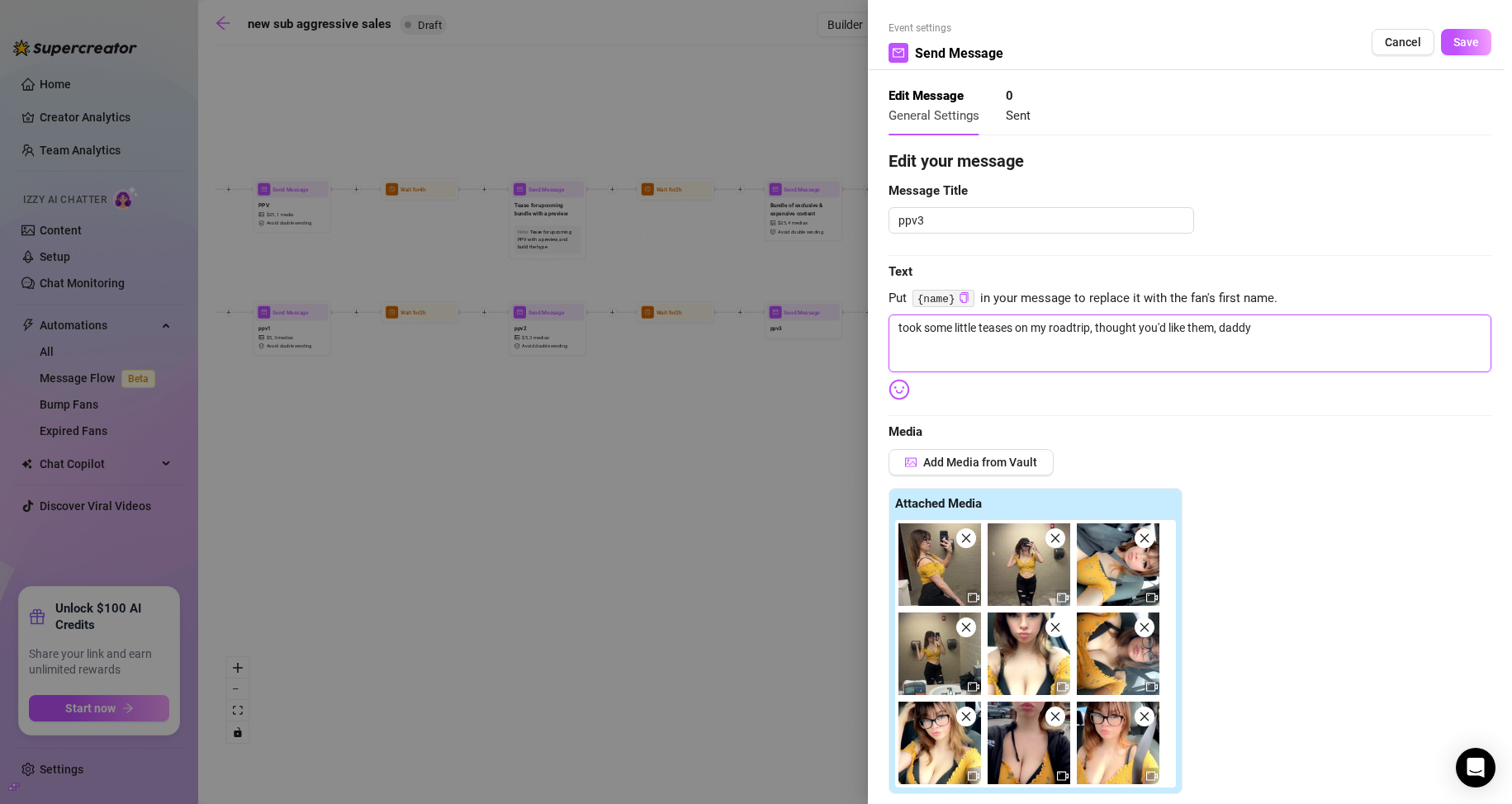
type textarea "took some little teases on my roadtrip, thought you'd like them, daddy"
type textarea "took some little teases on my roadtrip, thought you'd like them, daddy p"
type textarea "took some little teases on my roadtrip, thought you'd like them, daddy pl"
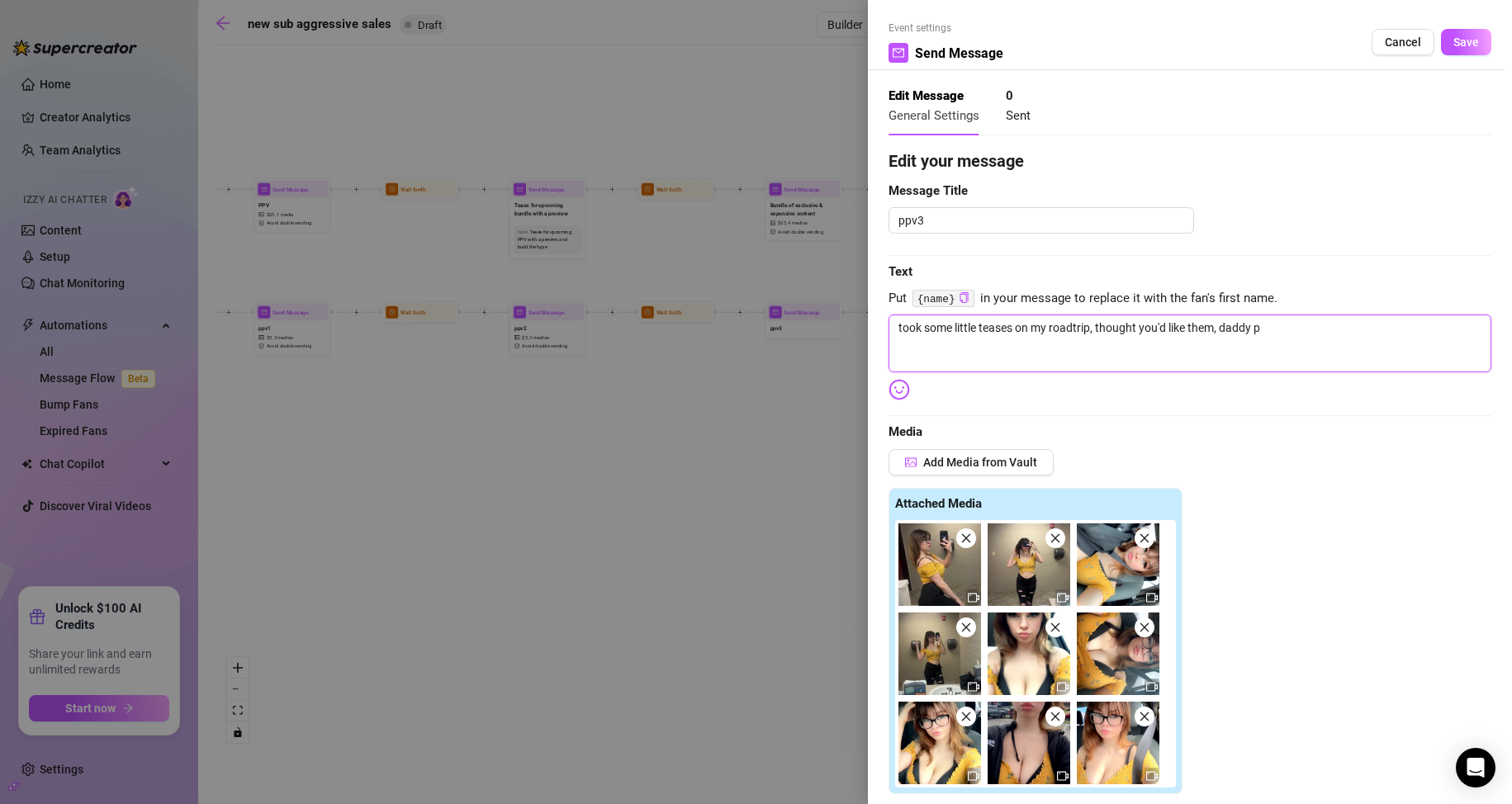
type textarea "took some little teases on my roadtrip, thought you'd like them, daddy pl"
type textarea "took some little teases on my roadtrip, thought you'd like them, daddy ple"
type textarea "took some little teases on my roadtrip, thought you'd like them, daddy plea"
type textarea "took some little teases on my roadtrip, thought you'd like them, daddy plead"
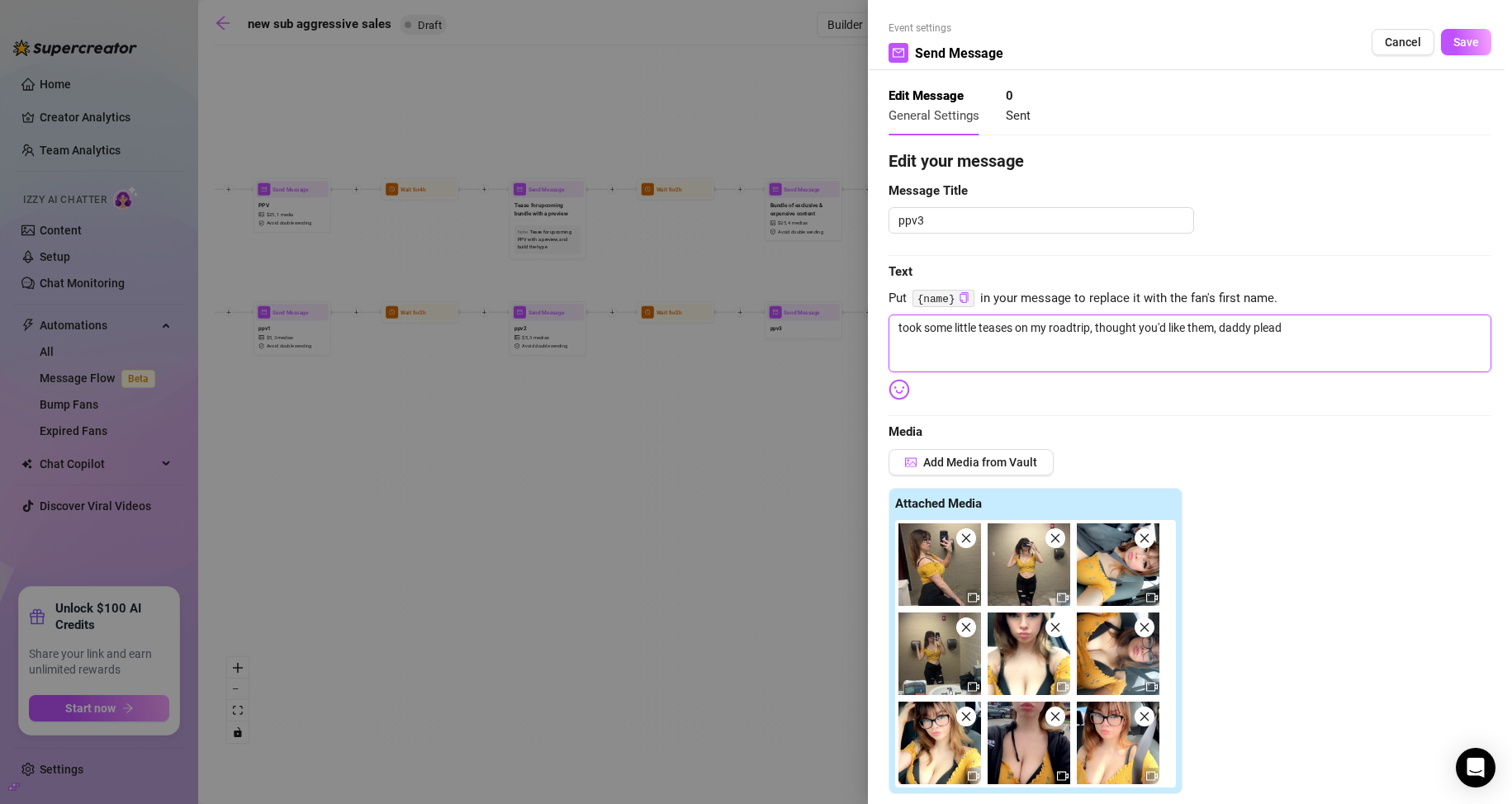
type textarea "took some little teases on my roadtrip, thought you'd like them, daddy pleadi"
type textarea "took some little teases on my roadtrip, thought you'd like them, daddy pleadin"
type textarea "took some little teases on my roadtrip, thought you'd like them, daddy pleading"
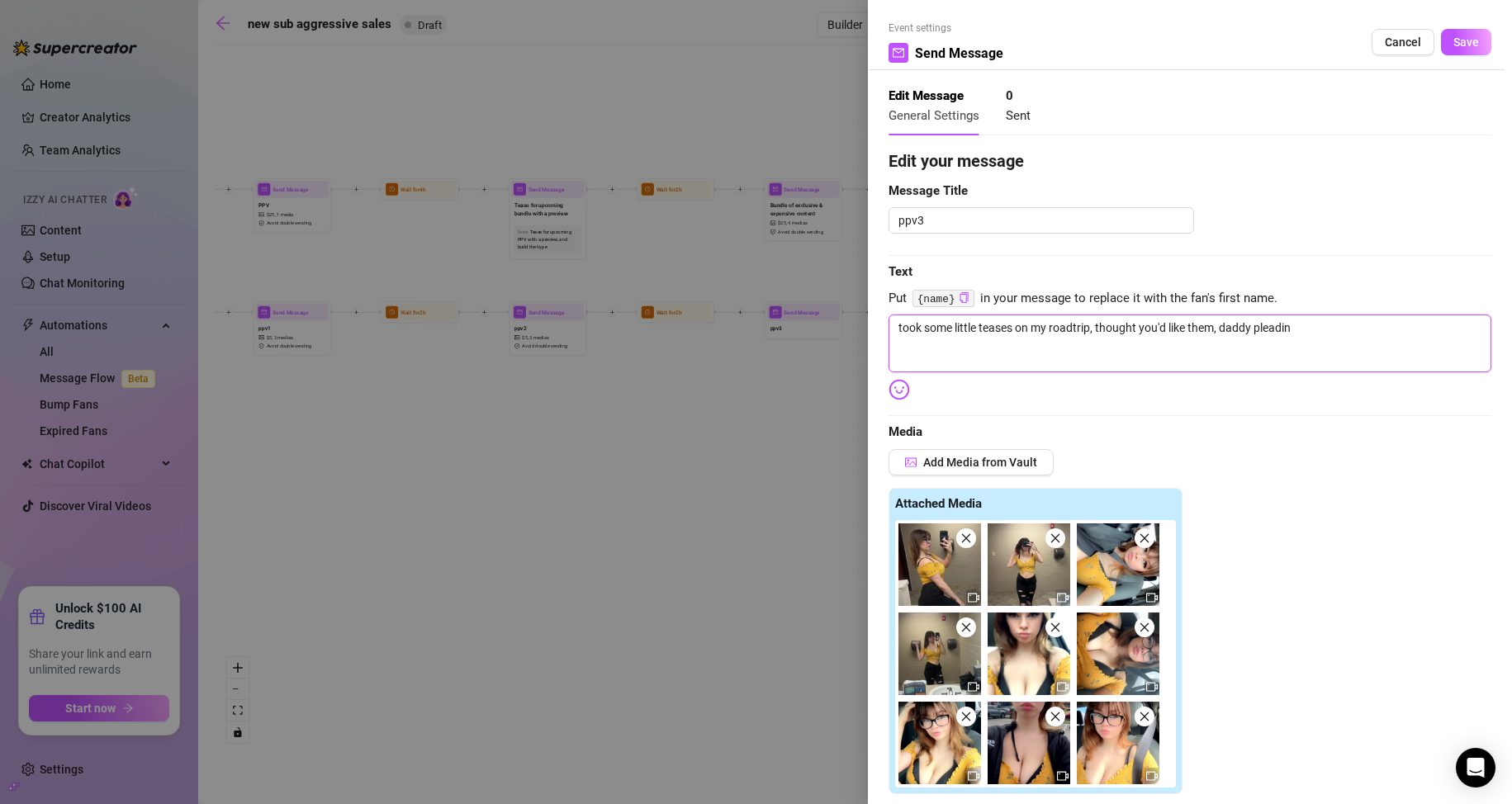
type textarea "took some little teases on my roadtrip, thought you'd like them, daddy pleading"
click at [1291, 325] on textarea "took some little teases on my roadtrip, thought you'd like them, daddy 🥺" at bounding box center [1190, 343] width 602 height 57
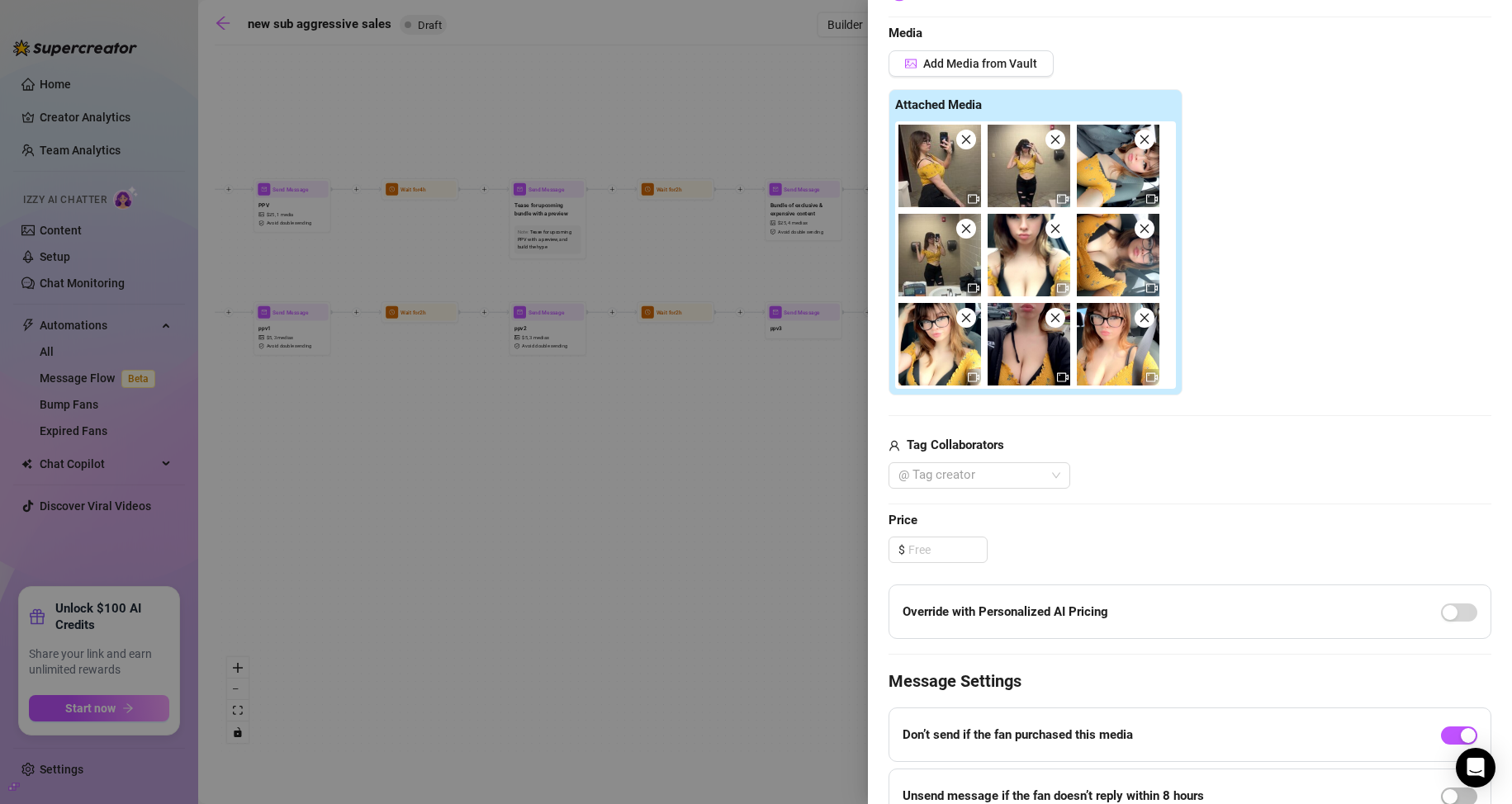
scroll to position [413, 0]
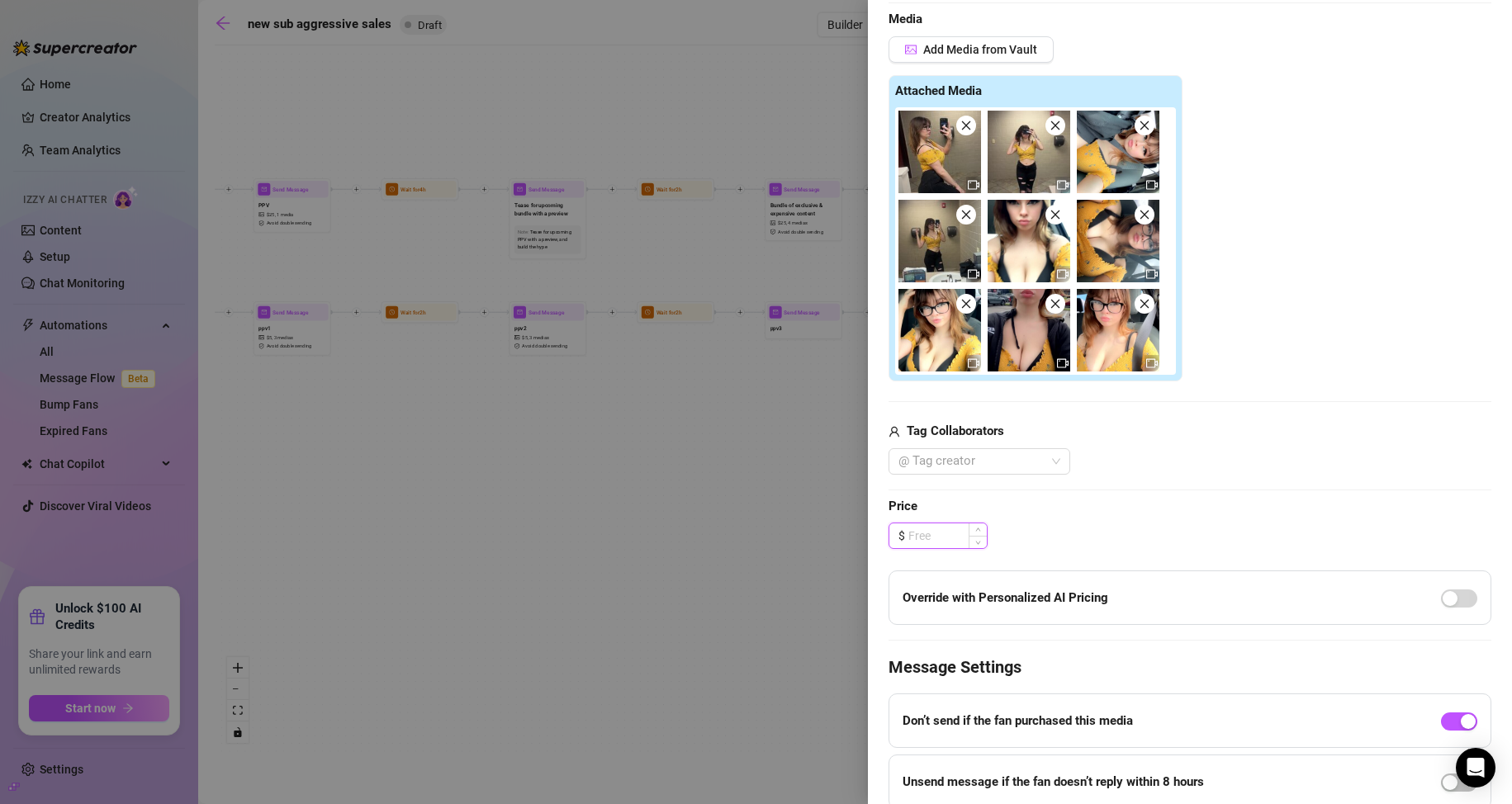
click at [938, 543] on input at bounding box center [947, 536] width 78 height 25
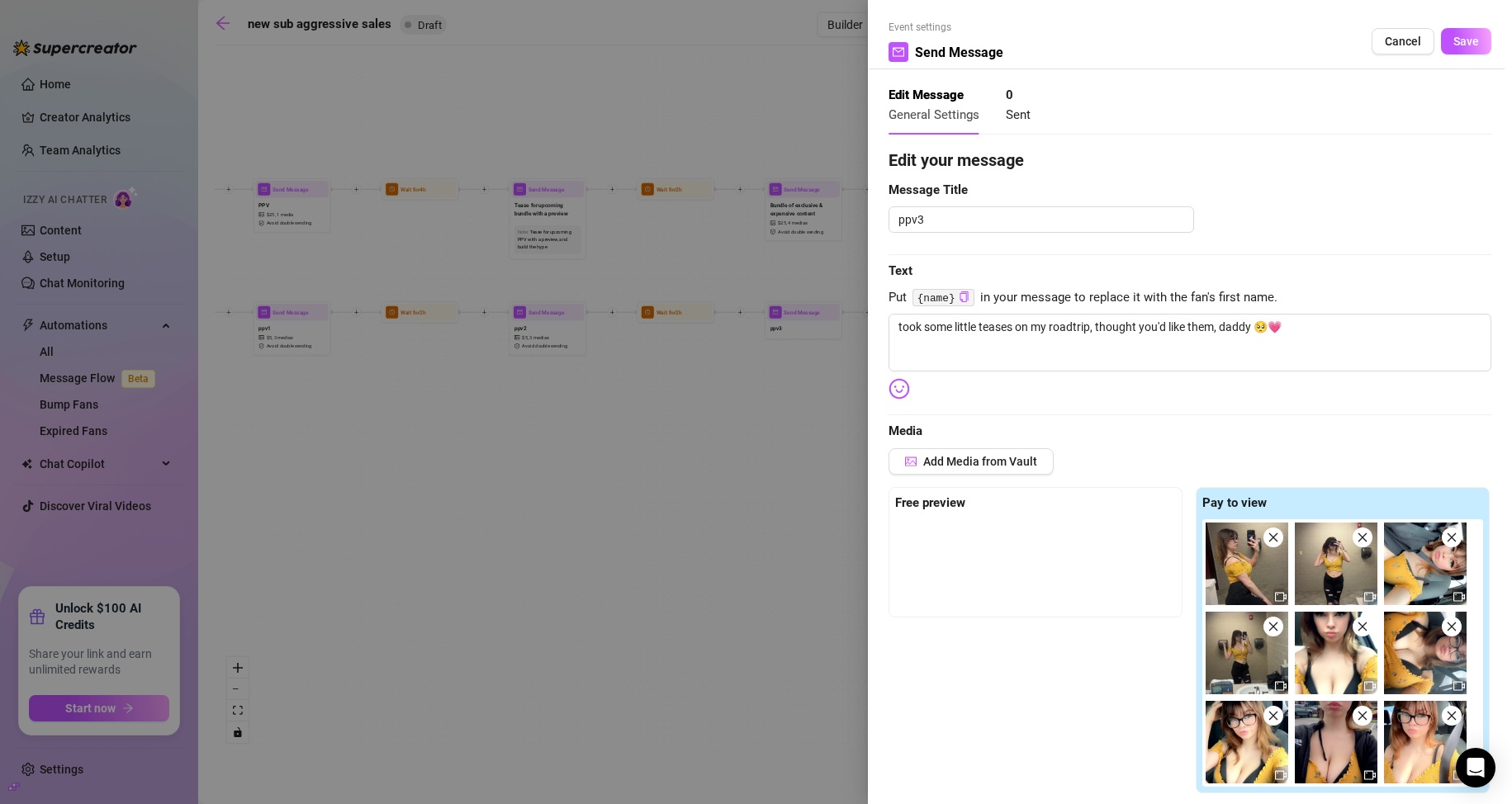
scroll to position [0, 0]
click at [1447, 51] on button "Save" at bounding box center [1465, 42] width 51 height 27
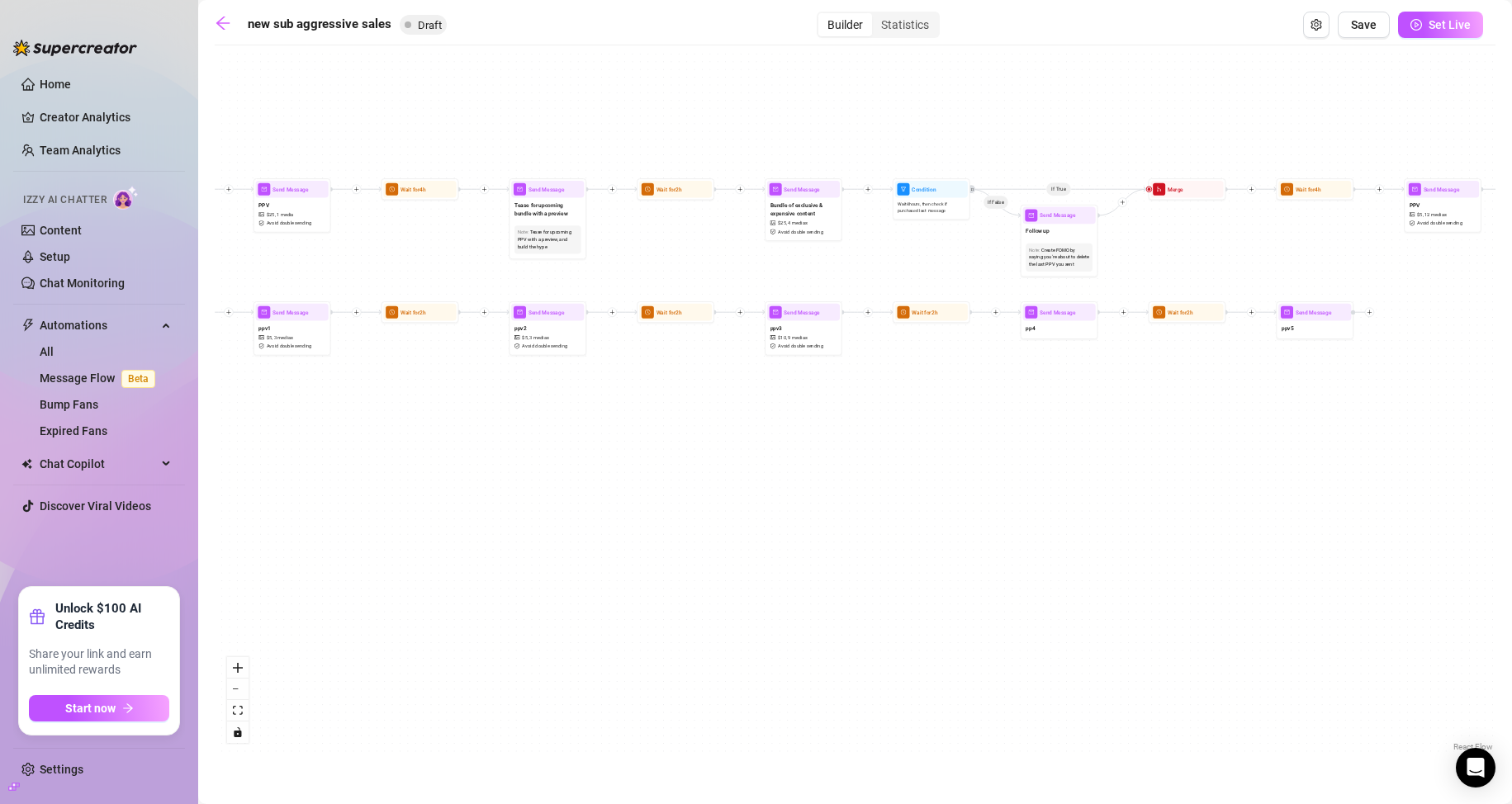
click at [1377, 39] on div "new sub aggressive sales Draft Builder Statistics Save Set Live If True If Fals…" at bounding box center [855, 383] width 1281 height 743
click at [1369, 30] on span "Save" at bounding box center [1363, 25] width 26 height 13
